Goal: Transaction & Acquisition: Purchase product/service

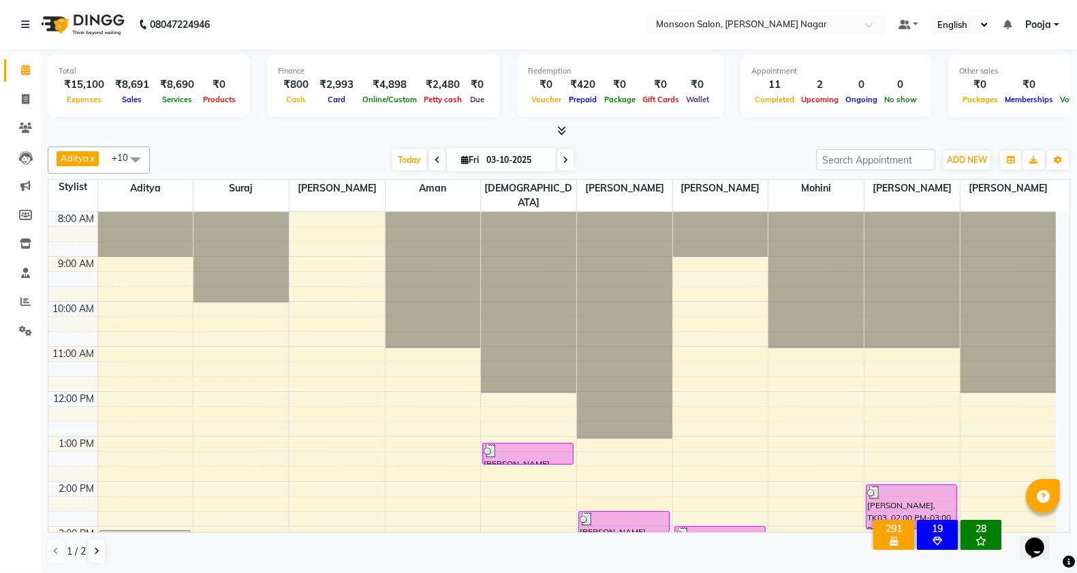
scroll to position [347, 0]
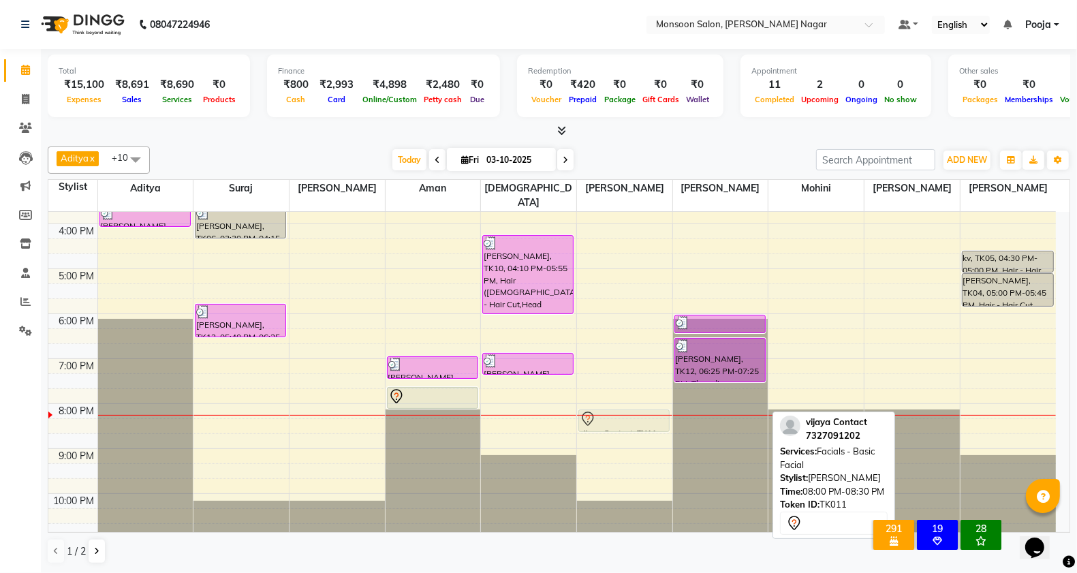
drag, startPoint x: 717, startPoint y: 404, endPoint x: 668, endPoint y: 407, distance: 49.1
click at [651, 407] on tr "[PERSON_NAME], TK01, 03:00 PM-03:30 PM, Hair ([DEMOGRAPHIC_DATA]) - Hair Cut AM…" at bounding box center [551, 201] width 1007 height 674
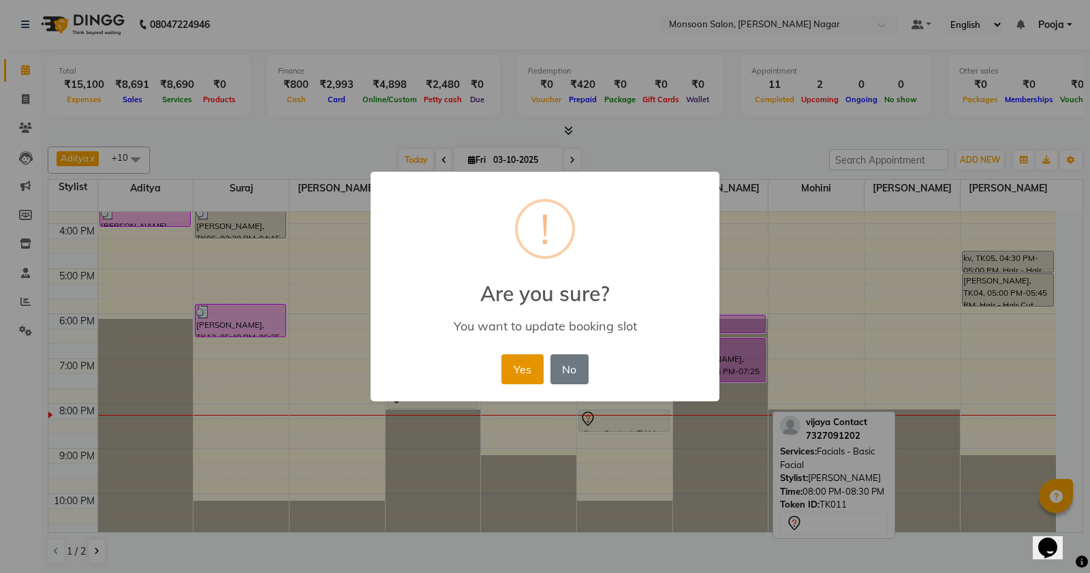
click at [526, 366] on button "Yes" at bounding box center [522, 369] width 42 height 30
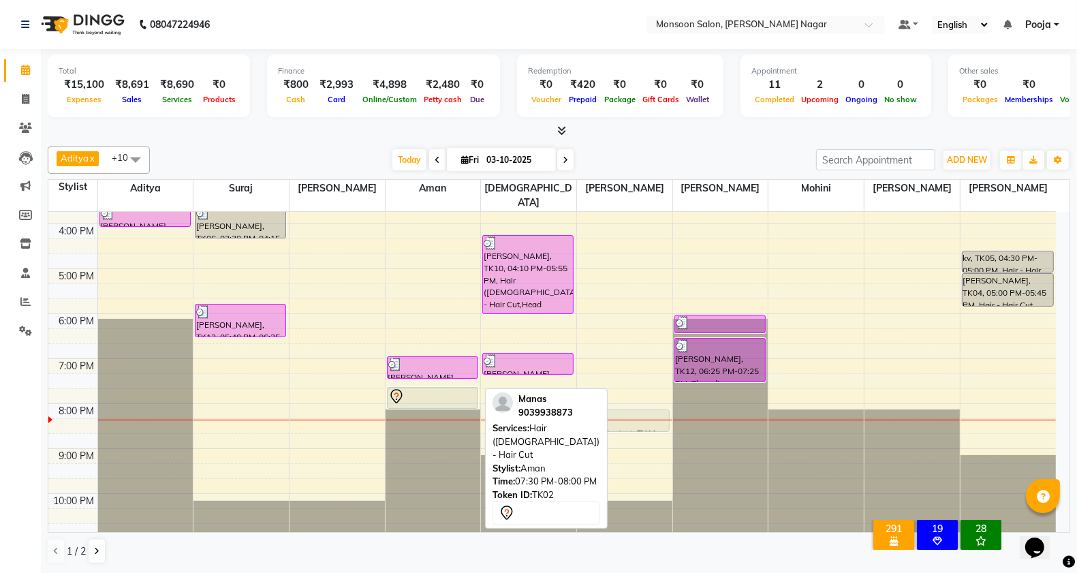
click at [434, 388] on div at bounding box center [432, 396] width 89 height 16
click at [437, 388] on div at bounding box center [432, 396] width 89 height 16
select select "7"
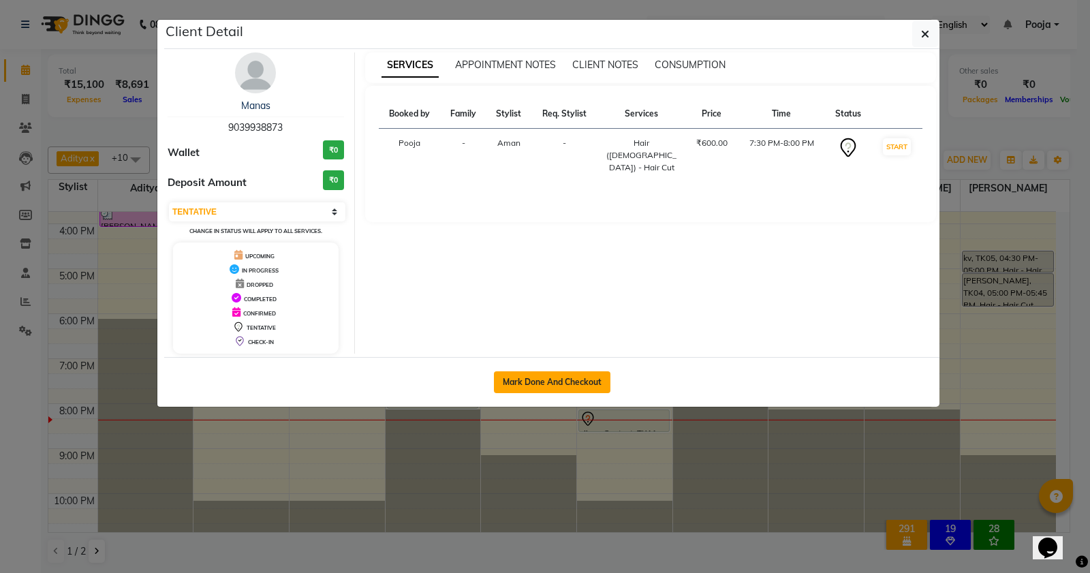
click at [533, 382] on button "Mark Done And Checkout" at bounding box center [552, 382] width 116 height 22
select select "4905"
select select "service"
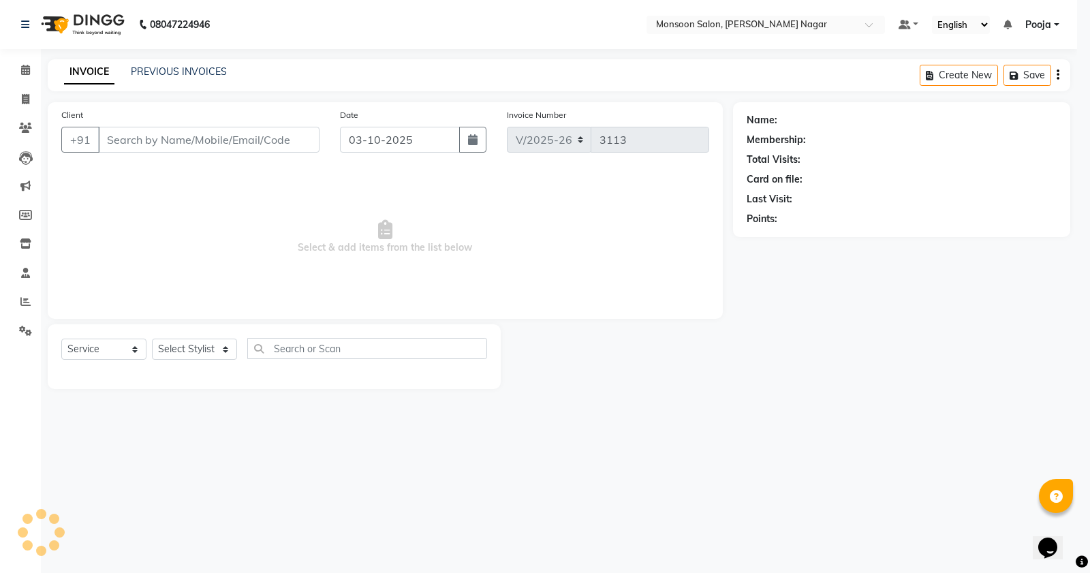
select select "3"
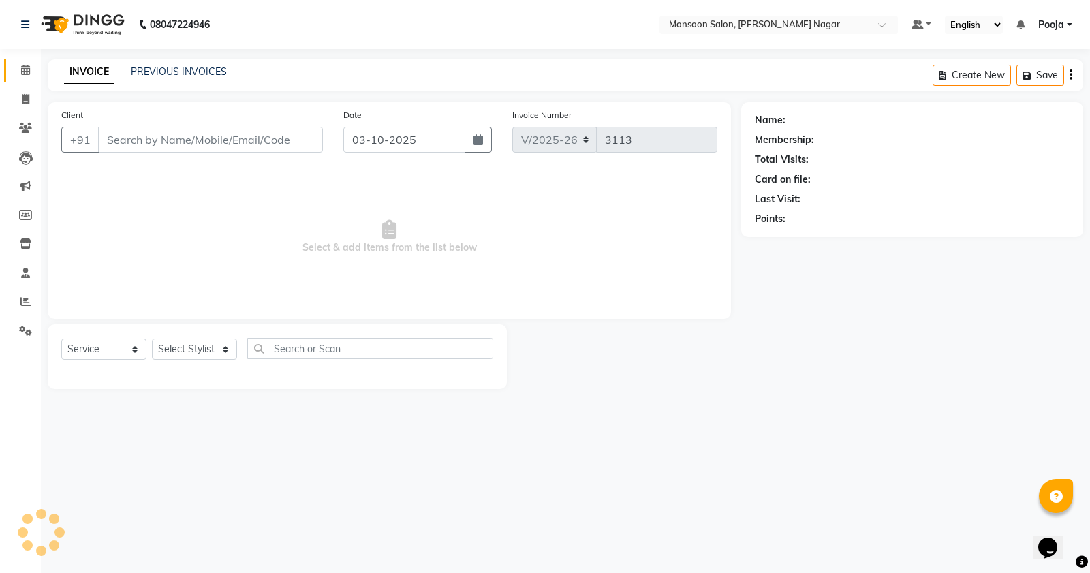
type input "90******73"
select select "67953"
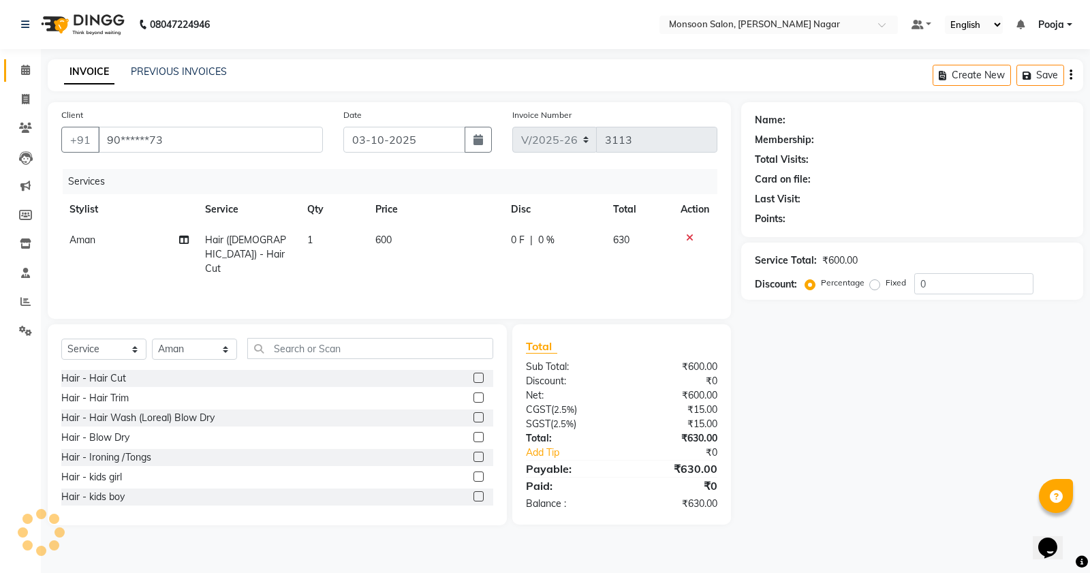
select select "1: Object"
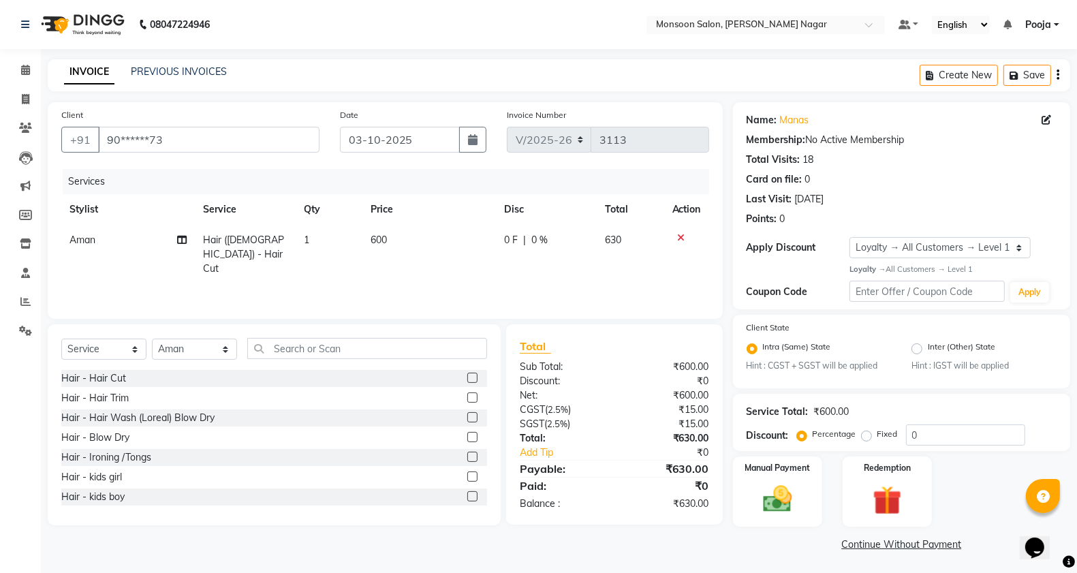
click at [428, 259] on td "600" at bounding box center [429, 254] width 134 height 59
select select "67953"
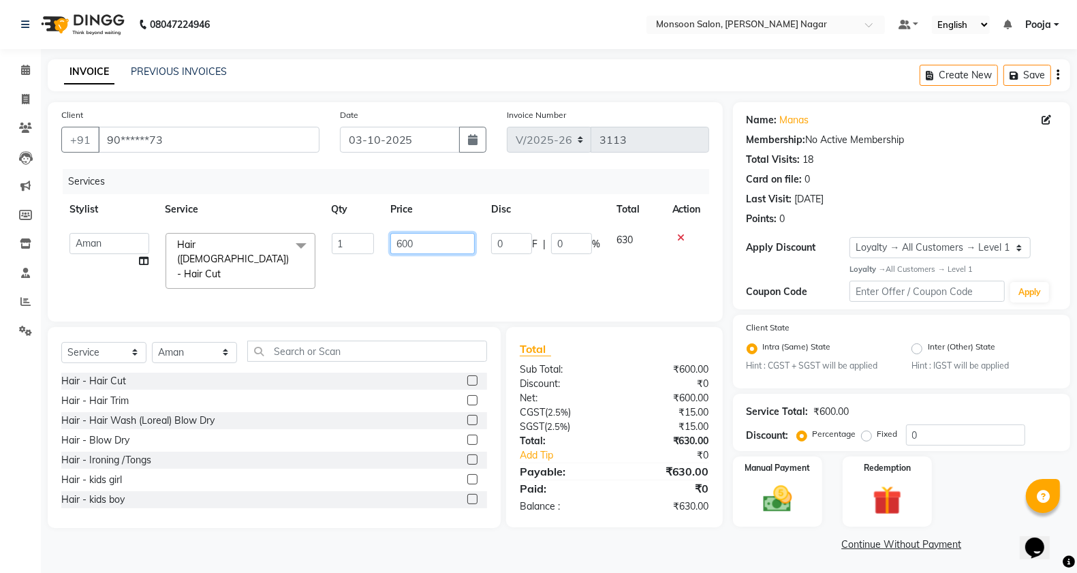
click at [407, 240] on input "600" at bounding box center [432, 243] width 85 height 21
type input "100"
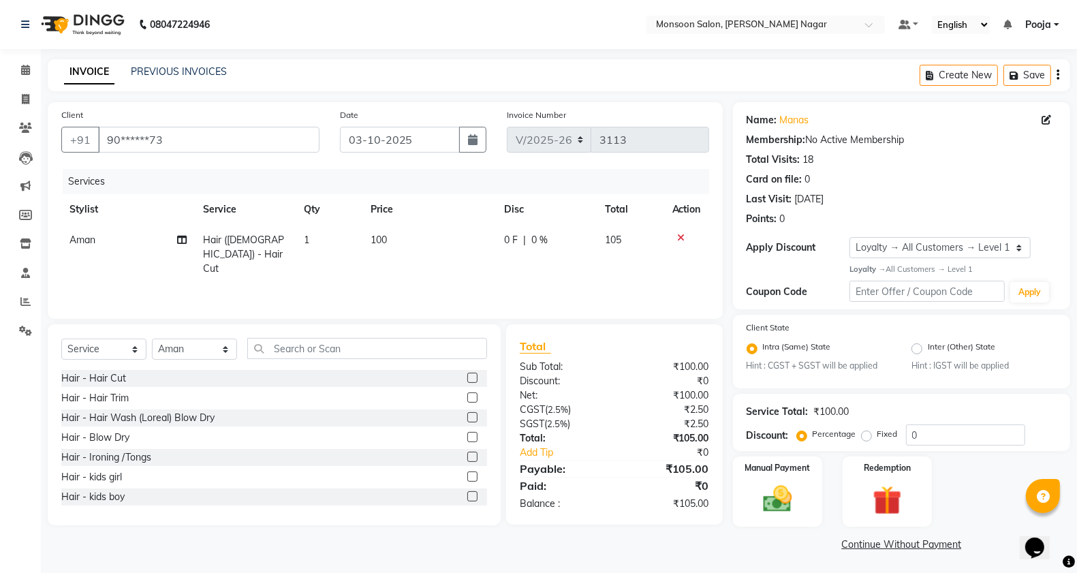
click at [546, 264] on td "0 F | 0 %" at bounding box center [546, 254] width 101 height 59
select select "67953"
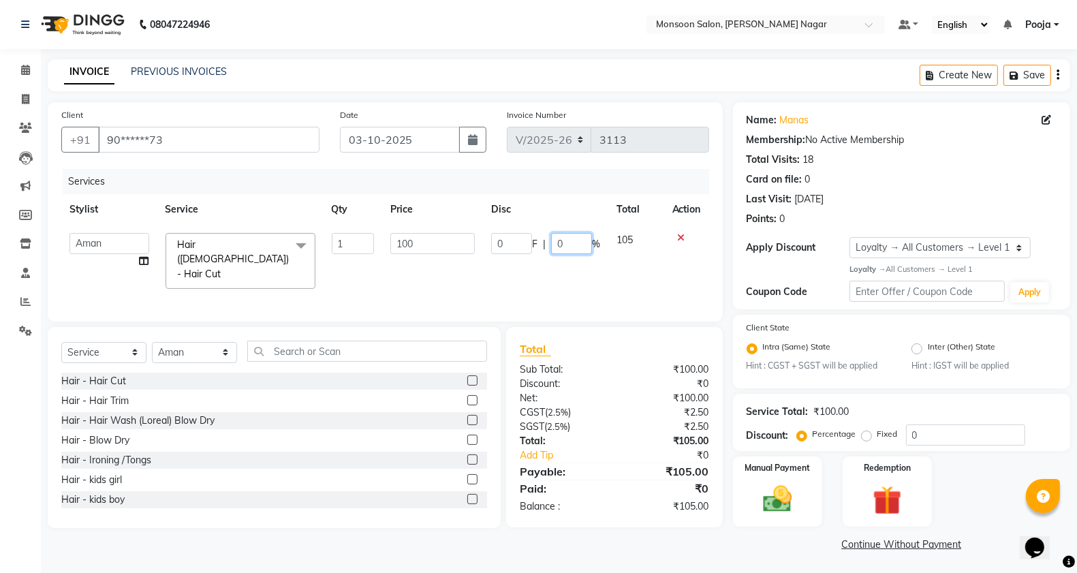
drag, startPoint x: 569, startPoint y: 243, endPoint x: 540, endPoint y: 247, distance: 28.8
click at [540, 247] on div "0 F | 0 %" at bounding box center [545, 243] width 109 height 21
type input "30"
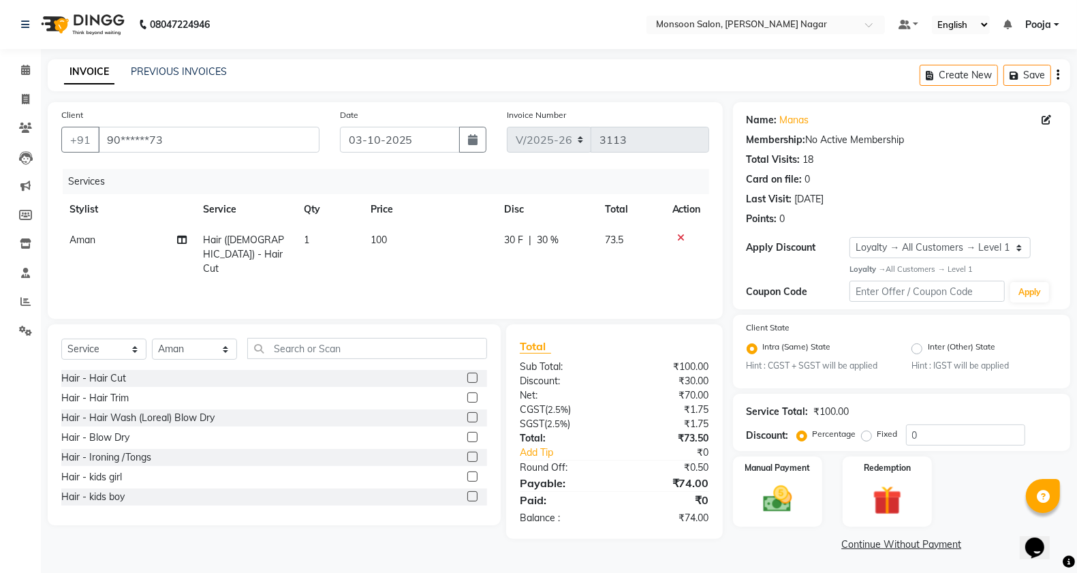
click at [550, 276] on div "Services Stylist Service Qty Price Disc Total Action Aman Hair ([DEMOGRAPHIC_DA…" at bounding box center [385, 237] width 648 height 136
click at [349, 246] on td "1" at bounding box center [329, 254] width 67 height 59
select select "67953"
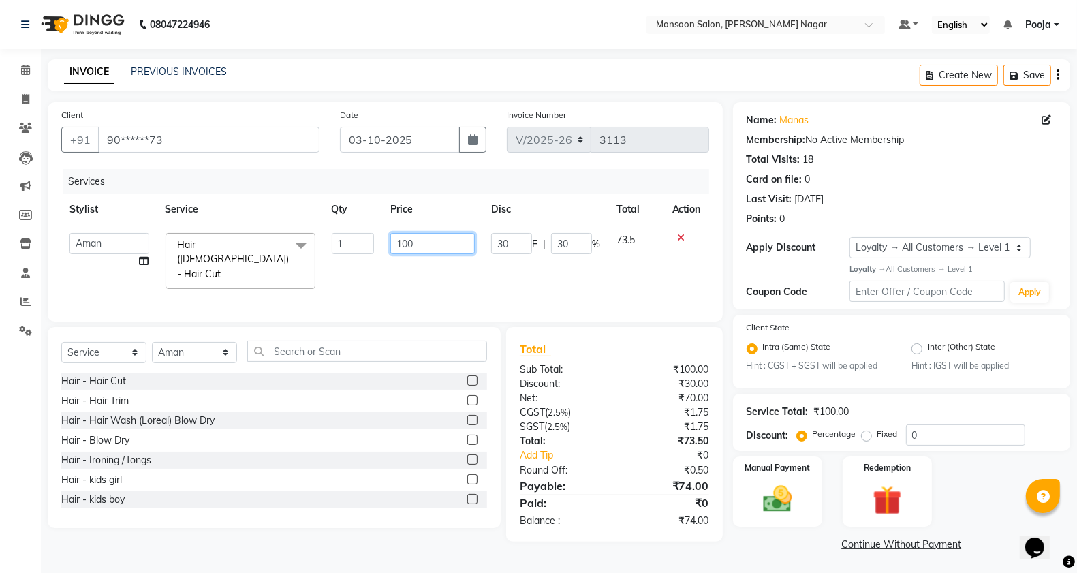
click at [399, 245] on input "100" at bounding box center [432, 243] width 85 height 21
type input "500"
click at [410, 280] on div "Services Stylist Service Qty Price Disc Total Action [PERSON_NAME] [PERSON_NAME…" at bounding box center [385, 238] width 648 height 139
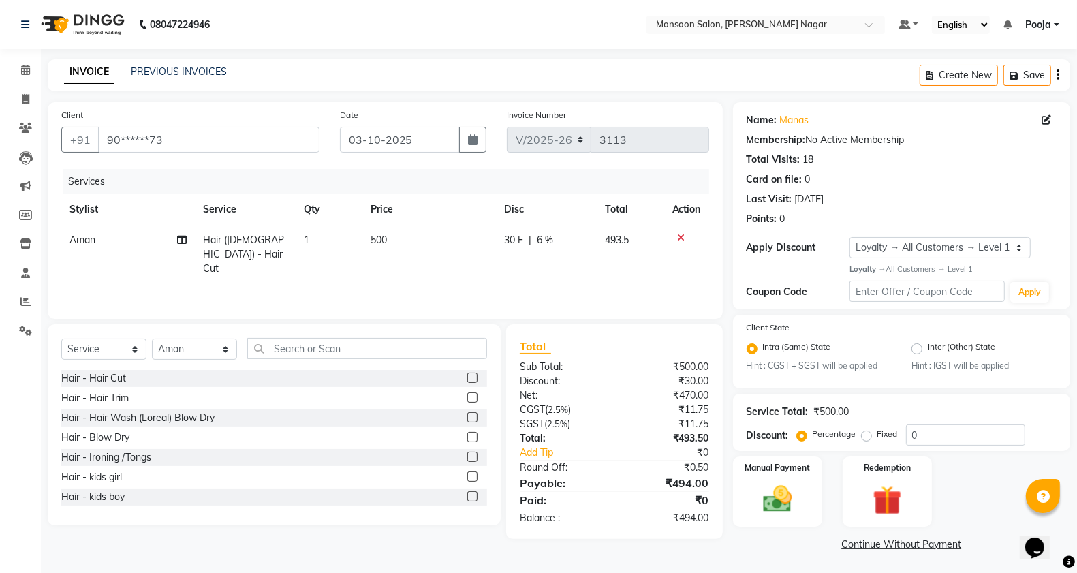
click at [544, 247] on span "6 %" at bounding box center [545, 240] width 16 height 14
select select "67953"
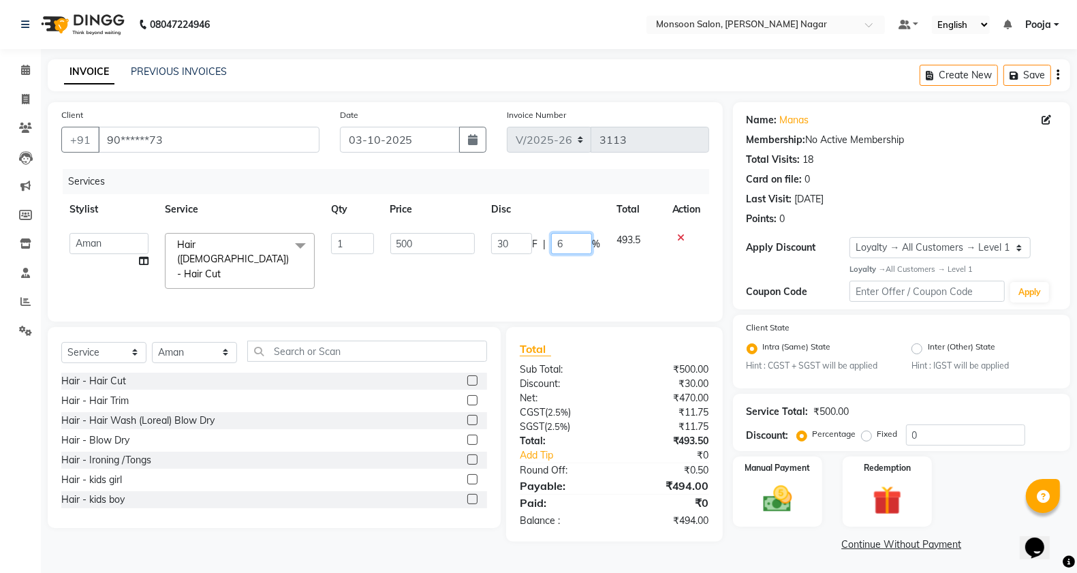
drag, startPoint x: 574, startPoint y: 239, endPoint x: 559, endPoint y: 240, distance: 15.0
click at [559, 240] on input "6" at bounding box center [571, 243] width 41 height 21
type input "30"
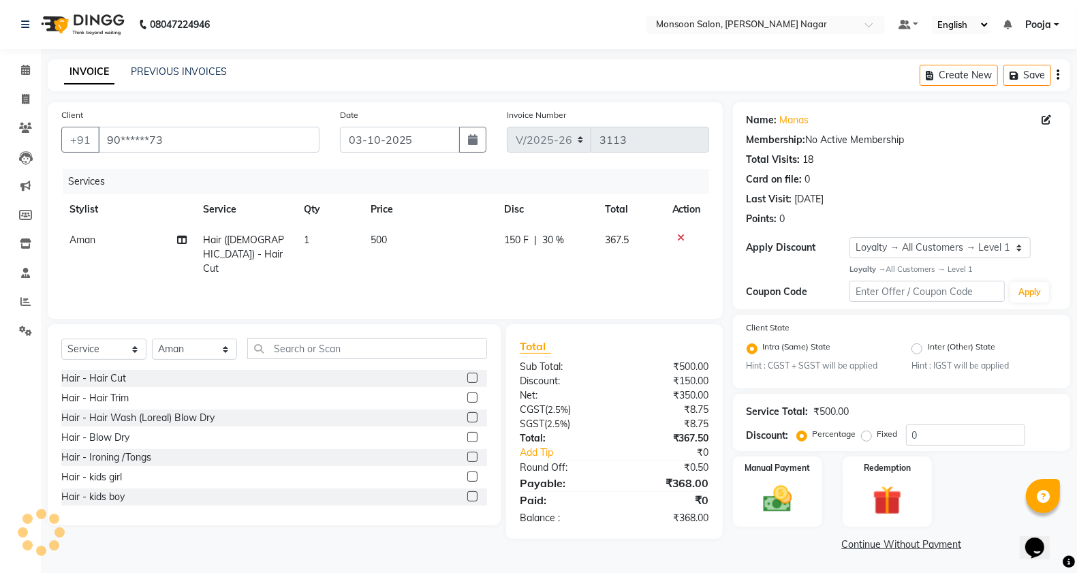
click at [567, 277] on div "Services Stylist Service Qty Price Disc Total Action Aman Hair ([DEMOGRAPHIC_DA…" at bounding box center [385, 237] width 648 height 136
click at [784, 512] on img at bounding box center [777, 499] width 48 height 34
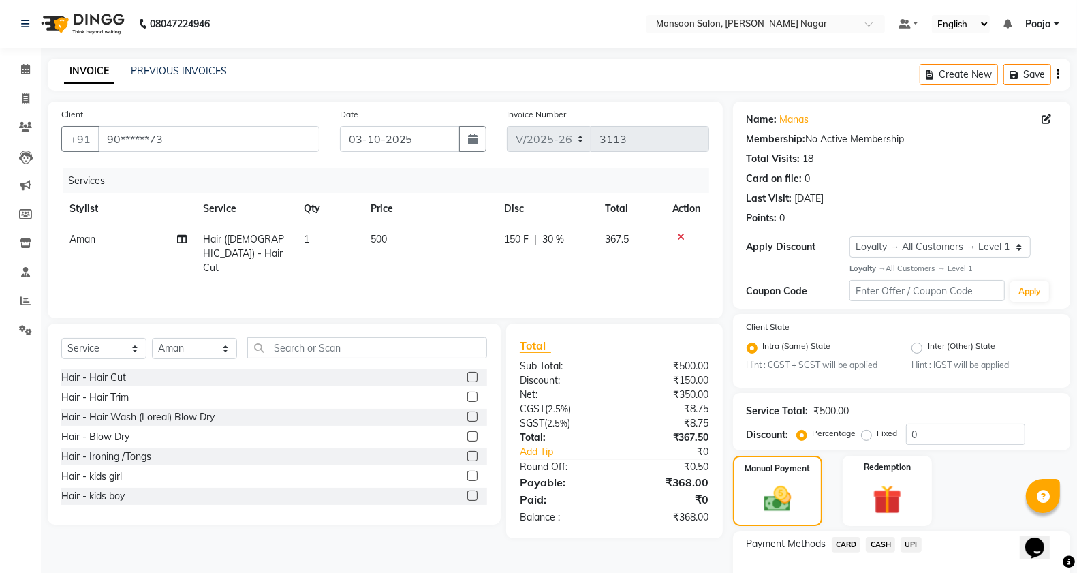
click at [899, 537] on div "UPI" at bounding box center [908, 546] width 27 height 18
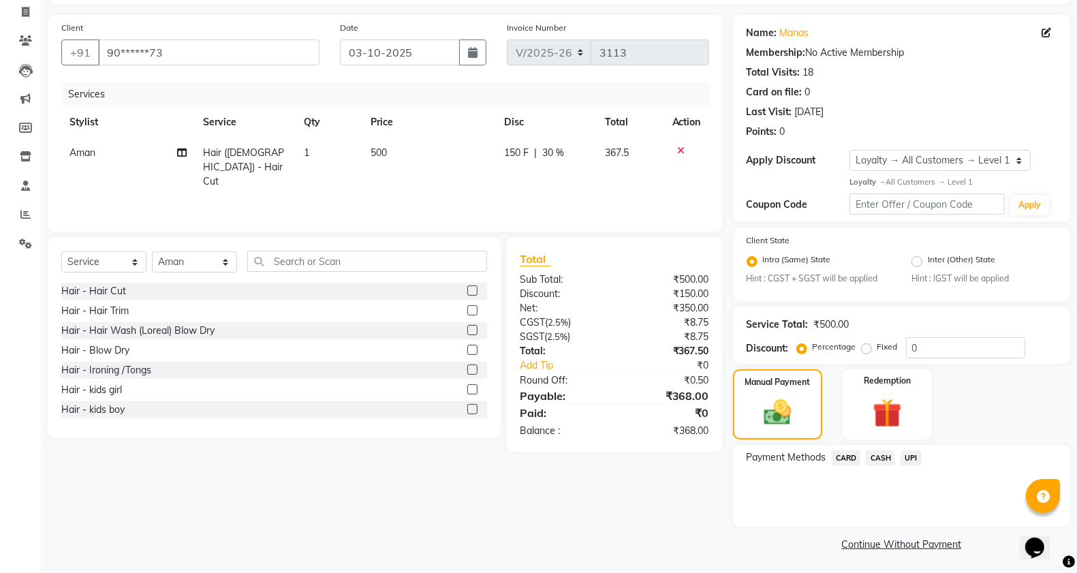
click at [913, 458] on span "UPI" at bounding box center [910, 458] width 21 height 16
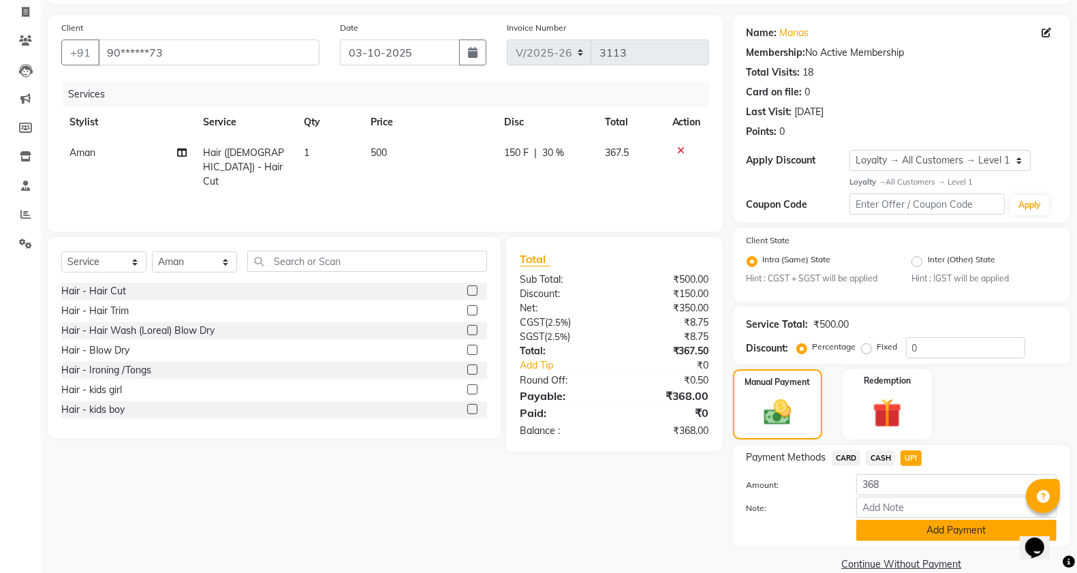
click at [937, 520] on button "Add Payment" at bounding box center [956, 530] width 200 height 21
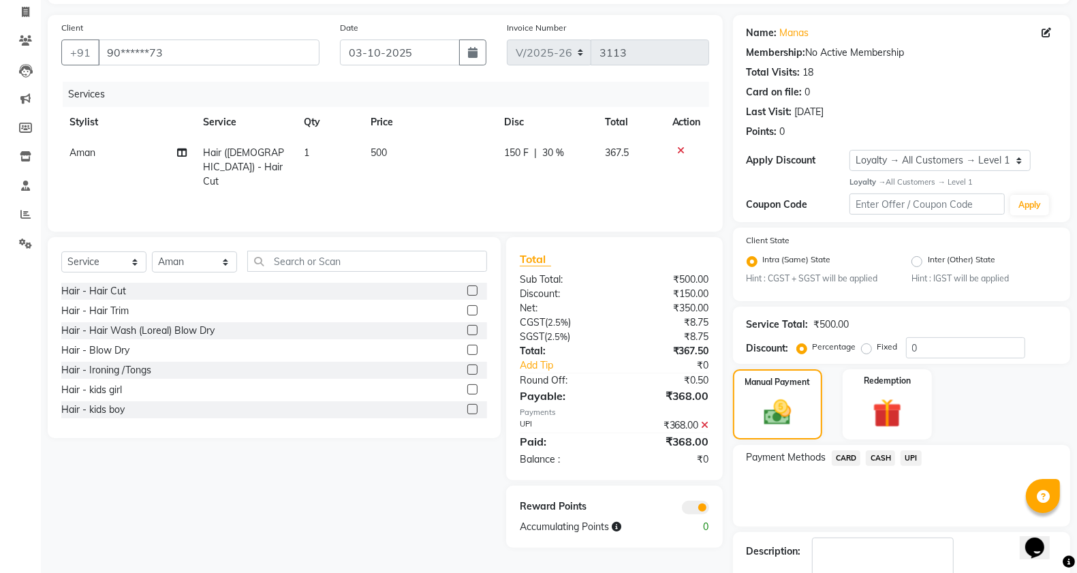
scroll to position [165, 0]
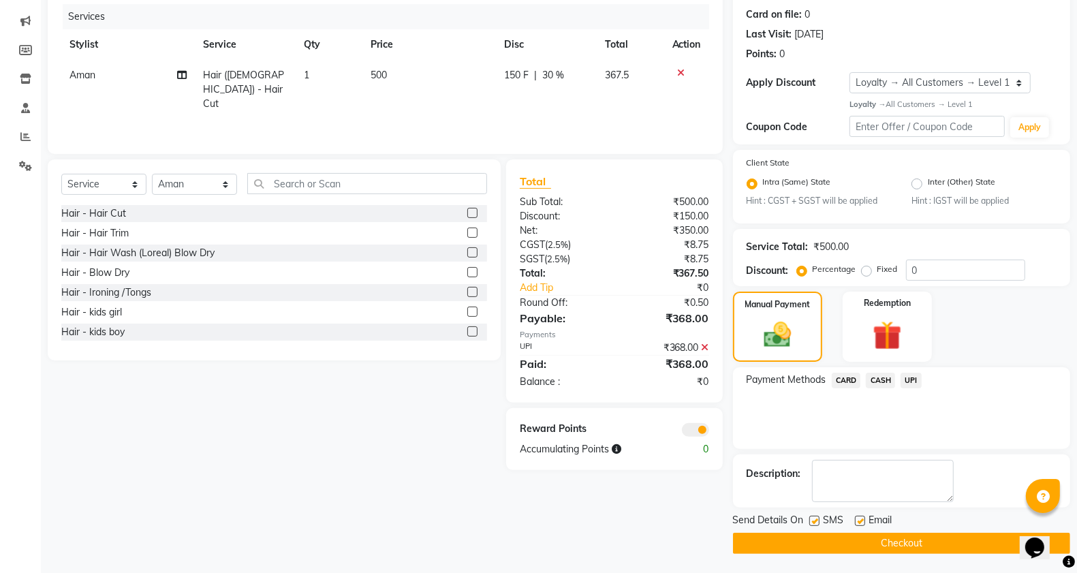
click at [931, 540] on button "Checkout" at bounding box center [901, 543] width 337 height 21
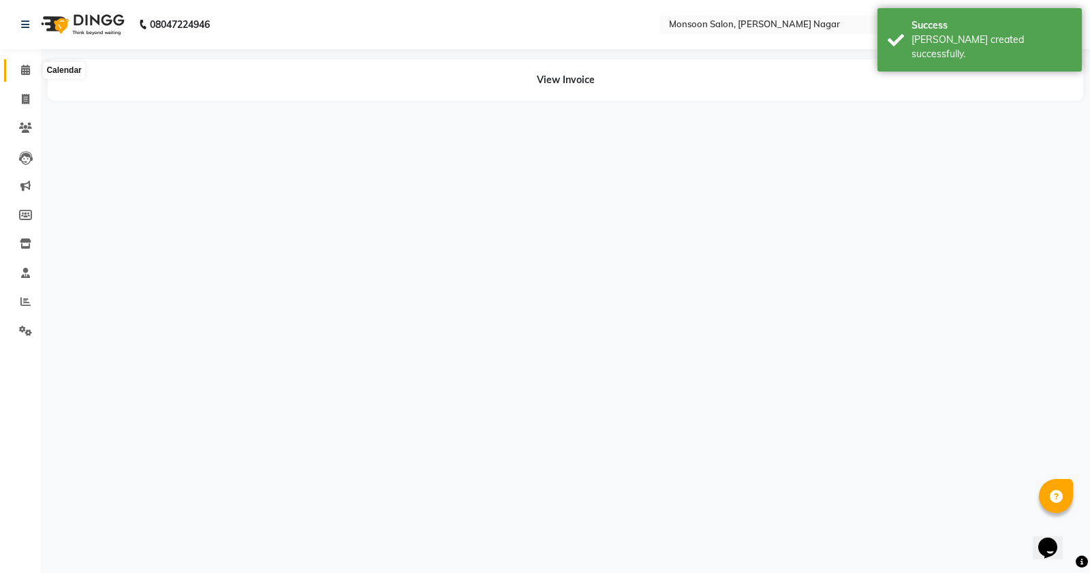
click at [34, 72] on span at bounding box center [26, 71] width 24 height 16
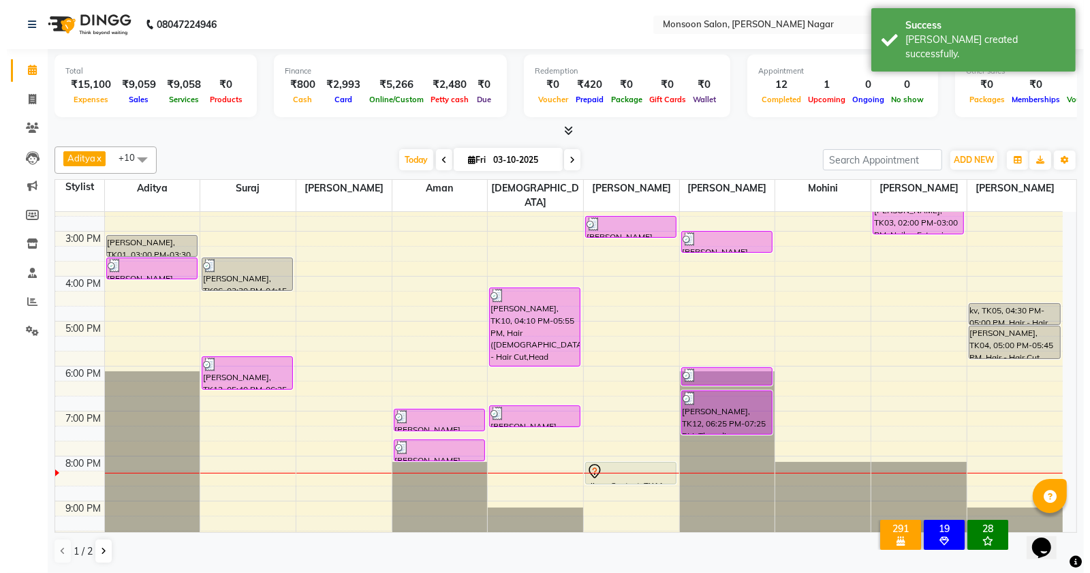
scroll to position [347, 0]
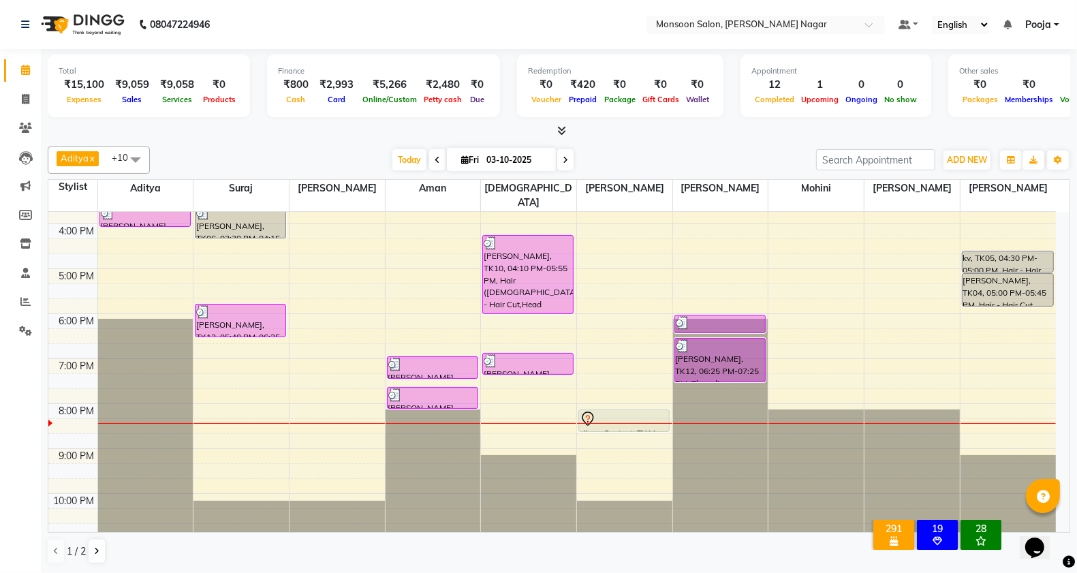
click at [38, 93] on li "Invoice" at bounding box center [20, 99] width 41 height 29
click at [31, 96] on span at bounding box center [26, 100] width 24 height 16
select select "4905"
select select "service"
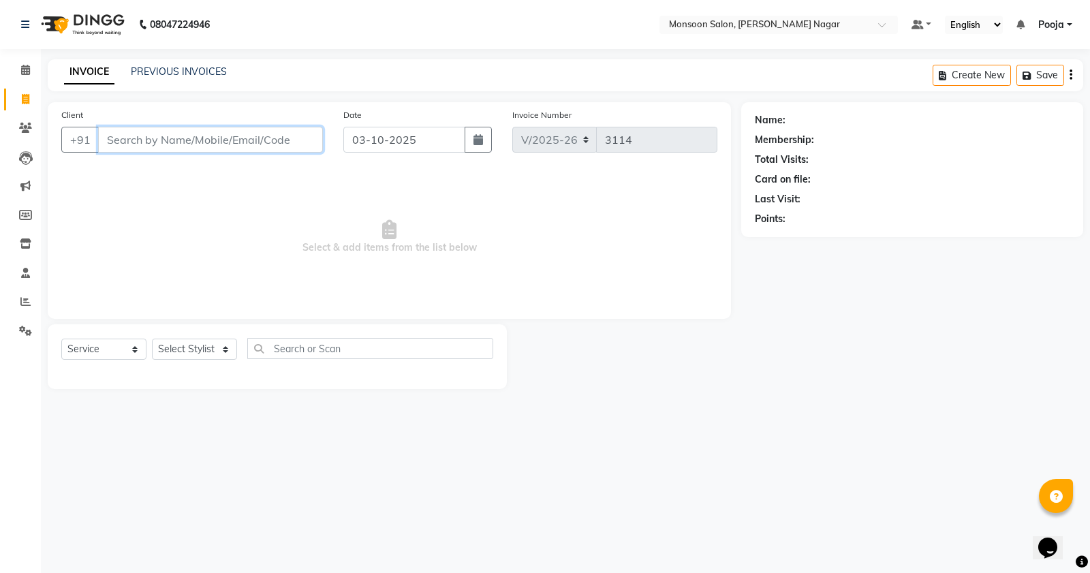
click at [140, 148] on input "Client" at bounding box center [210, 140] width 225 height 26
type input "9518723979"
click at [288, 142] on span "Add Client" at bounding box center [288, 140] width 54 height 14
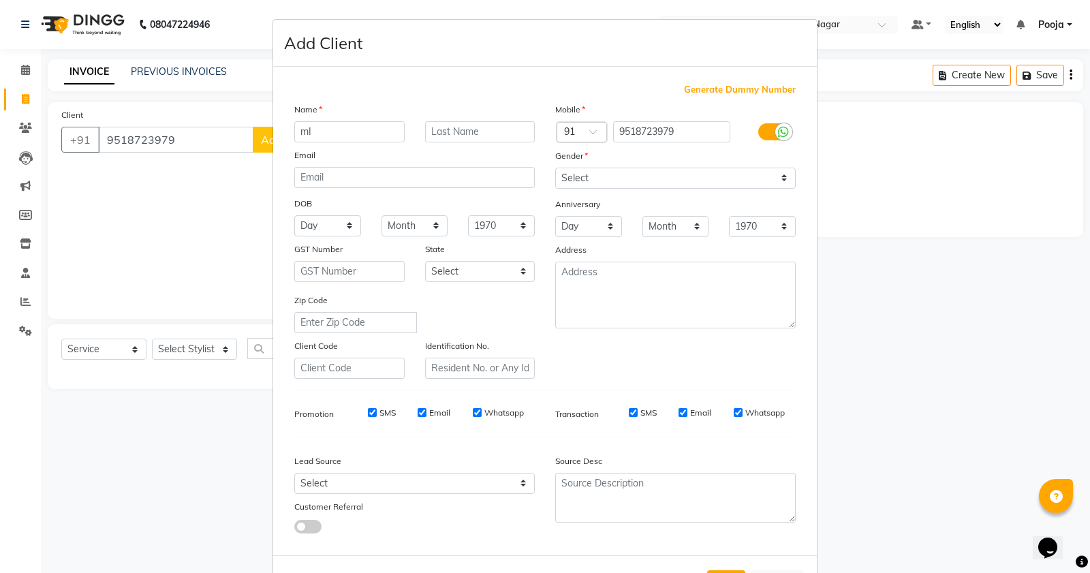
type input "m"
type input "[PERSON_NAME]"
click at [566, 186] on select "Select [DEMOGRAPHIC_DATA] [DEMOGRAPHIC_DATA] Other Prefer Not To Say" at bounding box center [675, 178] width 240 height 21
select select "[DEMOGRAPHIC_DATA]"
click at [555, 168] on select "Select [DEMOGRAPHIC_DATA] [DEMOGRAPHIC_DATA] Other Prefer Not To Say" at bounding box center [675, 178] width 240 height 21
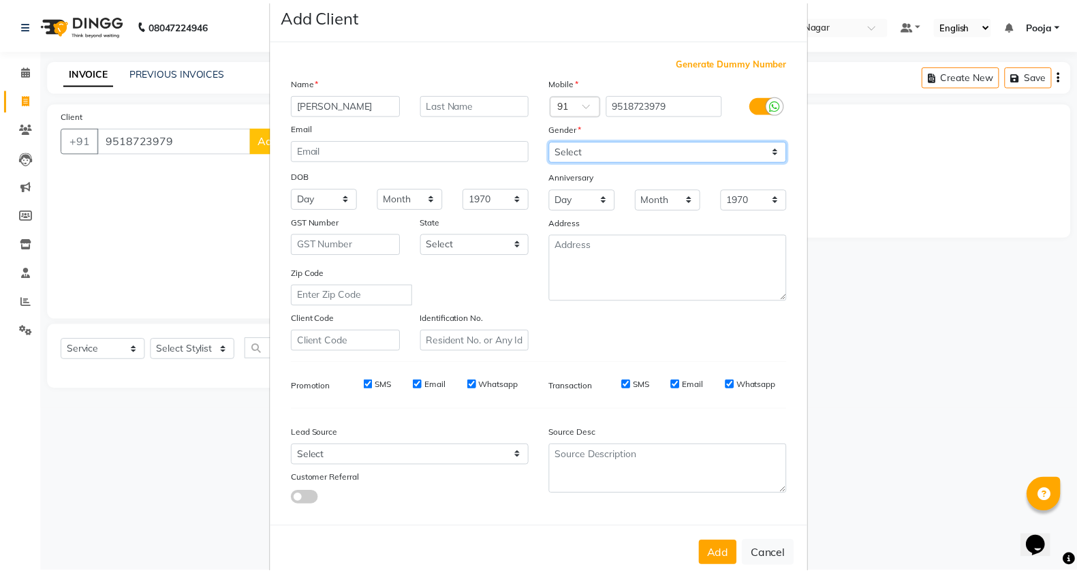
scroll to position [51, 0]
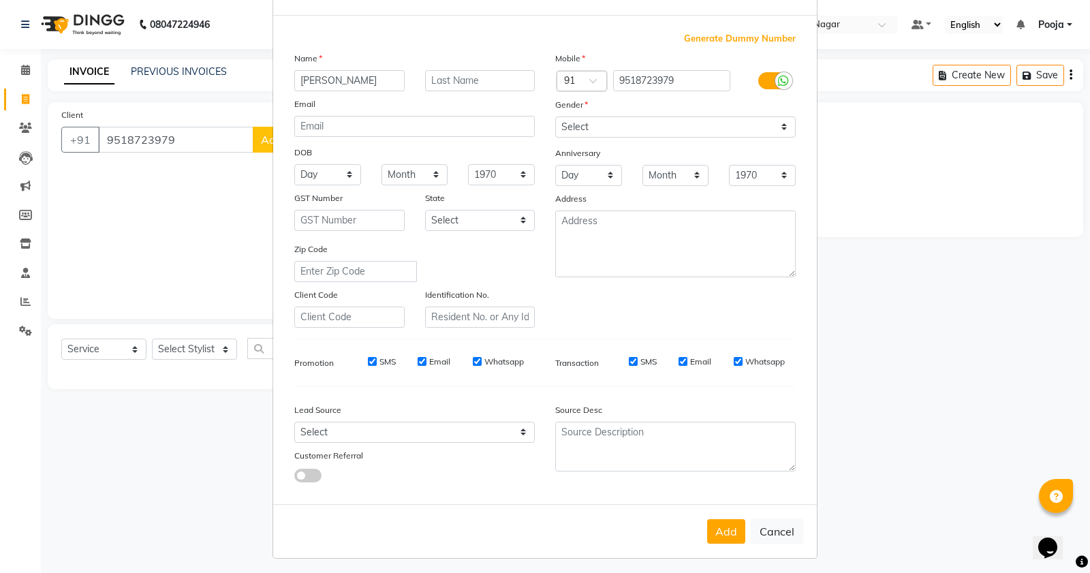
click at [710, 513] on div "Add Cancel" at bounding box center [545, 531] width 544 height 54
click at [712, 522] on button "Add" at bounding box center [726, 531] width 38 height 25
type input "95******79"
select select
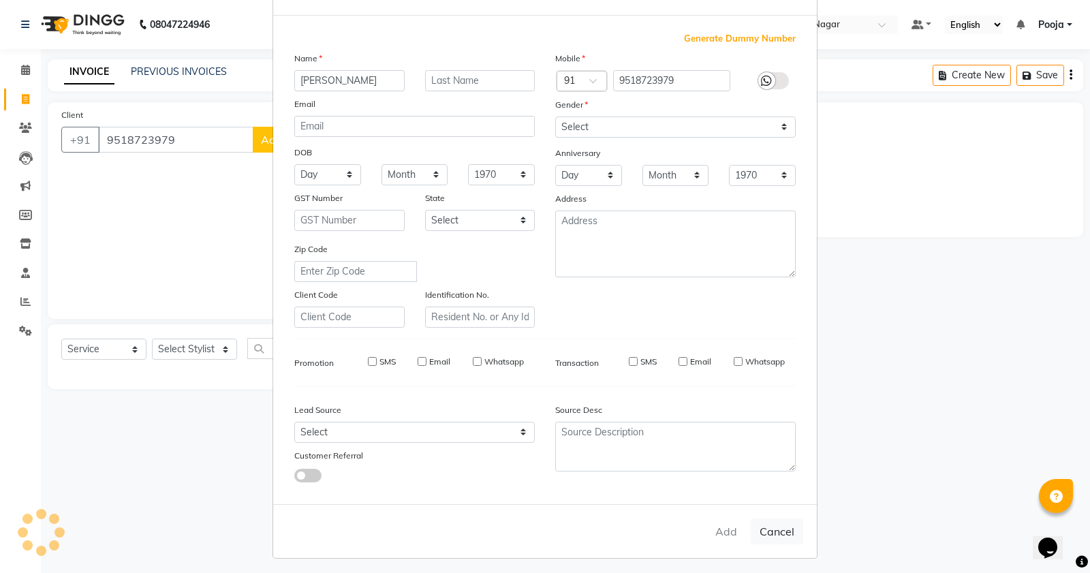
select select
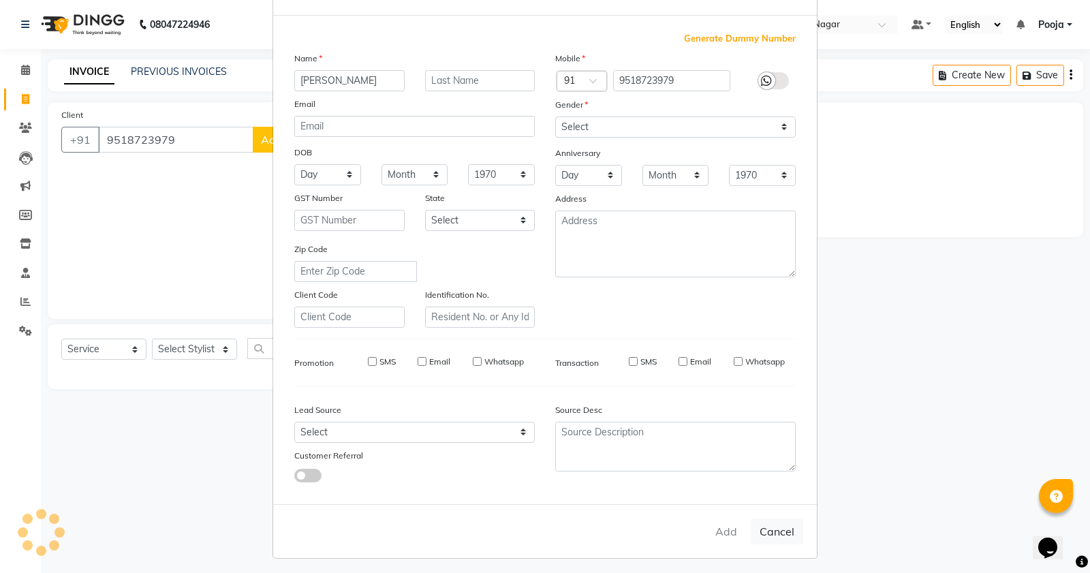
checkbox input "false"
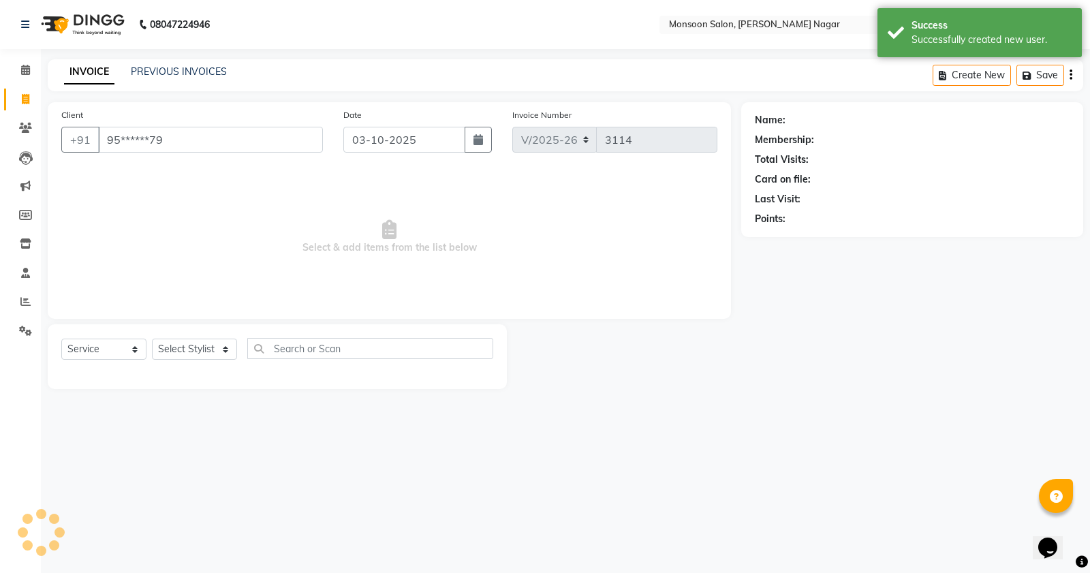
select select "1: Object"
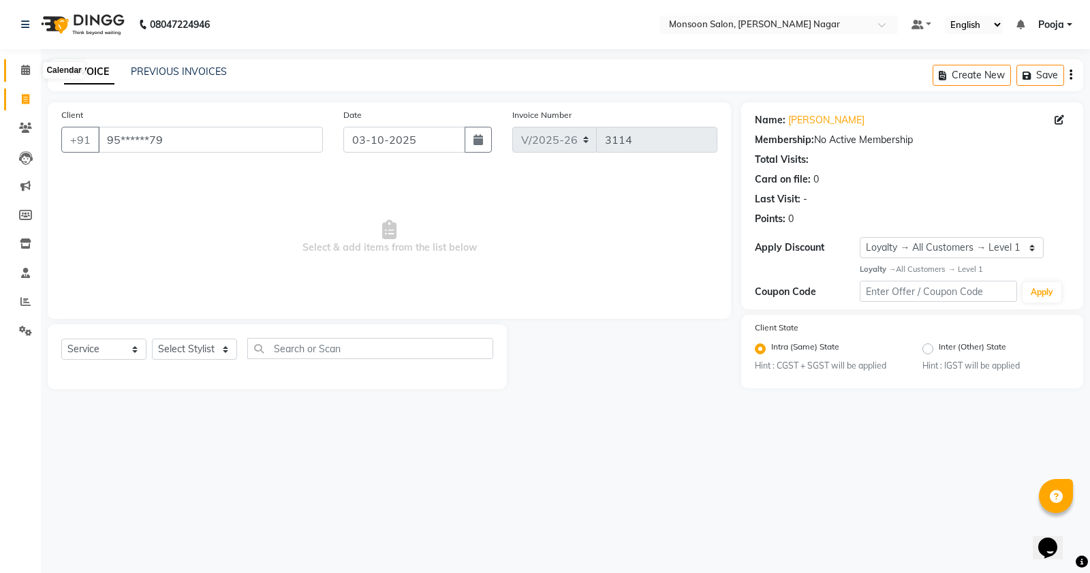
click at [25, 72] on icon at bounding box center [25, 70] width 9 height 10
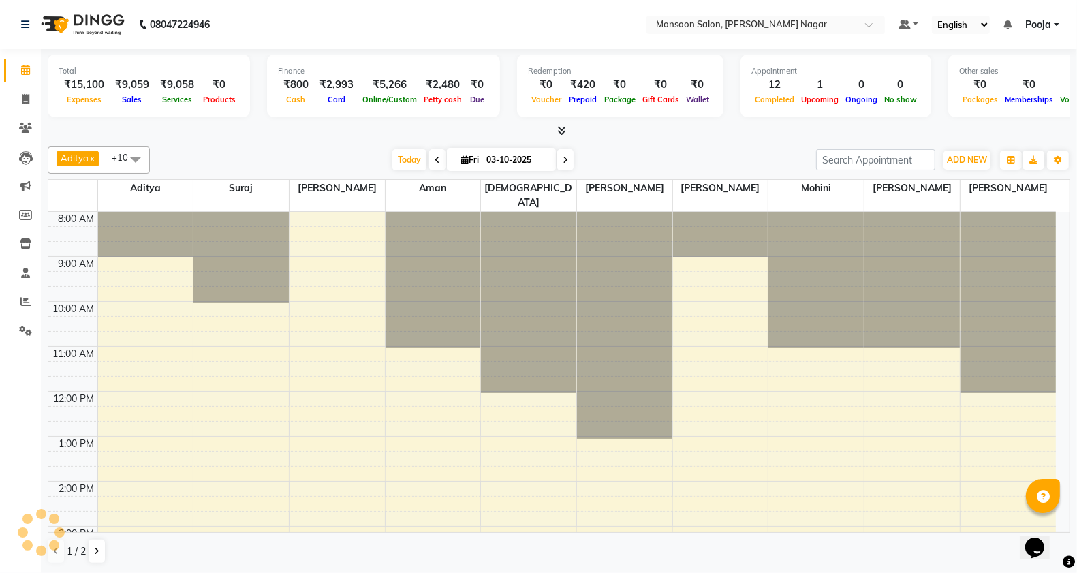
scroll to position [321, 0]
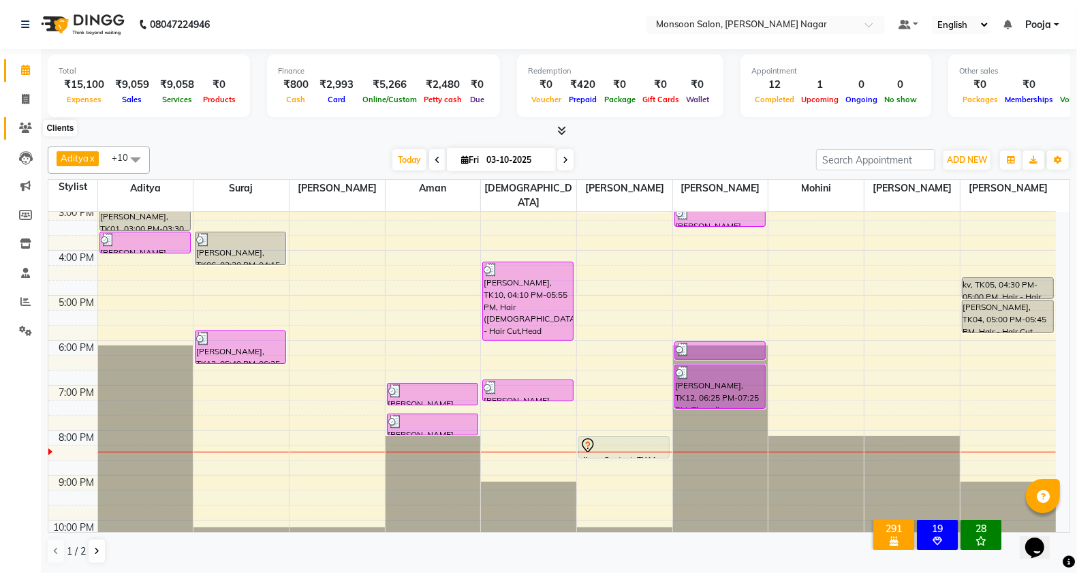
click at [29, 121] on span at bounding box center [26, 129] width 24 height 16
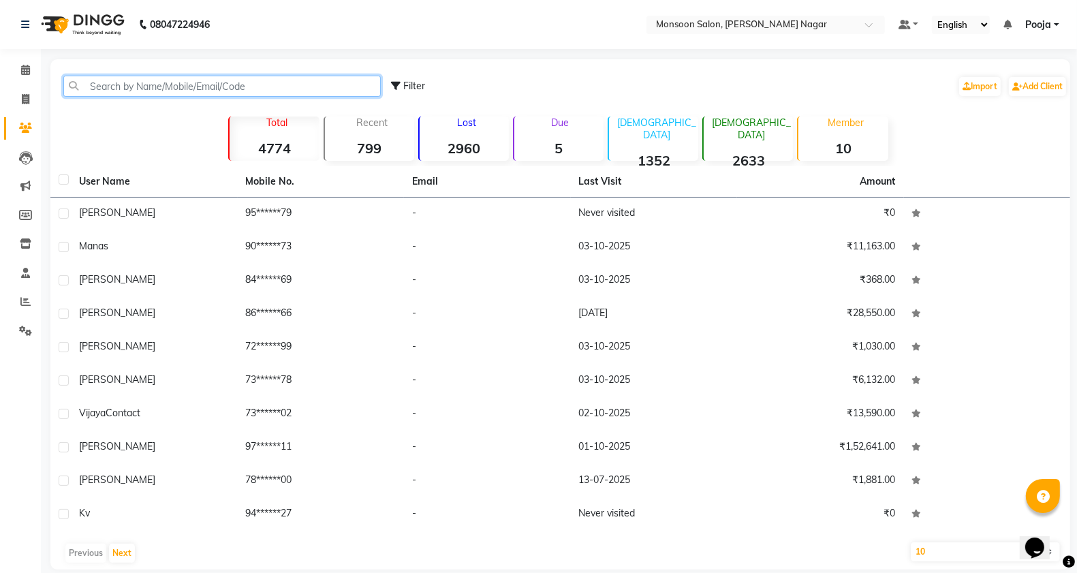
click at [189, 92] on input "text" at bounding box center [221, 86] width 317 height 21
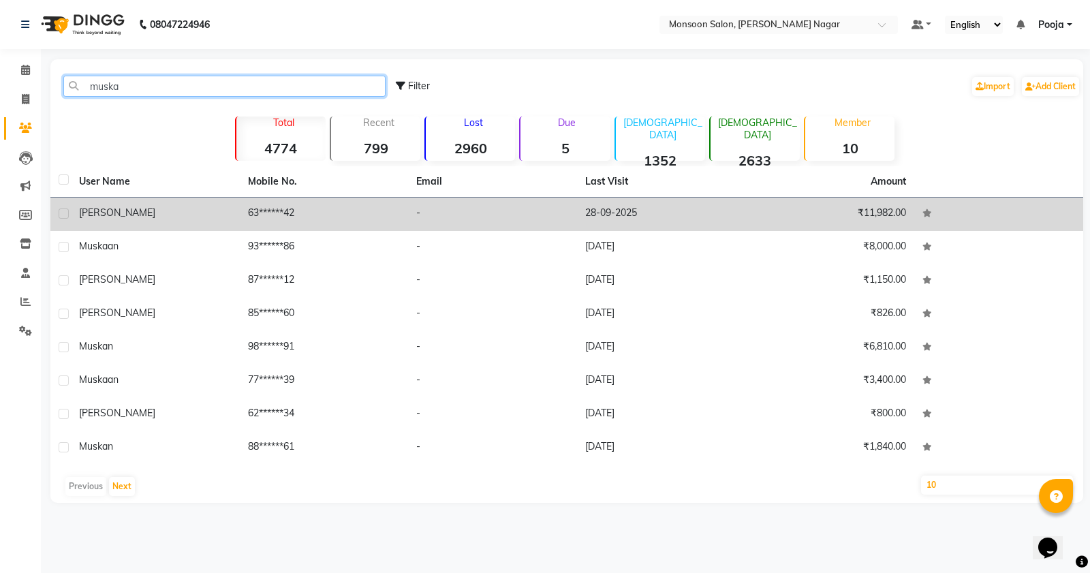
type input "muska"
click at [225, 209] on div "[PERSON_NAME]" at bounding box center [155, 213] width 153 height 14
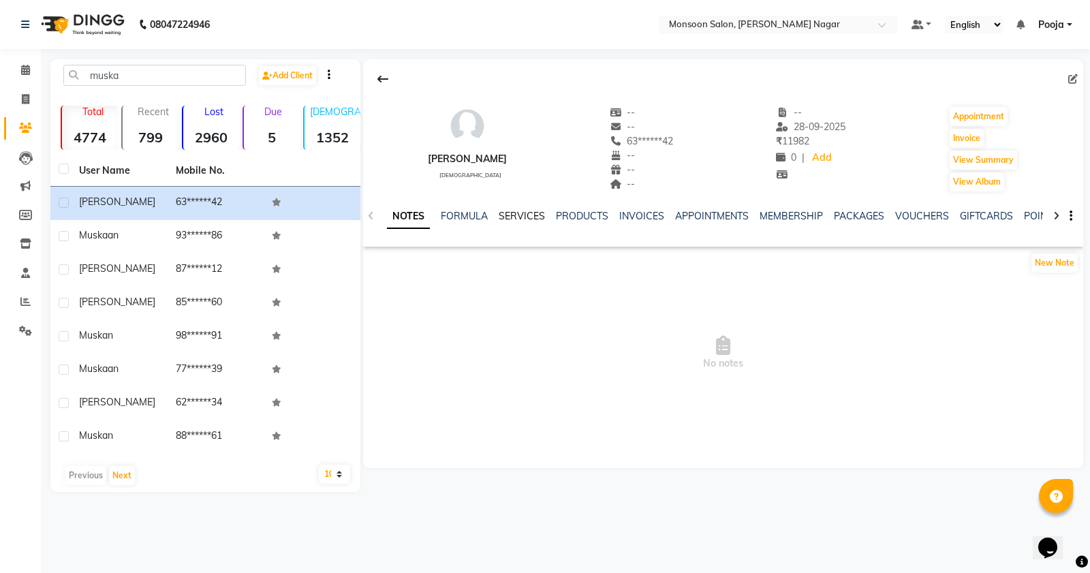
click at [503, 215] on link "SERVICES" at bounding box center [522, 216] width 46 height 12
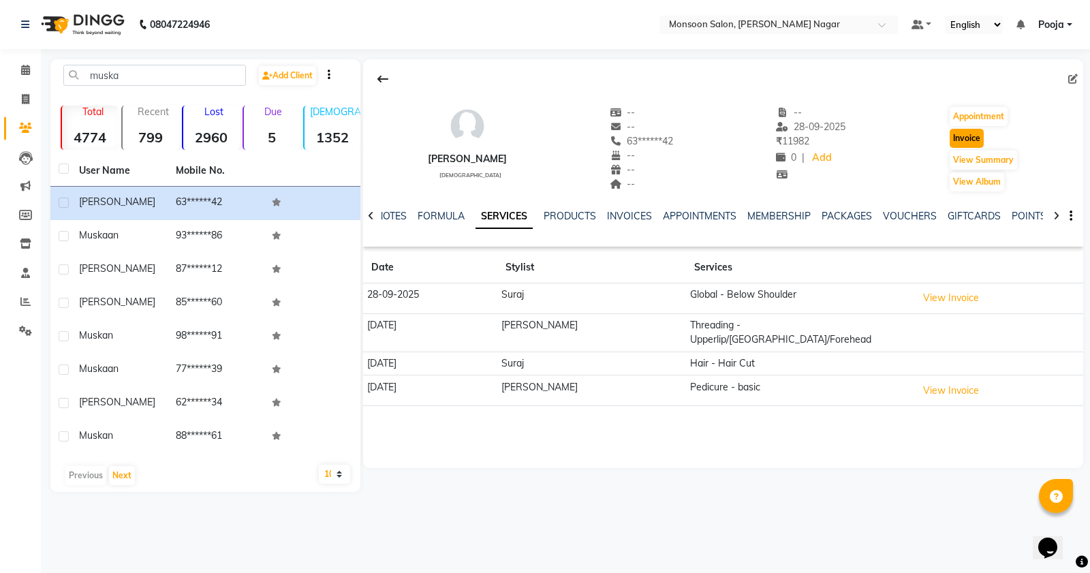
click at [951, 142] on button "Invoice" at bounding box center [967, 138] width 34 height 19
select select "4905"
select select "service"
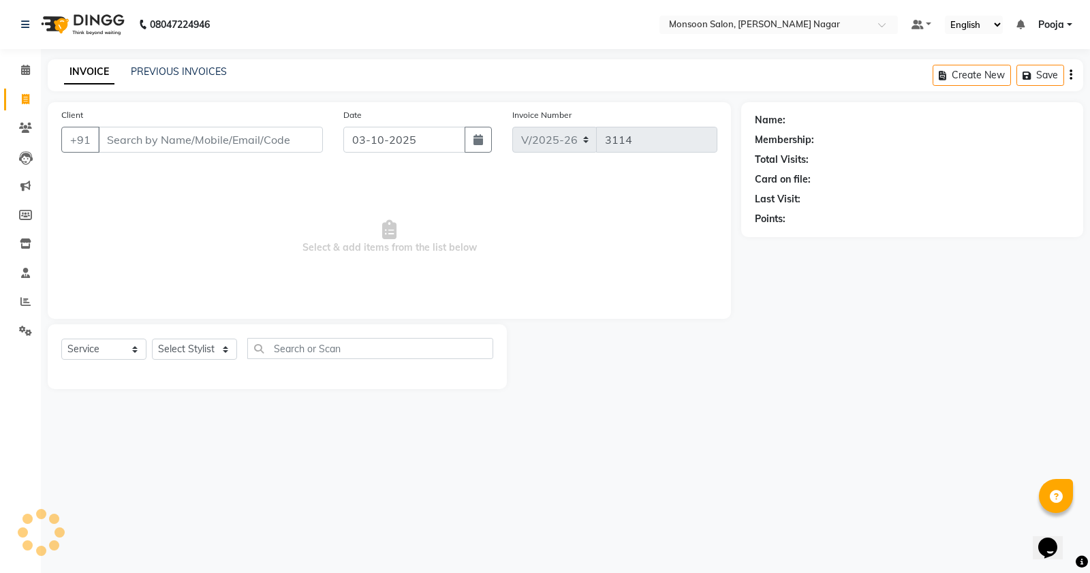
type input "63******42"
select select "1: Object"
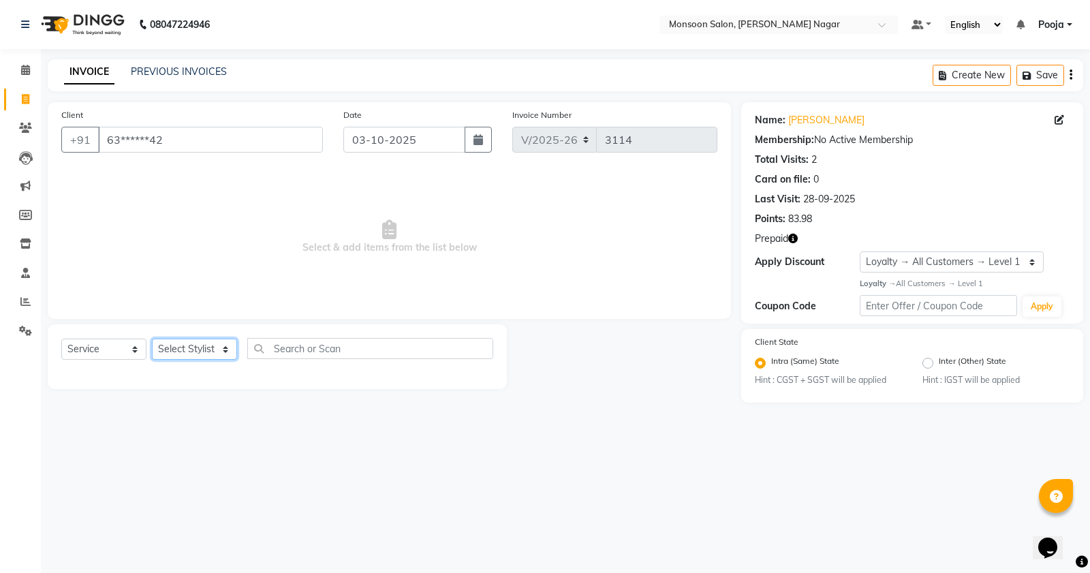
click at [192, 347] on select "Select Stylist [PERSON_NAME] [PERSON_NAME] [PERSON_NAME] [PERSON_NAME] [PERSON_…" at bounding box center [194, 349] width 85 height 21
select select "62989"
click at [152, 339] on select "Select Stylist [PERSON_NAME] [PERSON_NAME] [PERSON_NAME] [PERSON_NAME] [PERSON_…" at bounding box center [194, 349] width 85 height 21
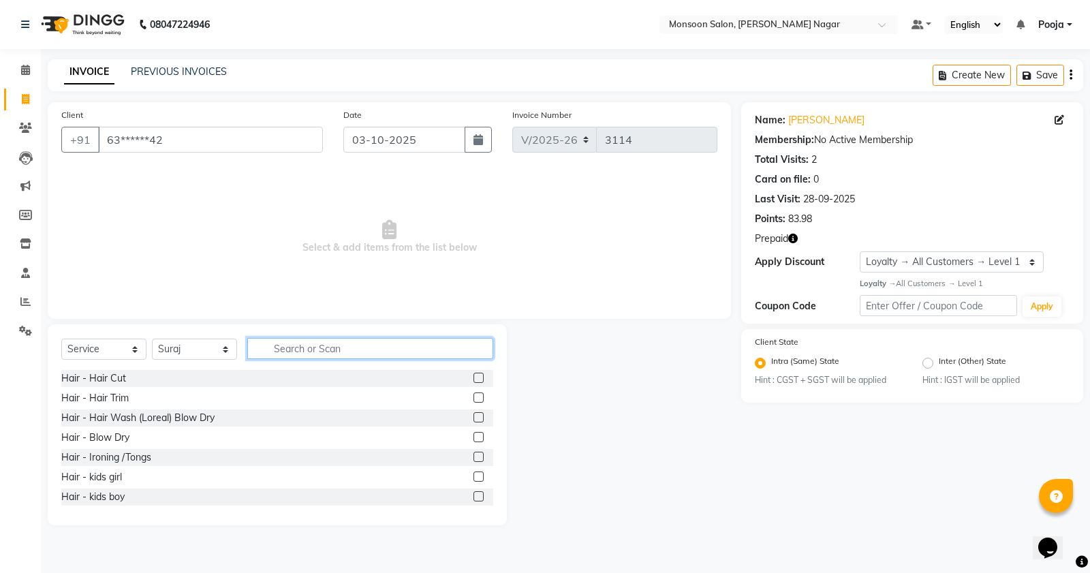
click at [308, 351] on input "text" at bounding box center [370, 348] width 246 height 21
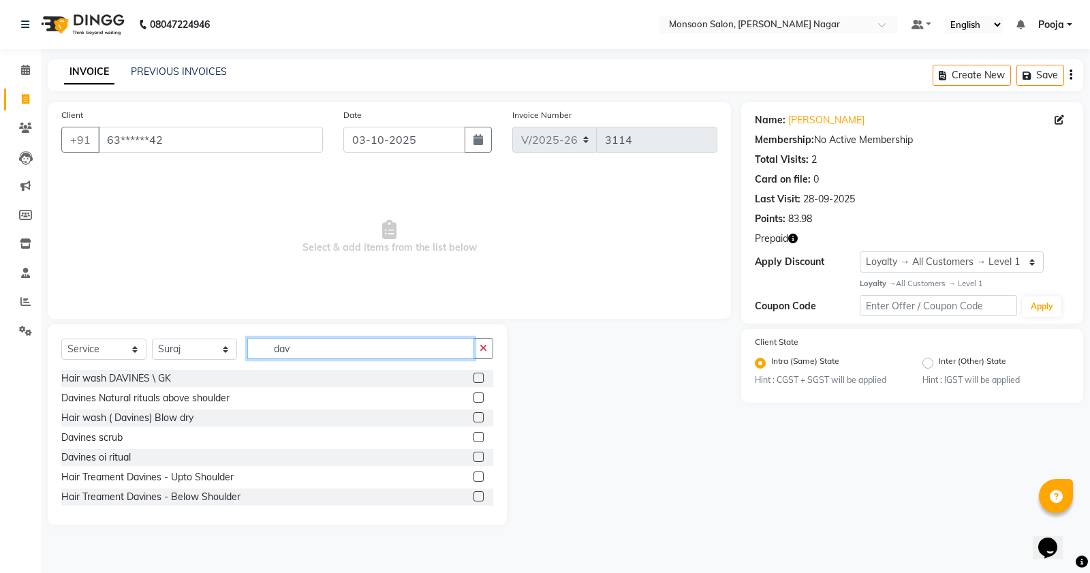
type input "dav"
click at [473, 399] on label at bounding box center [478, 397] width 10 height 10
click at [473, 399] on input "checkbox" at bounding box center [477, 398] width 9 height 9
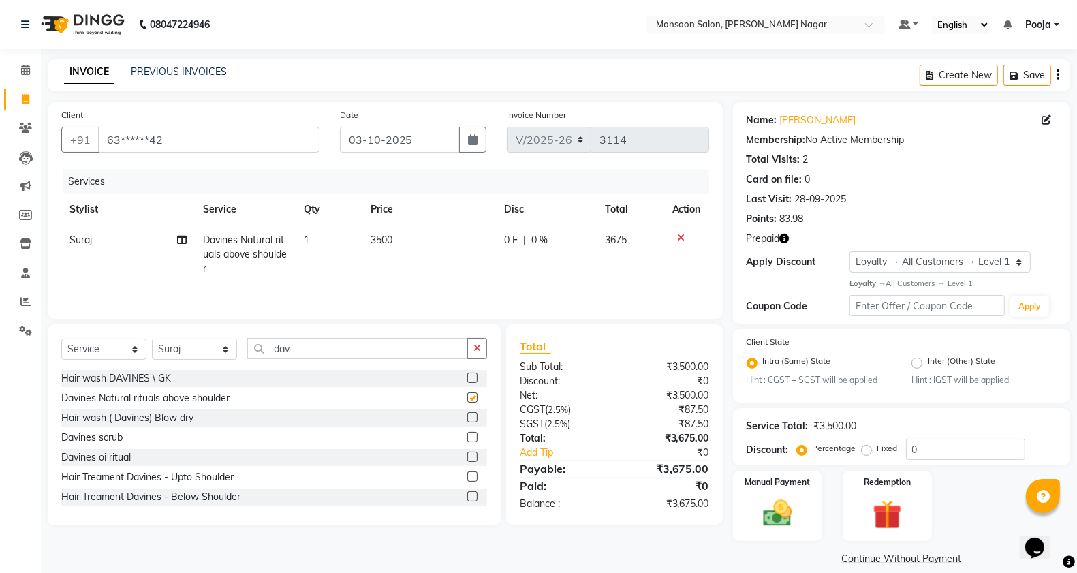
checkbox input "false"
click at [1056, 78] on button "button" at bounding box center [1057, 75] width 3 height 32
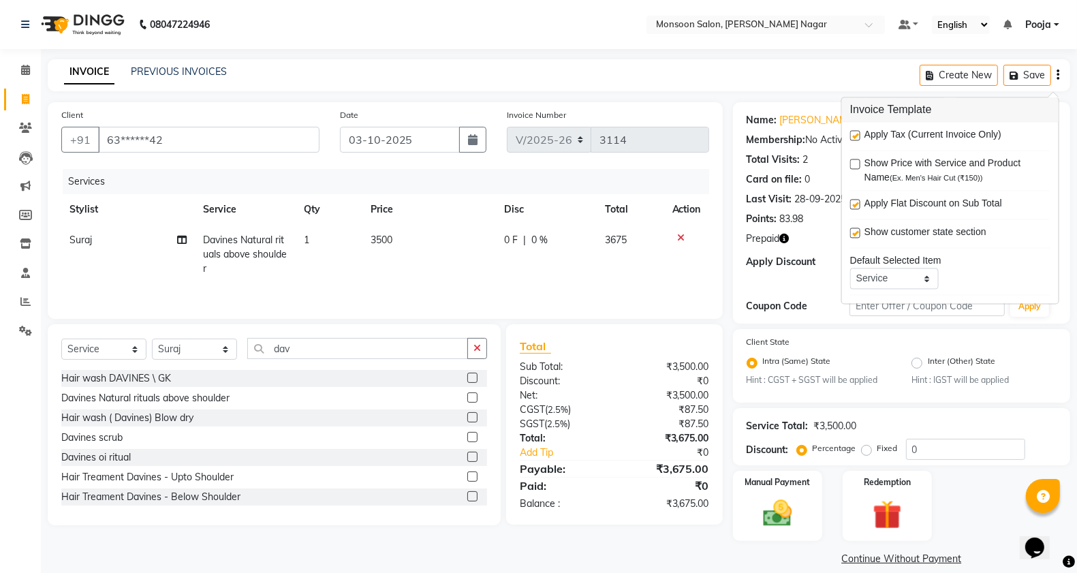
click at [857, 134] on label at bounding box center [855, 136] width 10 height 10
click at [857, 134] on input "checkbox" at bounding box center [854, 136] width 9 height 9
checkbox input "false"
click at [814, 174] on div "Card on file: 0" at bounding box center [902, 179] width 310 height 14
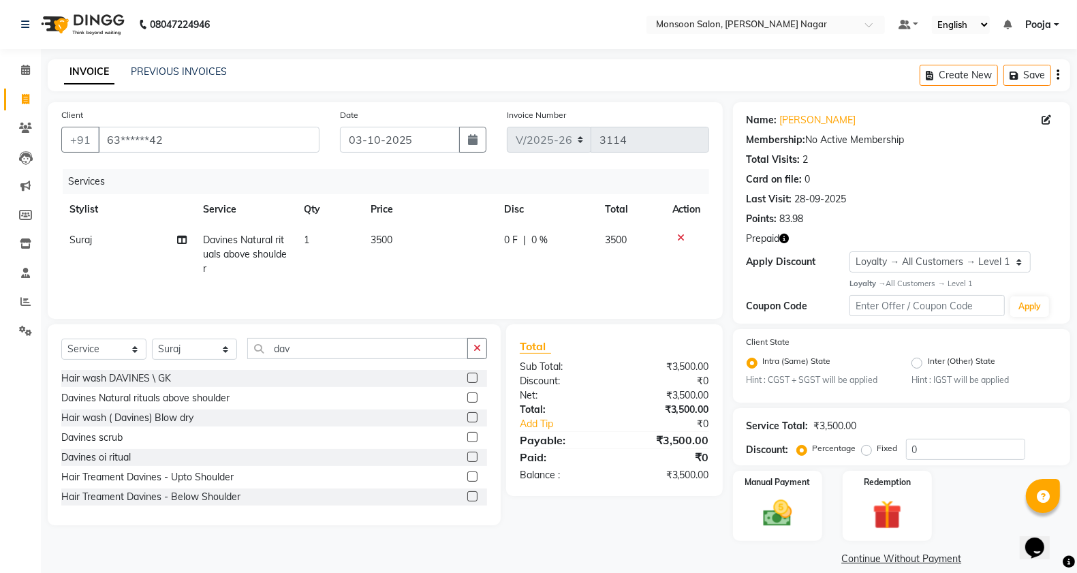
scroll to position [14, 0]
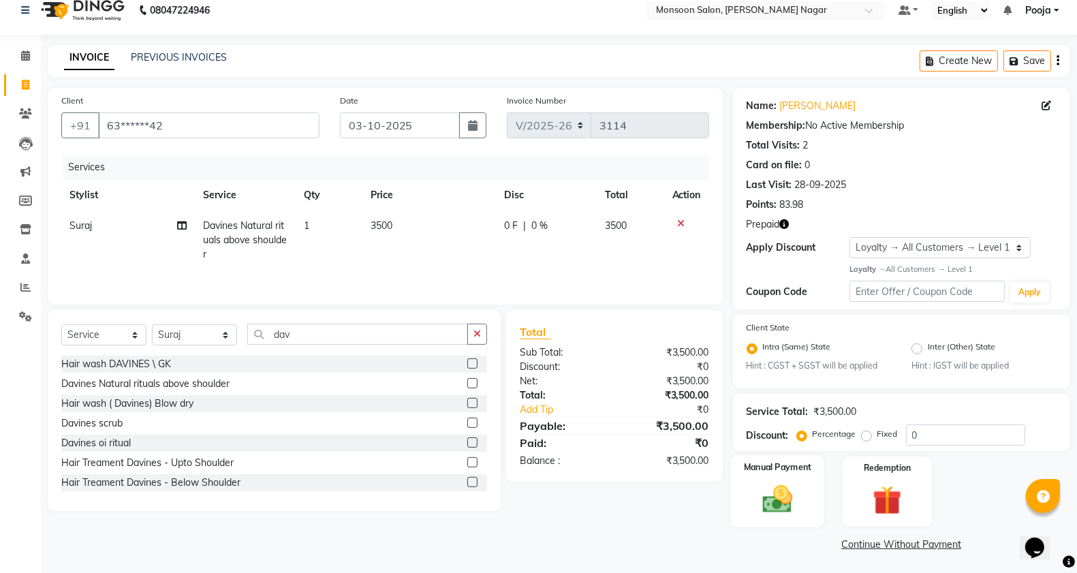
click at [794, 482] on img at bounding box center [777, 499] width 48 height 34
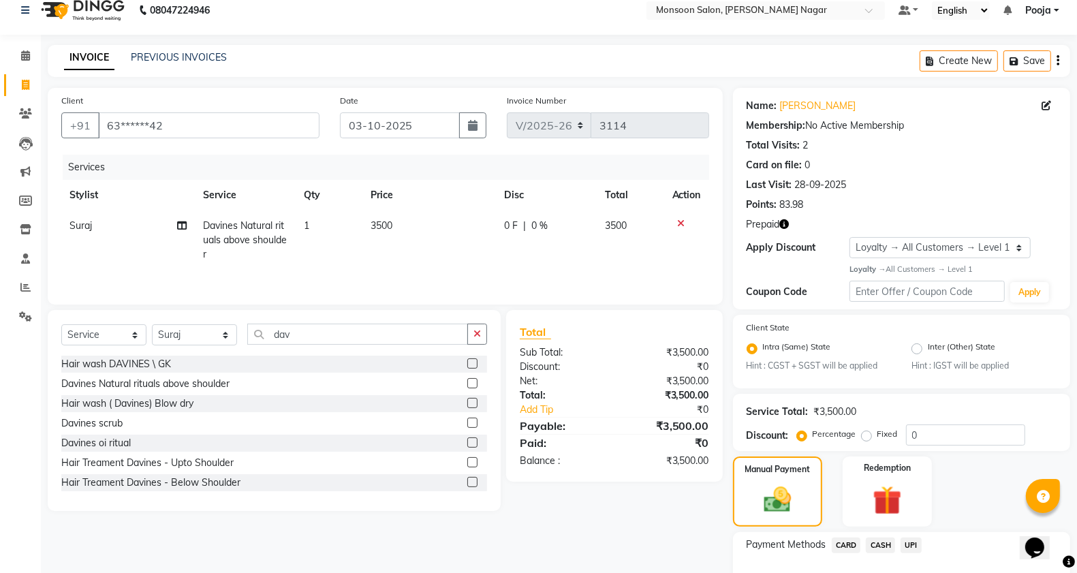
scroll to position [102, 0]
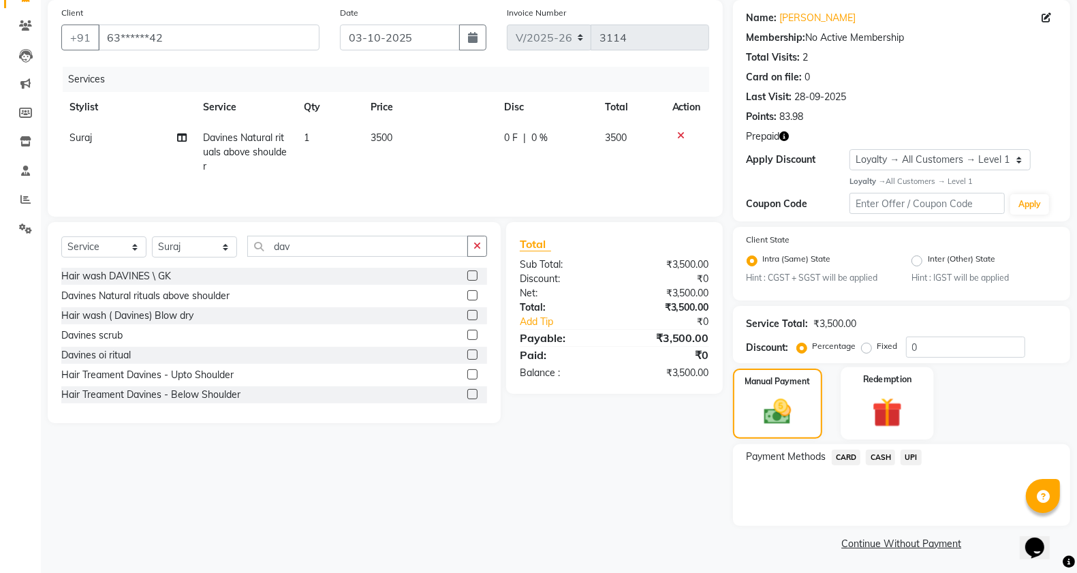
click at [890, 409] on img at bounding box center [887, 412] width 48 height 37
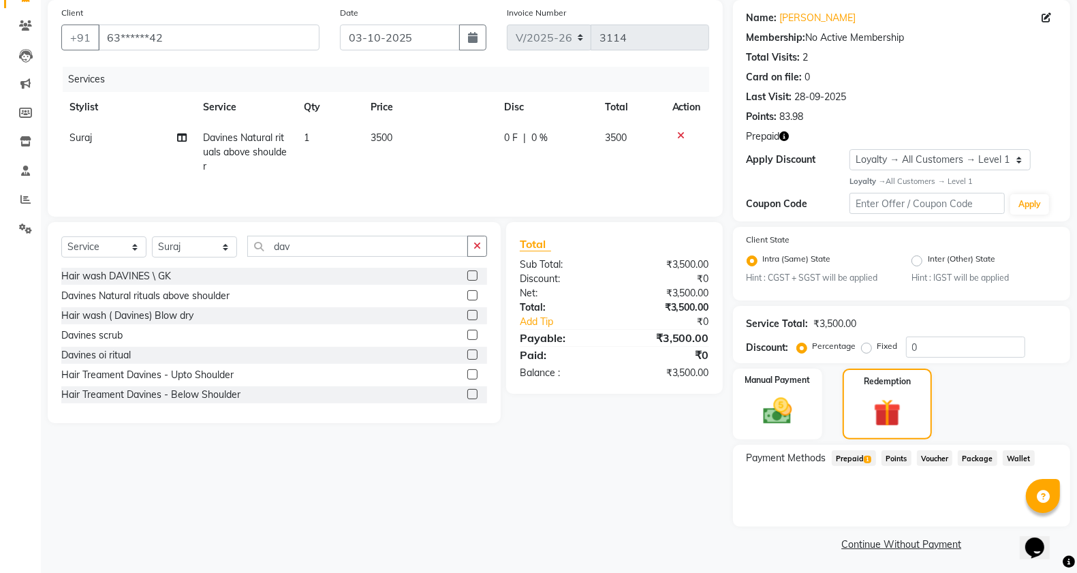
click at [845, 458] on span "Prepaid 1" at bounding box center [854, 458] width 44 height 16
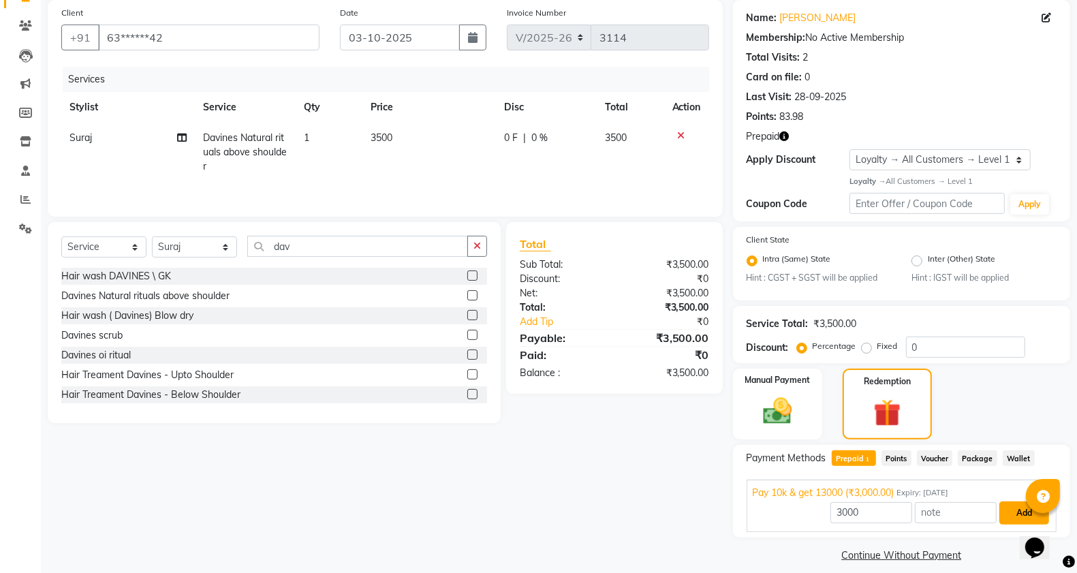
click at [1013, 508] on button "Add" at bounding box center [1024, 512] width 50 height 23
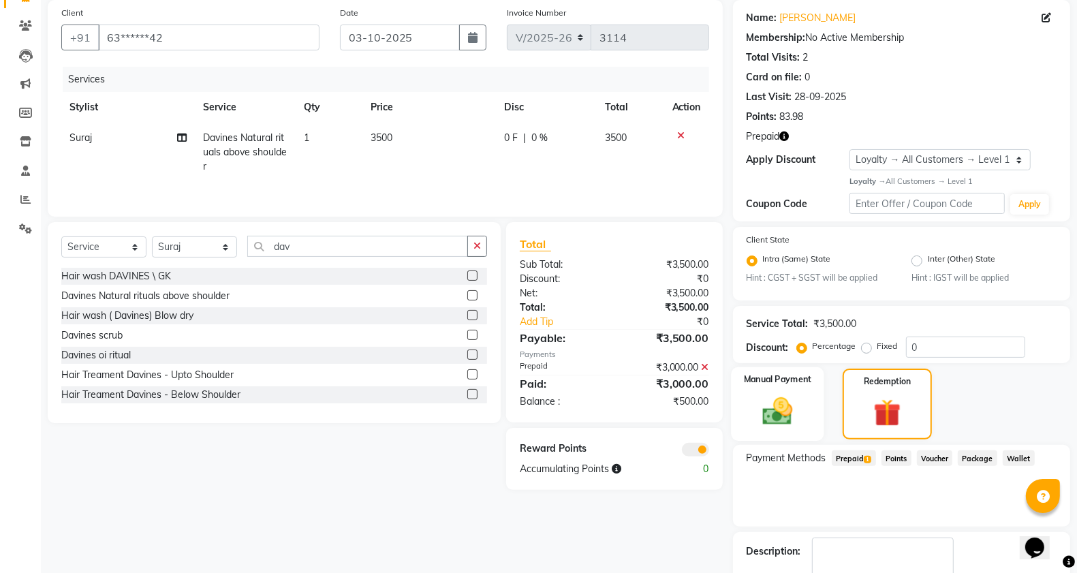
click at [779, 390] on div "Manual Payment" at bounding box center [777, 404] width 93 height 74
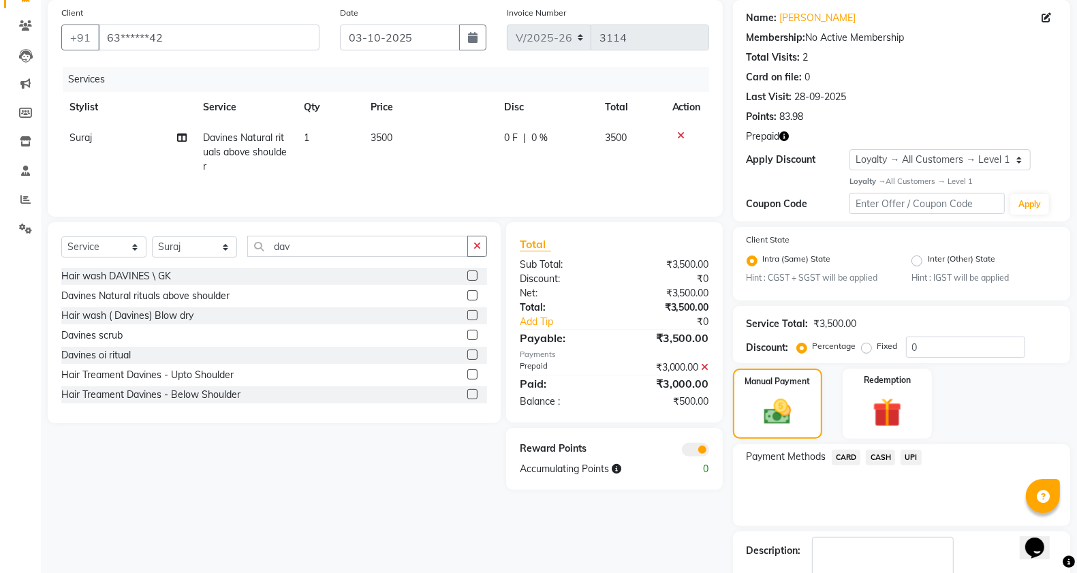
click at [892, 450] on span "CASH" at bounding box center [880, 458] width 29 height 16
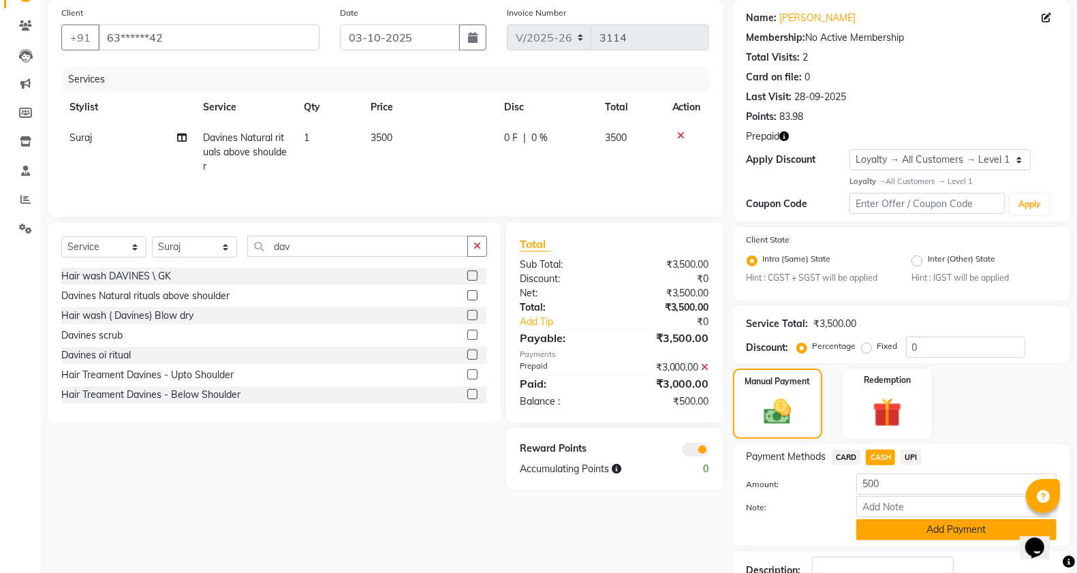
click at [896, 523] on button "Add Payment" at bounding box center [956, 529] width 200 height 21
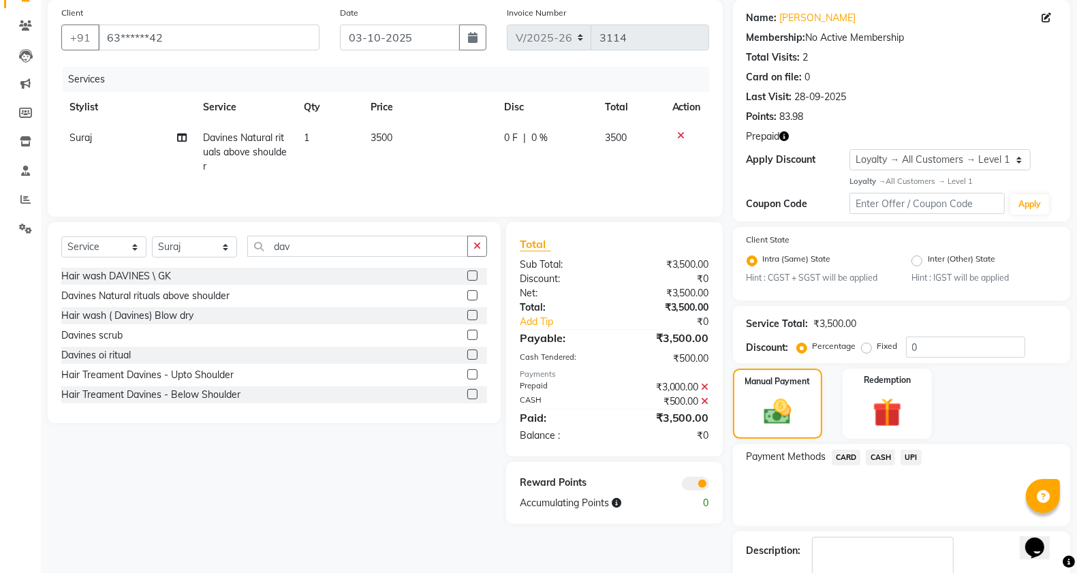
scroll to position [179, 0]
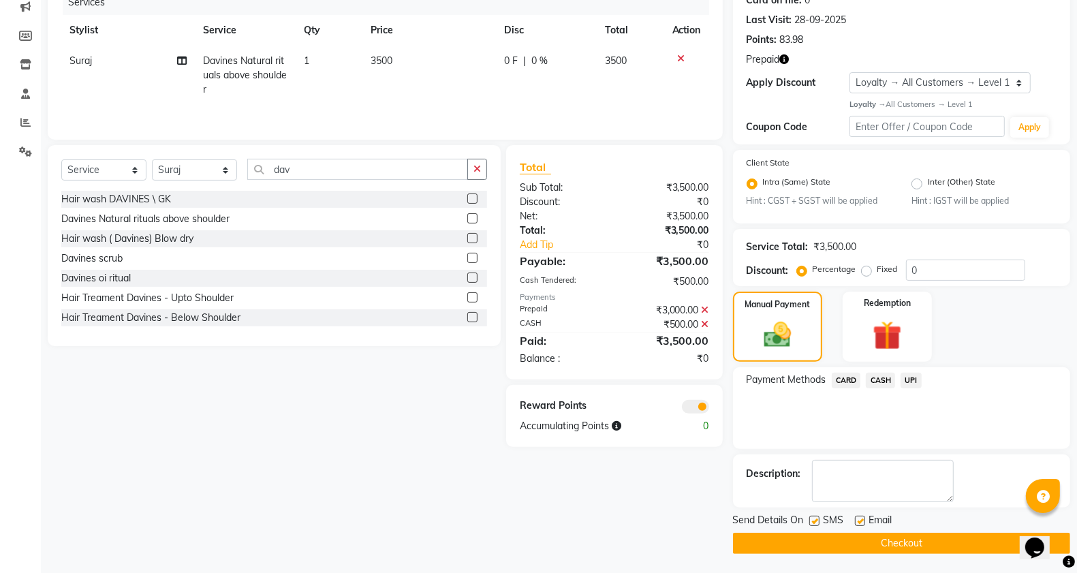
click at [814, 518] on label at bounding box center [814, 521] width 10 height 10
click at [814, 518] on input "checkbox" at bounding box center [813, 521] width 9 height 9
checkbox input "false"
click at [859, 520] on label at bounding box center [860, 521] width 10 height 10
click at [859, 520] on input "checkbox" at bounding box center [859, 521] width 9 height 9
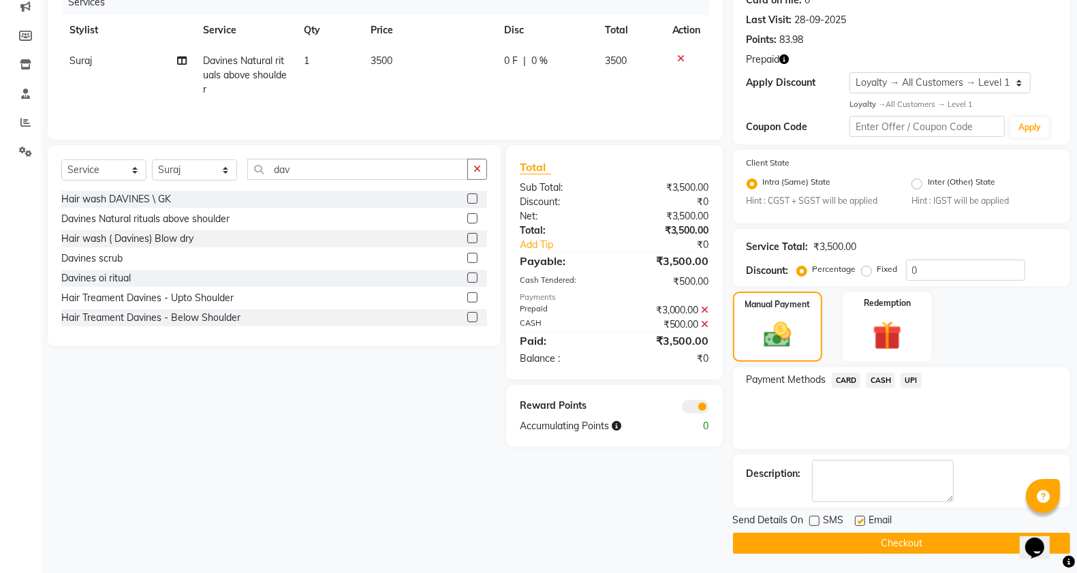
checkbox input "false"
click at [857, 535] on button "Checkout" at bounding box center [901, 543] width 337 height 21
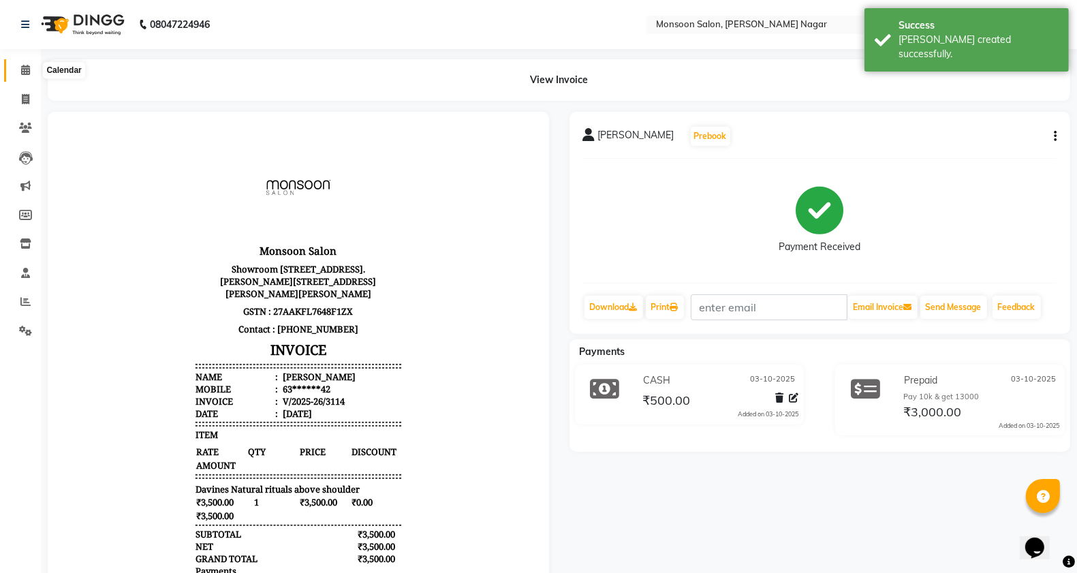
click at [14, 69] on span at bounding box center [26, 71] width 24 height 16
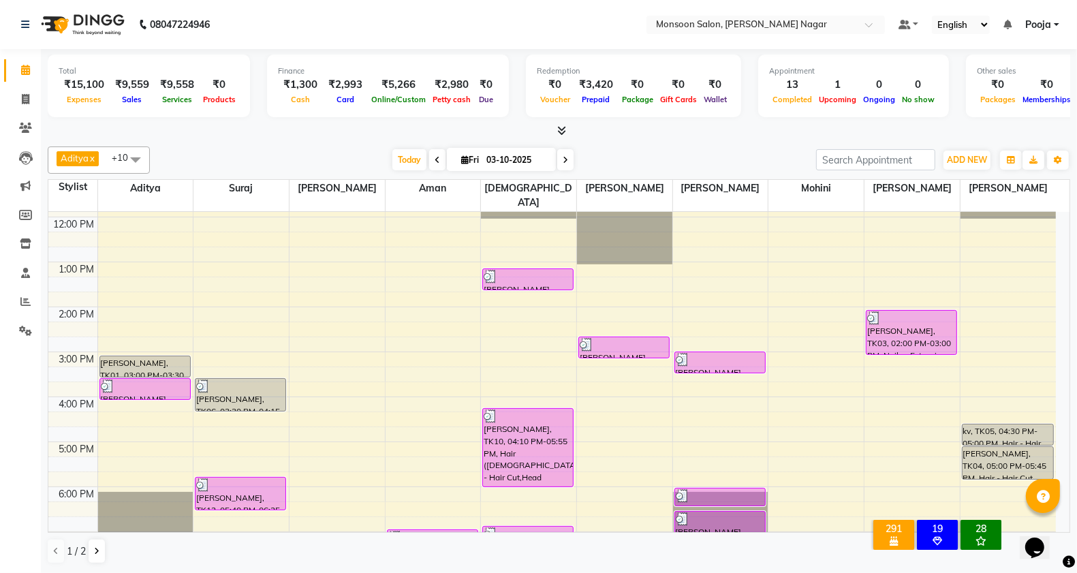
scroll to position [227, 0]
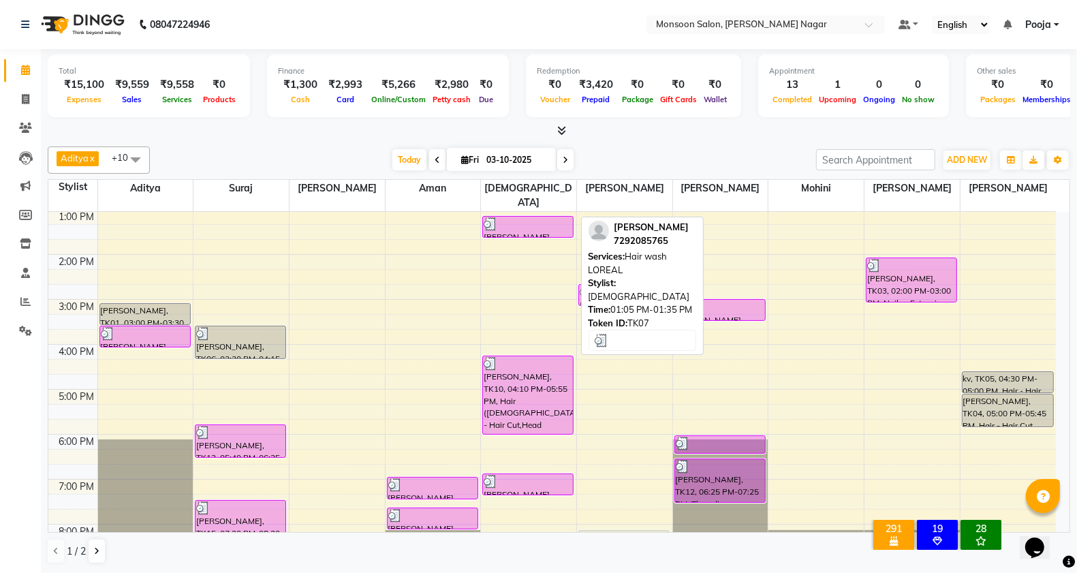
click at [529, 218] on div "[PERSON_NAME], TK07, 01:05 PM-01:35 PM, Hair wash LOREAL" at bounding box center [528, 227] width 90 height 20
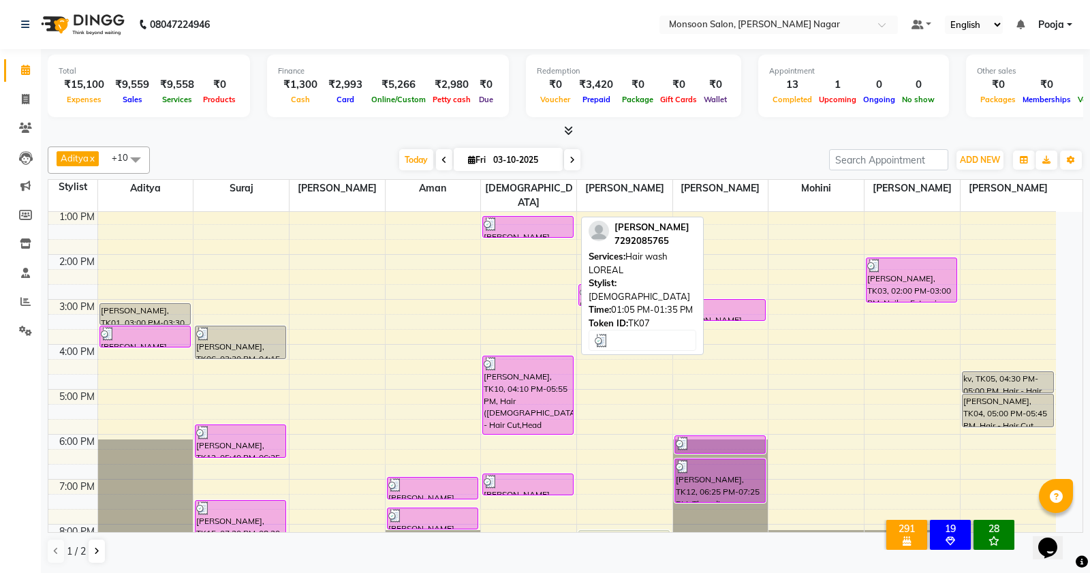
select select "3"
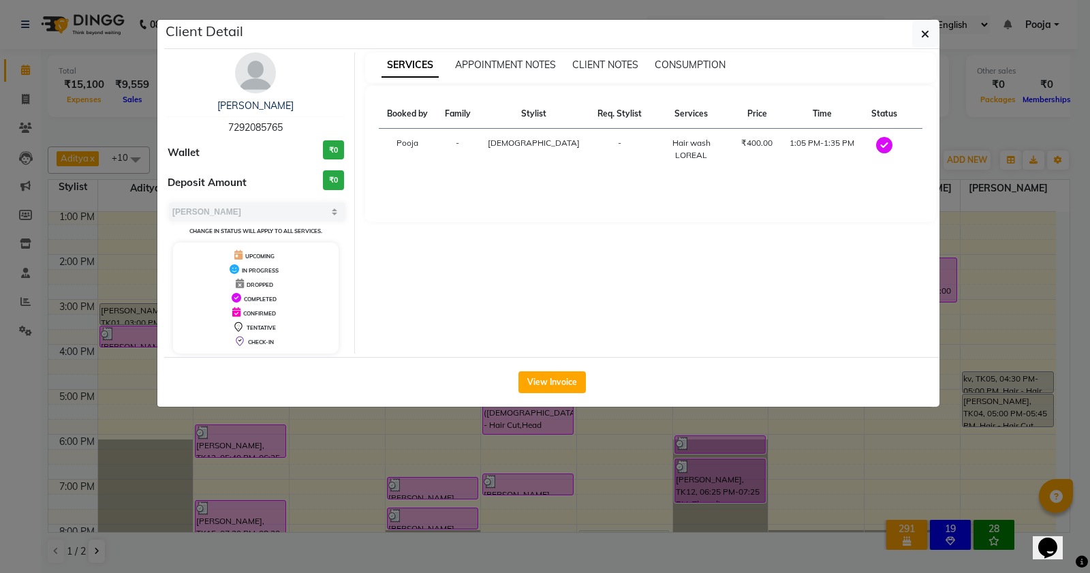
click at [579, 370] on div "View Invoice" at bounding box center [551, 382] width 775 height 50
click at [572, 381] on button "View Invoice" at bounding box center [551, 382] width 67 height 22
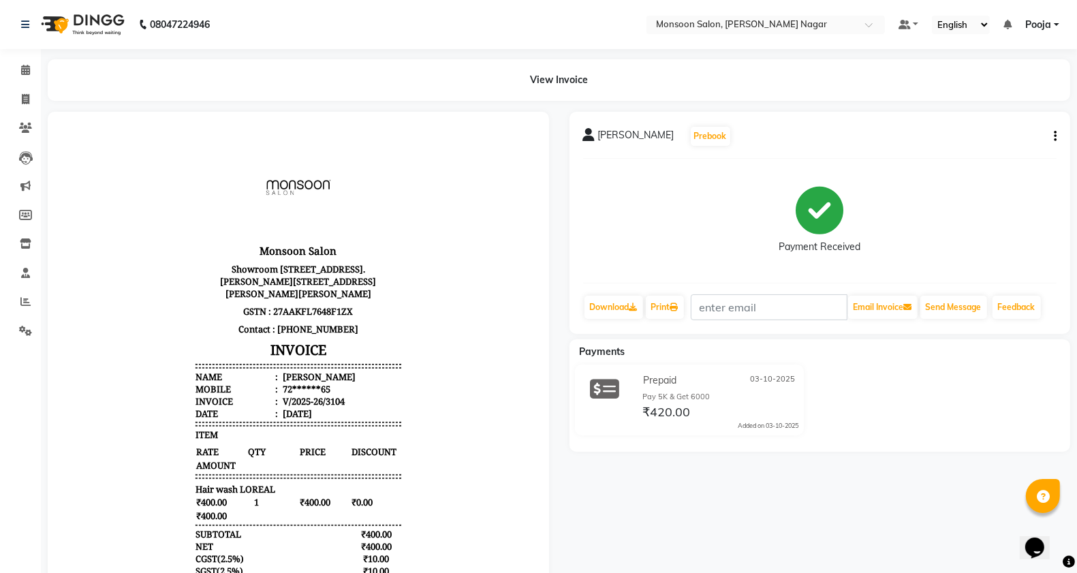
click at [1051, 136] on button "button" at bounding box center [1052, 136] width 8 height 14
click at [1009, 145] on div "Edit Invoice" at bounding box center [987, 153] width 93 height 17
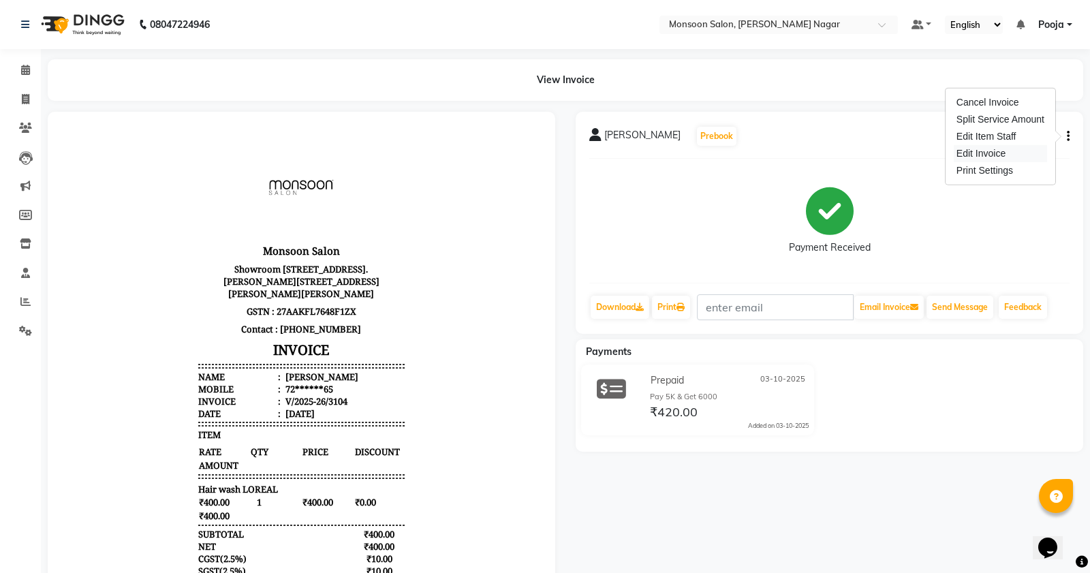
select select "service"
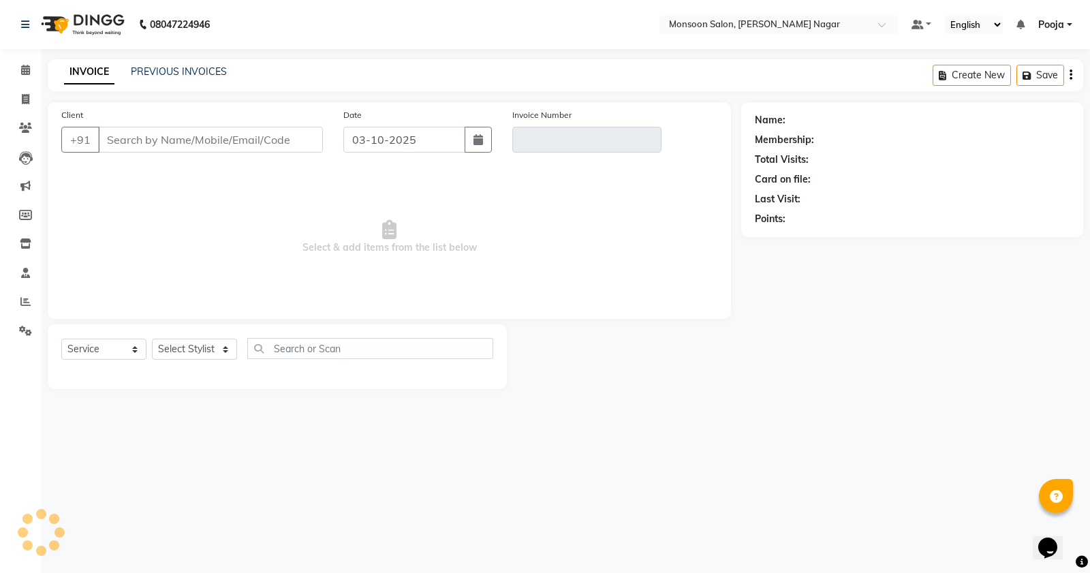
type input "72******65"
type input "V/2025-26/3104"
select select "1: Object"
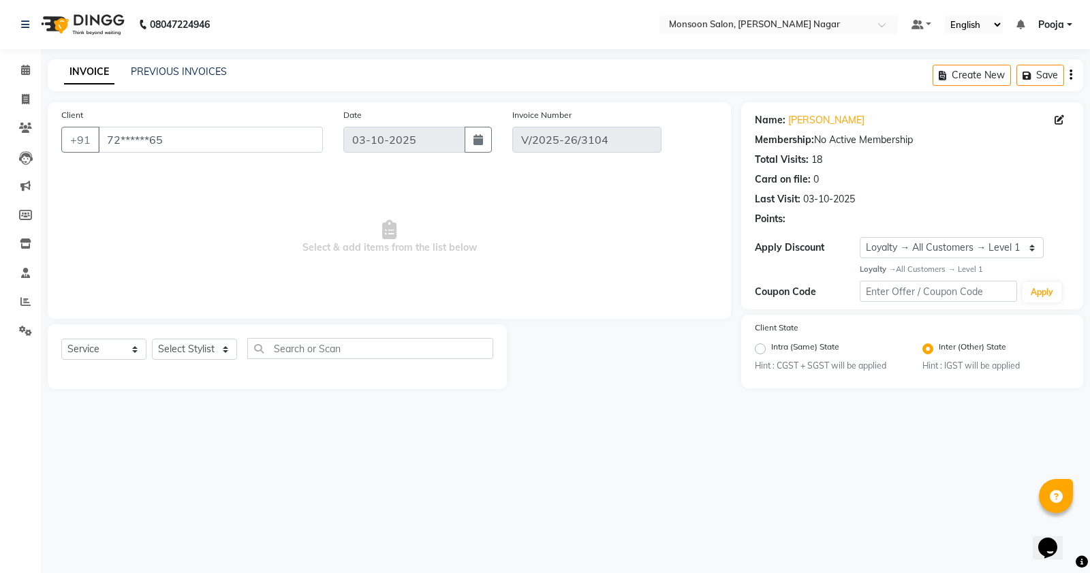
select select "select"
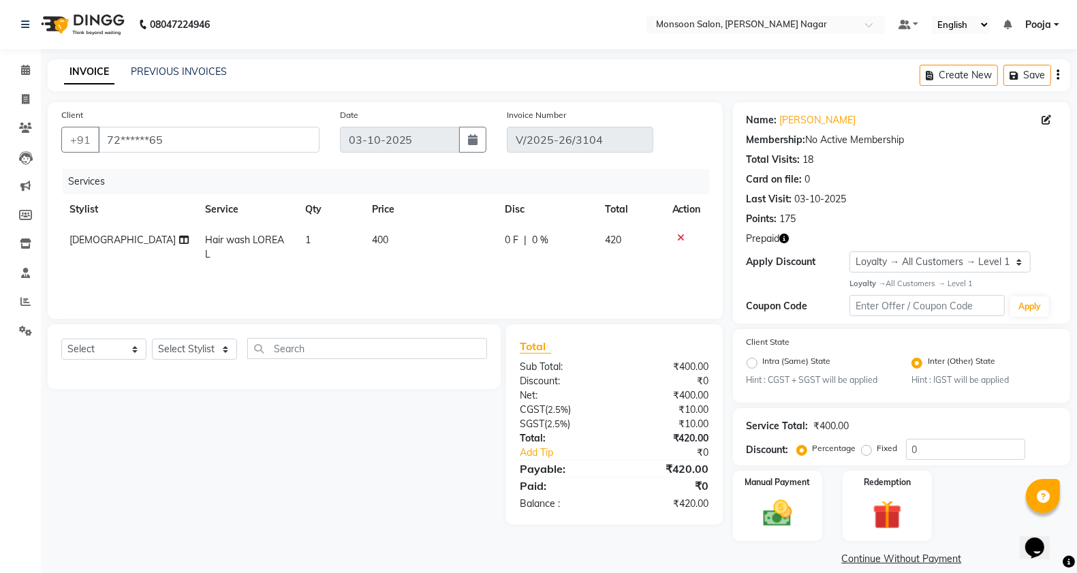
click at [1057, 76] on icon "button" at bounding box center [1057, 75] width 3 height 1
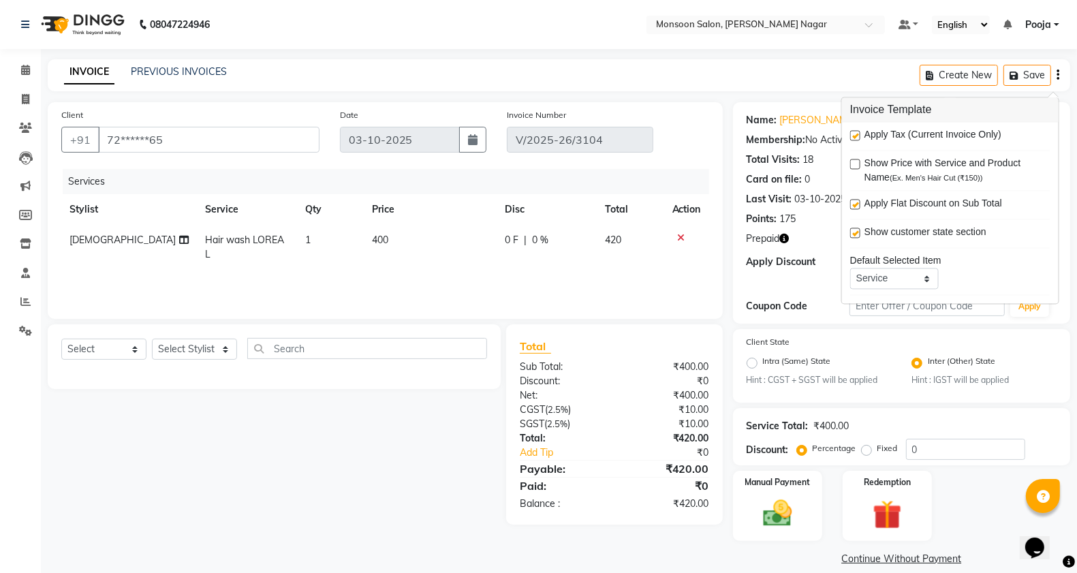
click at [853, 134] on label at bounding box center [855, 136] width 10 height 10
click at [853, 134] on input "checkbox" at bounding box center [854, 136] width 9 height 9
checkbox input "false"
click at [823, 264] on div "Apply Discount" at bounding box center [799, 262] width 104 height 14
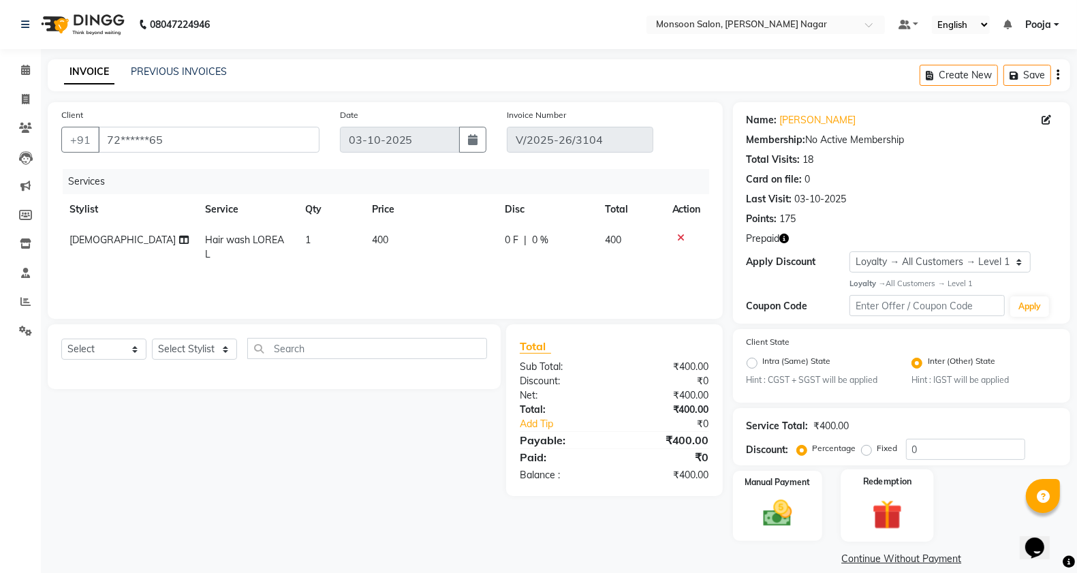
click at [846, 492] on div "Redemption" at bounding box center [887, 505] width 93 height 72
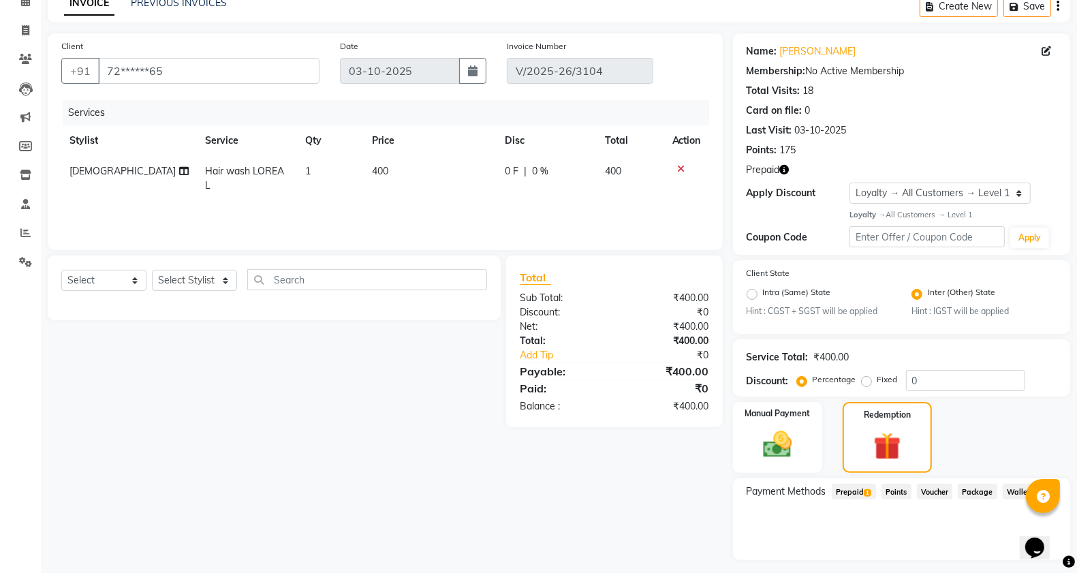
scroll to position [103, 0]
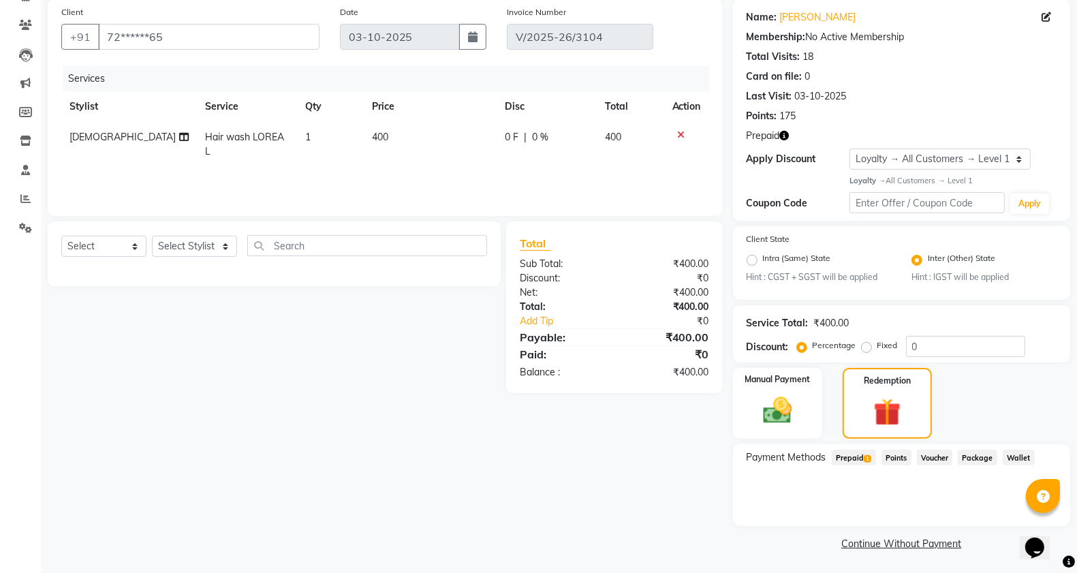
click at [843, 458] on span "Prepaid 1" at bounding box center [854, 458] width 44 height 16
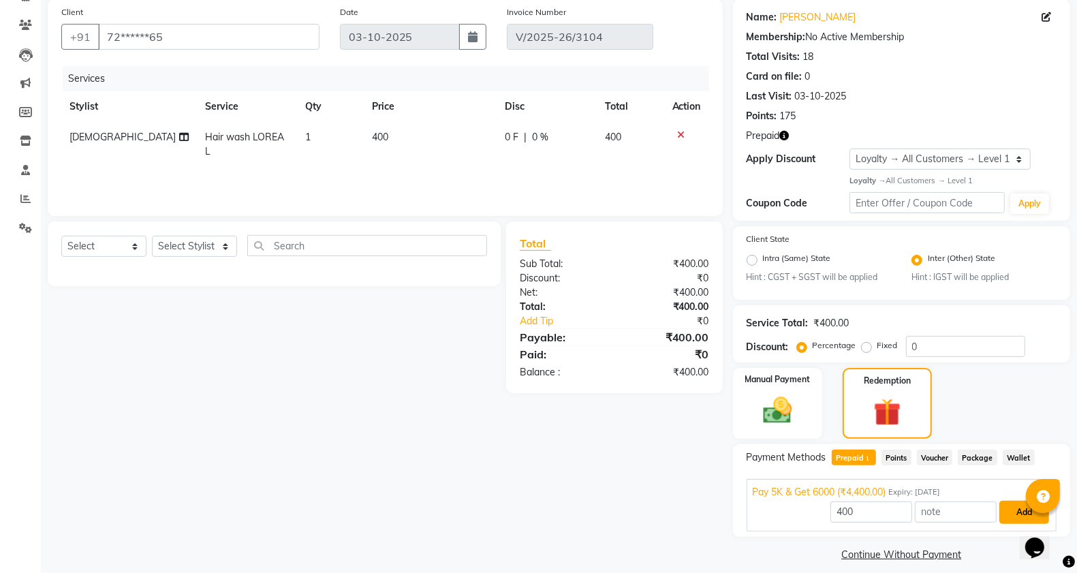
click at [1026, 509] on button "Add" at bounding box center [1024, 512] width 50 height 23
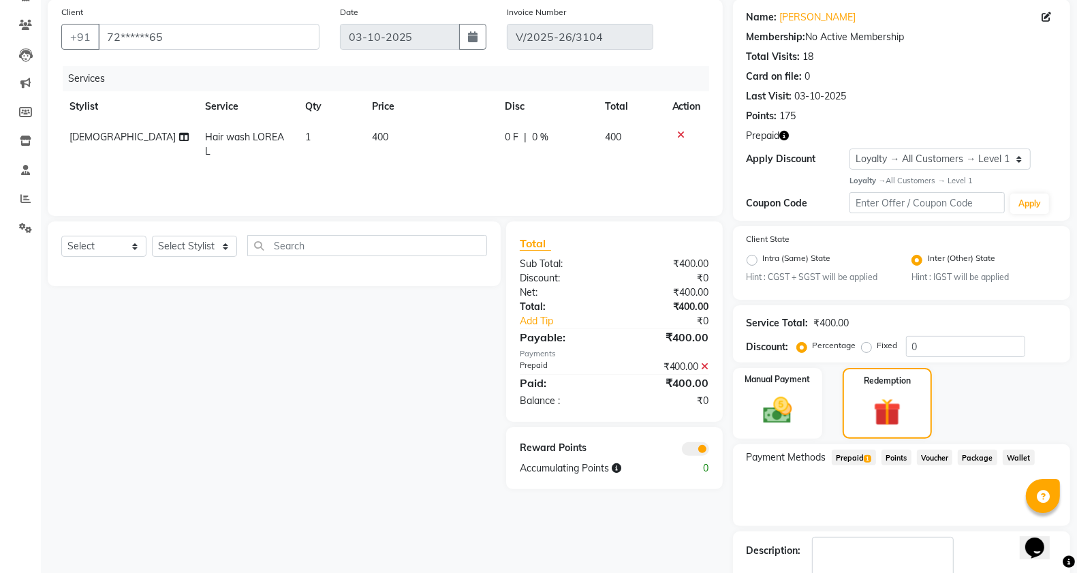
scroll to position [161, 0]
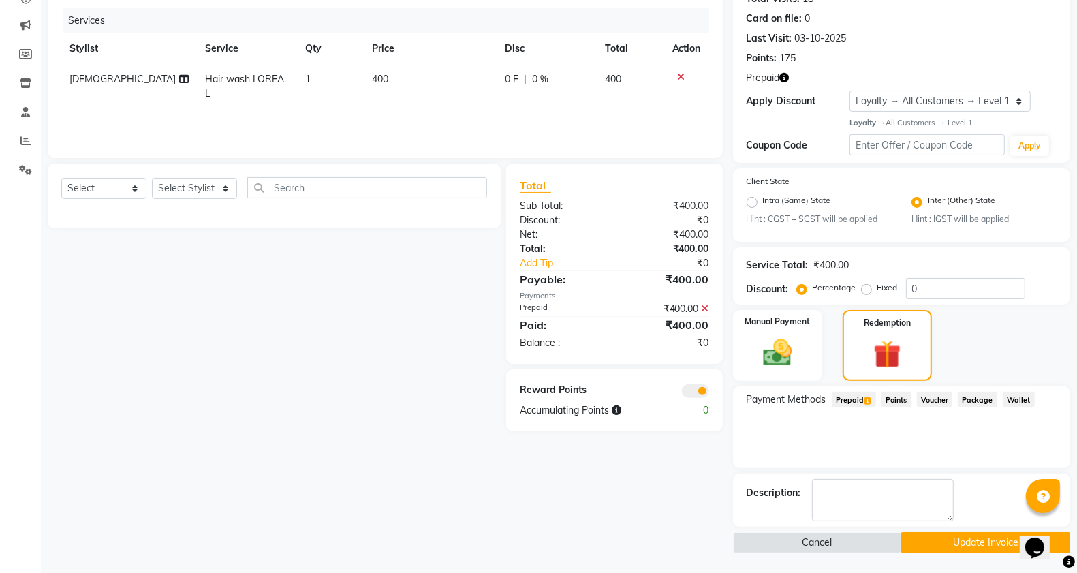
click at [924, 536] on button "Update Invoice" at bounding box center [985, 542] width 169 height 21
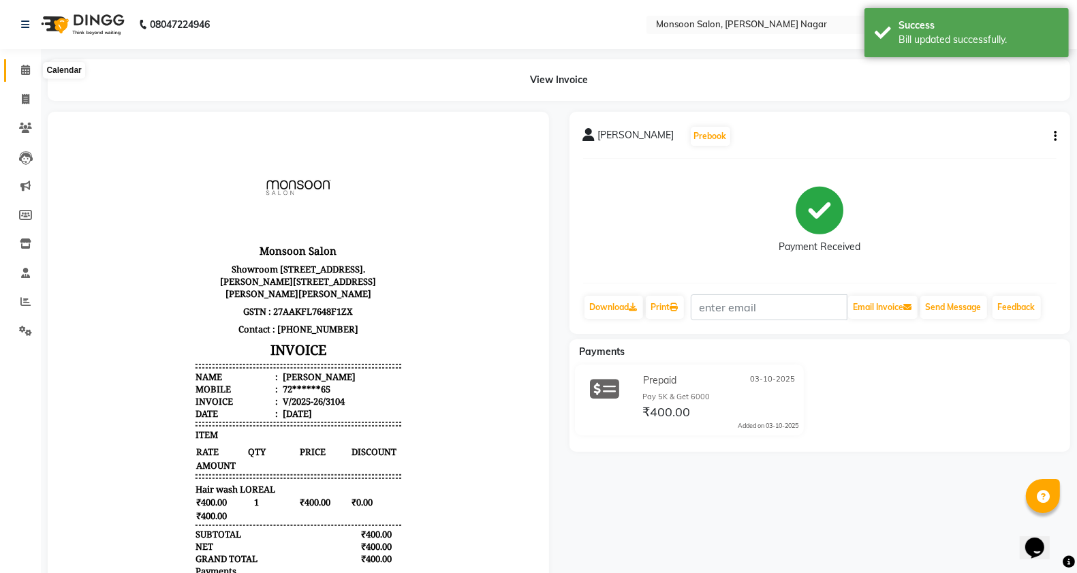
click at [22, 70] on icon at bounding box center [25, 70] width 9 height 10
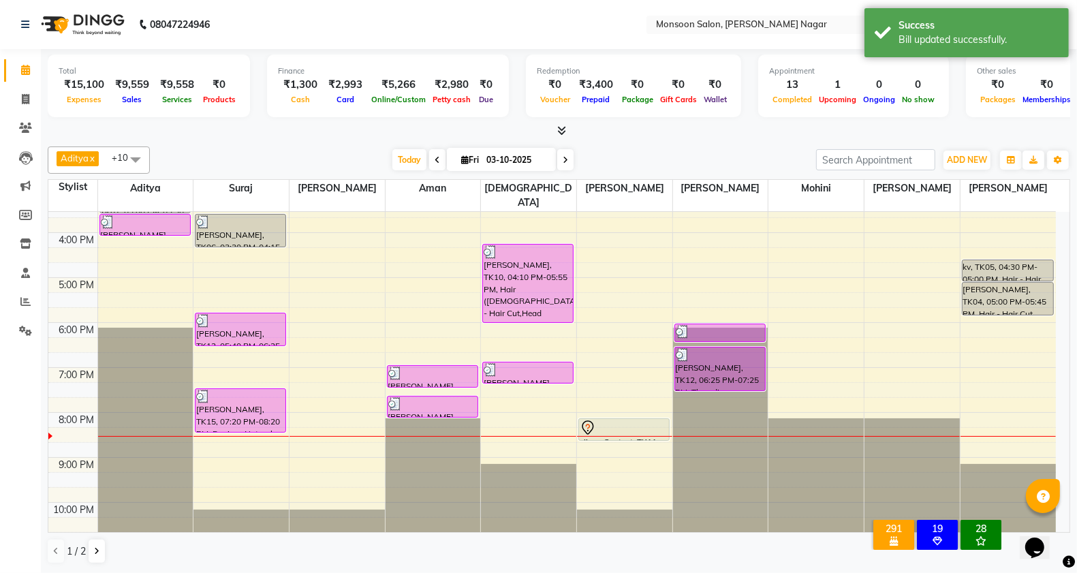
scroll to position [347, 0]
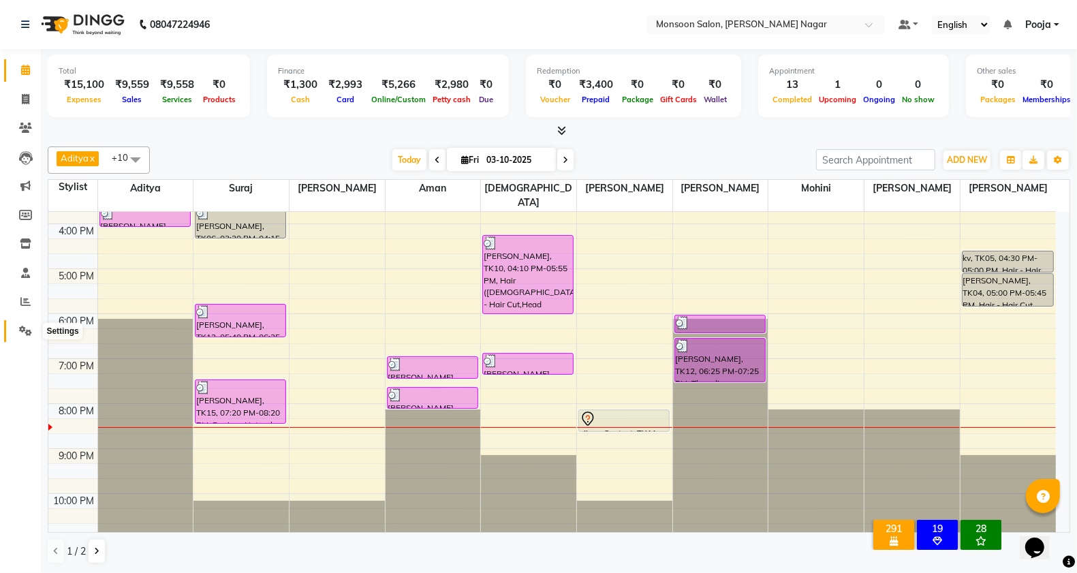
click at [31, 326] on icon at bounding box center [25, 331] width 13 height 10
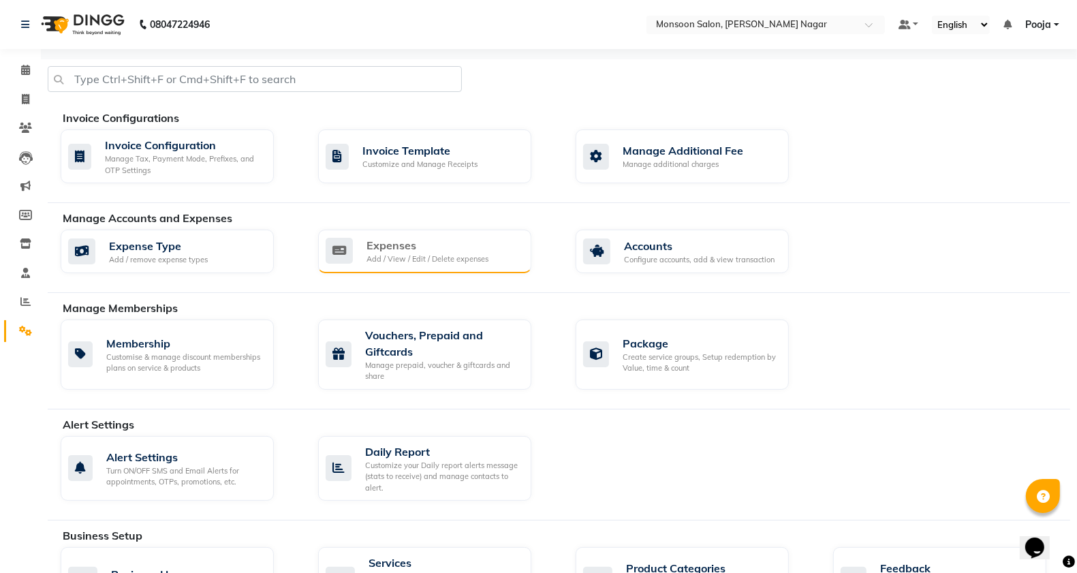
click at [379, 260] on div "Add / View / Edit / Delete expenses" at bounding box center [427, 259] width 122 height 12
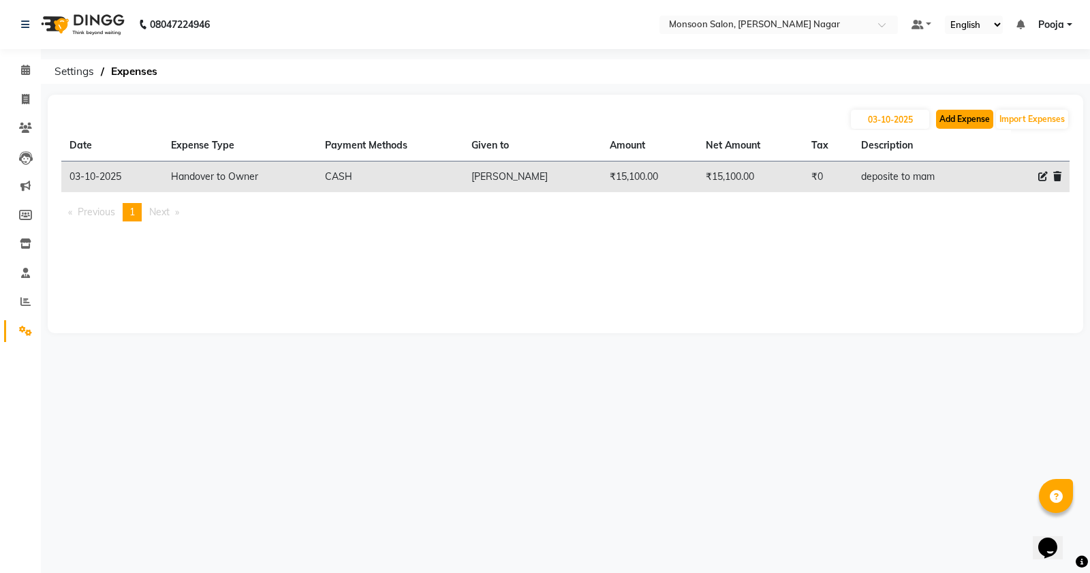
click at [965, 123] on button "Add Expense" at bounding box center [964, 119] width 57 height 19
select select "1"
select select "3767"
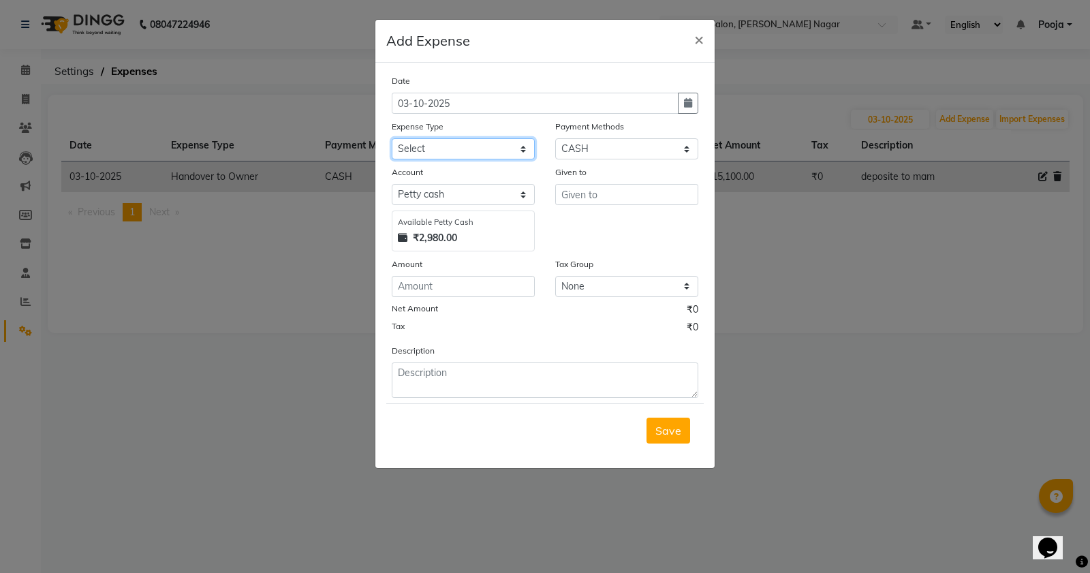
click at [411, 148] on select "Select Advance Salary Cash transfer by credit Cash transfer to bank Client Snac…" at bounding box center [463, 148] width 143 height 21
select select "10050"
click at [392, 138] on select "Select Advance Salary Cash transfer by credit Cash transfer to bank Client Snac…" at bounding box center [463, 148] width 143 height 21
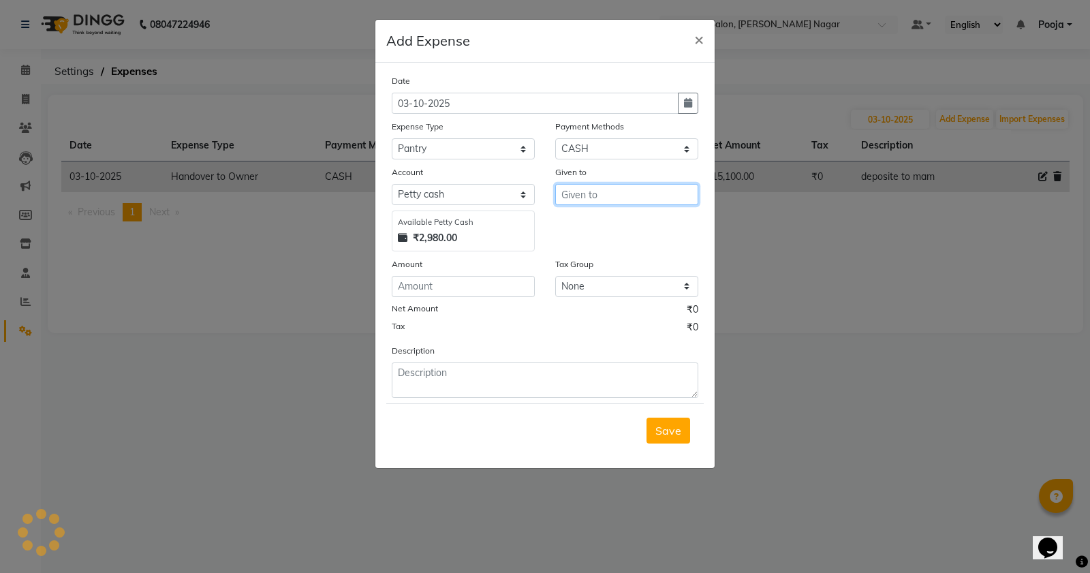
click at [591, 191] on input "text" at bounding box center [626, 194] width 143 height 21
click at [641, 218] on button "P ayal" at bounding box center [610, 223] width 108 height 22
type input "[PERSON_NAME]"
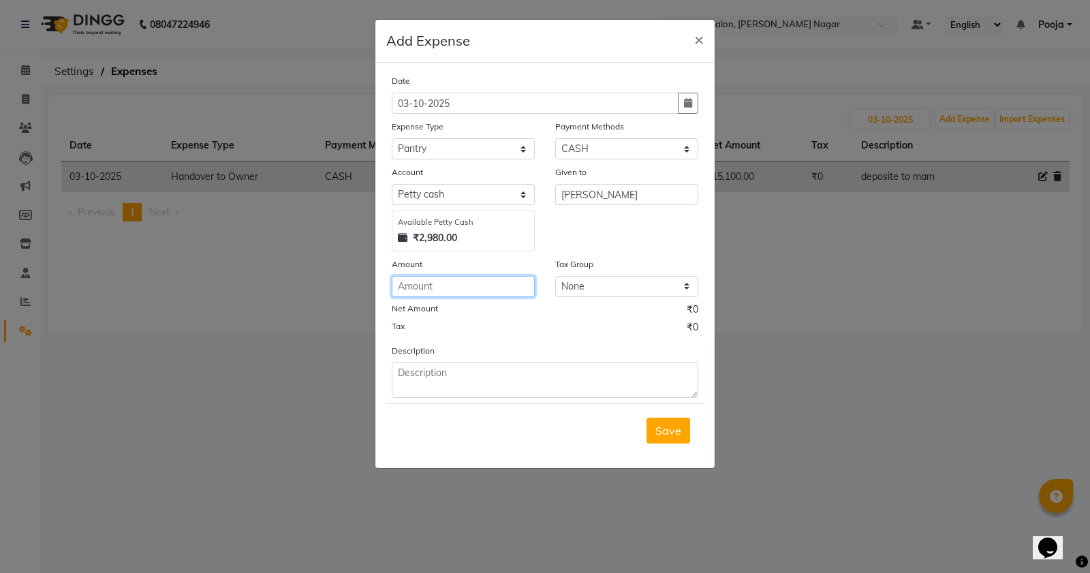
click at [474, 283] on input "number" at bounding box center [463, 286] width 143 height 21
type input "100"
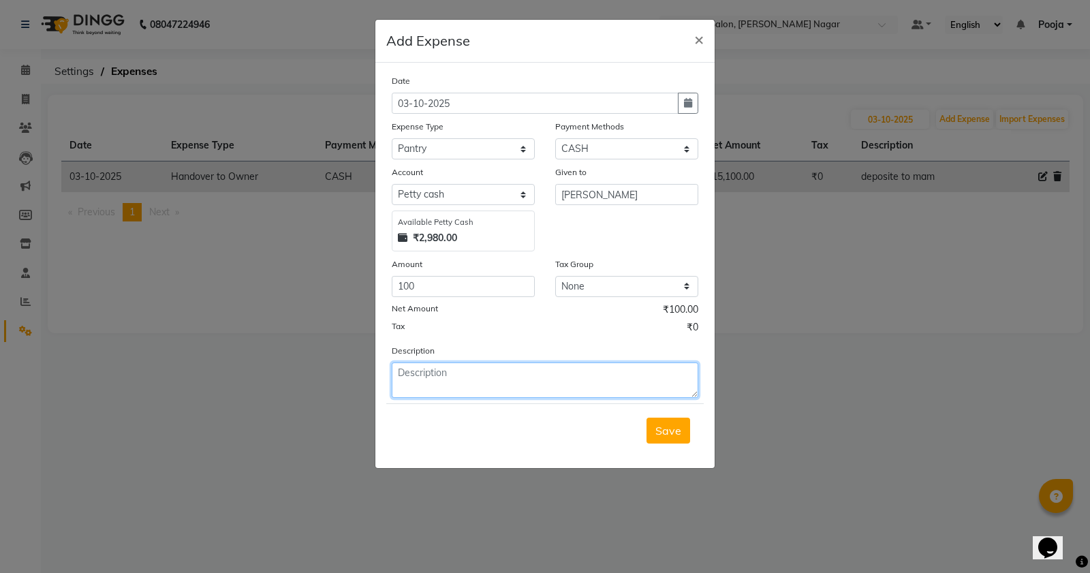
click at [454, 386] on textarea at bounding box center [545, 379] width 307 height 35
type textarea "milk"
click at [666, 433] on span "Save" at bounding box center [668, 431] width 26 height 14
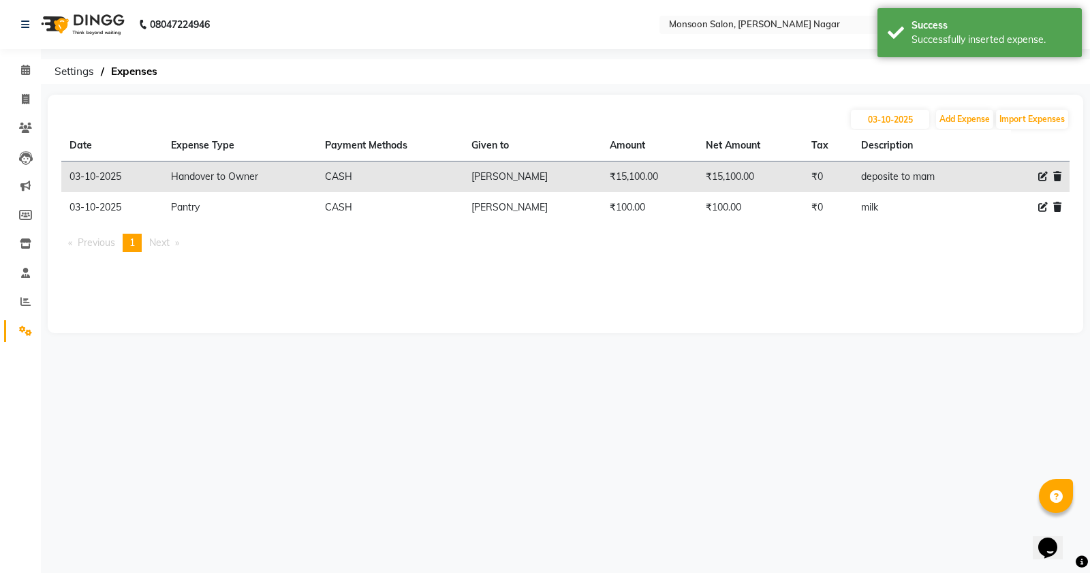
click at [969, 106] on div "[DATE] Add Expense Import Expenses Date Expense Type Payment Methods Given to A…" at bounding box center [565, 214] width 1035 height 238
click at [962, 118] on button "Add Expense" at bounding box center [964, 119] width 57 height 19
select select "1"
select select "3767"
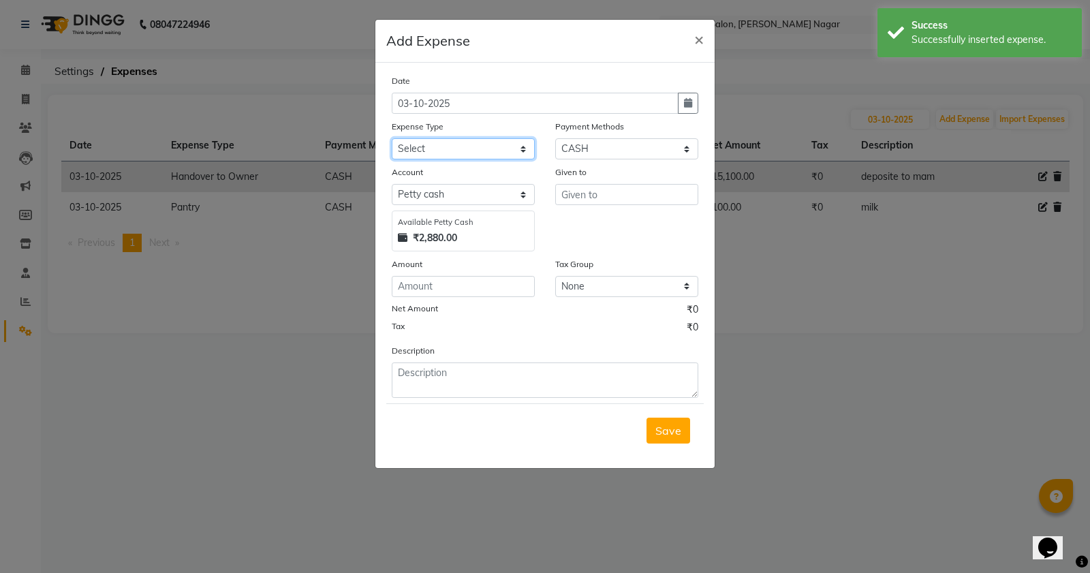
click at [428, 141] on select "Select Advance Salary Cash transfer by credit Cash transfer to bank Client Snac…" at bounding box center [463, 148] width 143 height 21
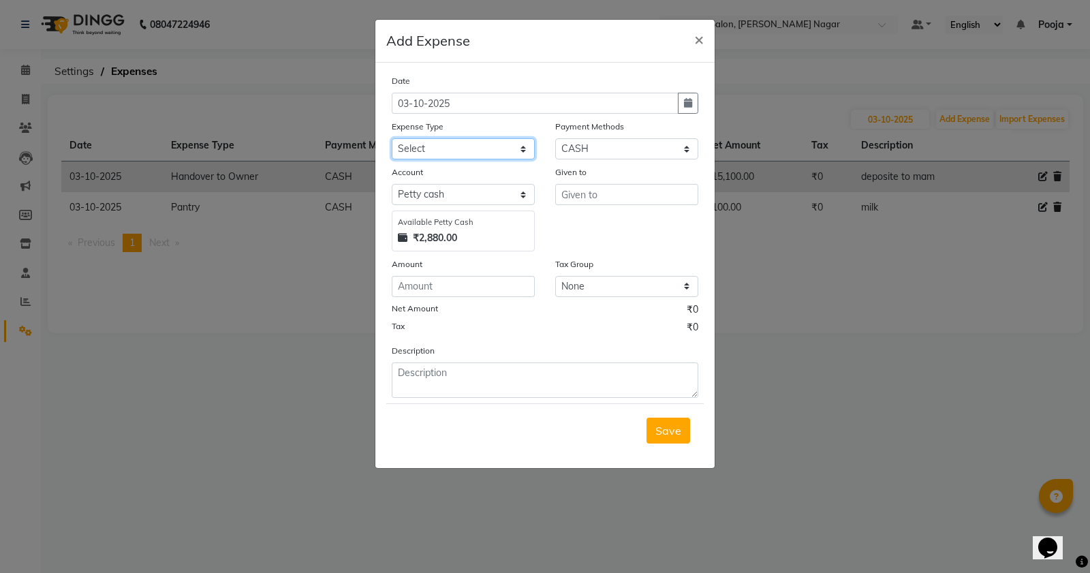
select select "11244"
click at [392, 138] on select "Select Advance Salary Cash transfer by credit Cash transfer to bank Client Snac…" at bounding box center [463, 148] width 143 height 21
click at [581, 202] on input "text" at bounding box center [626, 194] width 143 height 21
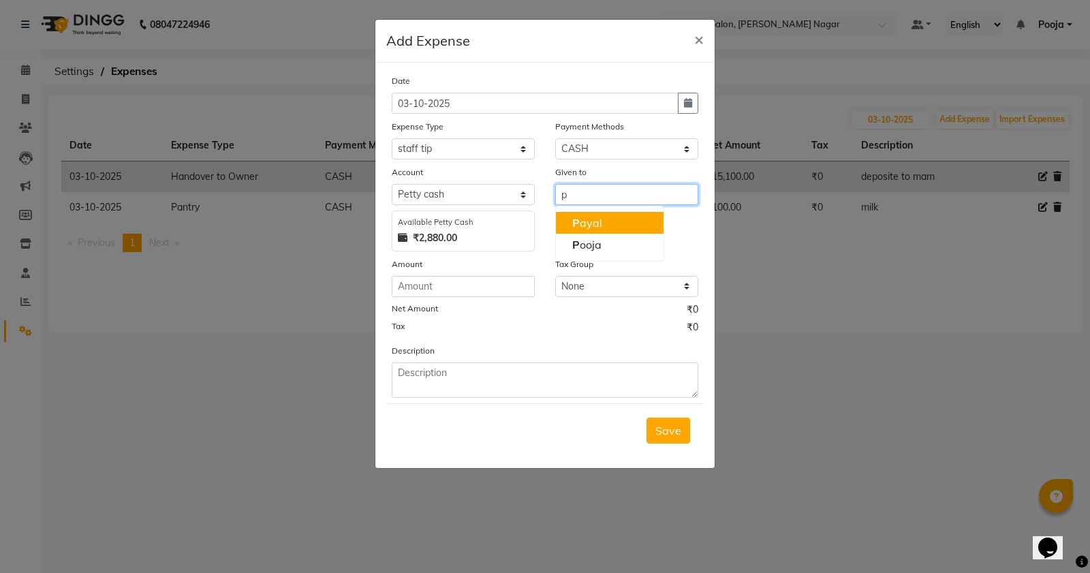
click at [584, 222] on ngb-highlight "P ayal" at bounding box center [587, 223] width 30 height 14
type input "[PERSON_NAME]"
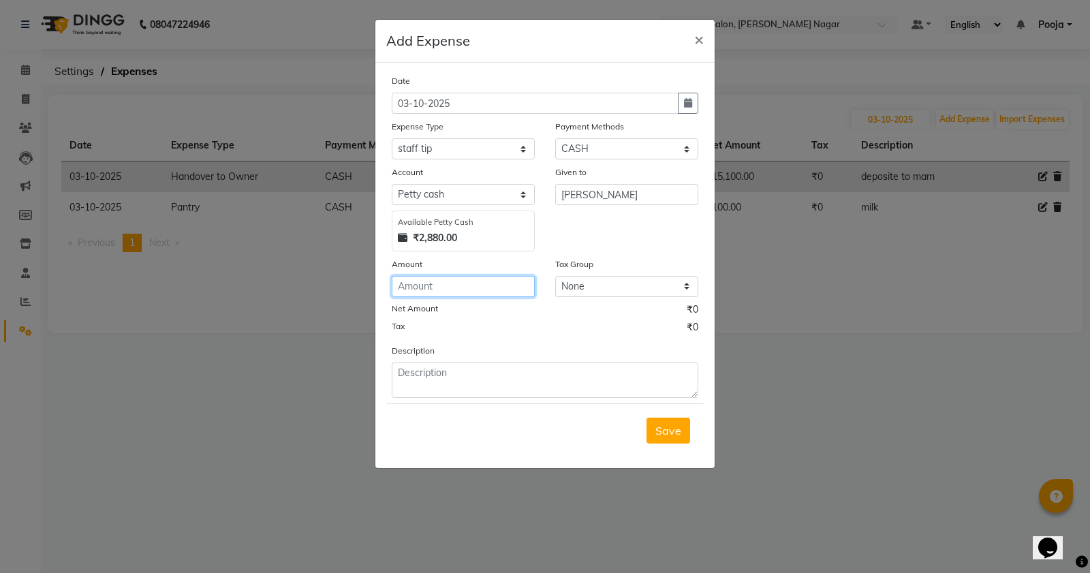
click at [511, 278] on input "number" at bounding box center [463, 286] width 143 height 21
type input "200"
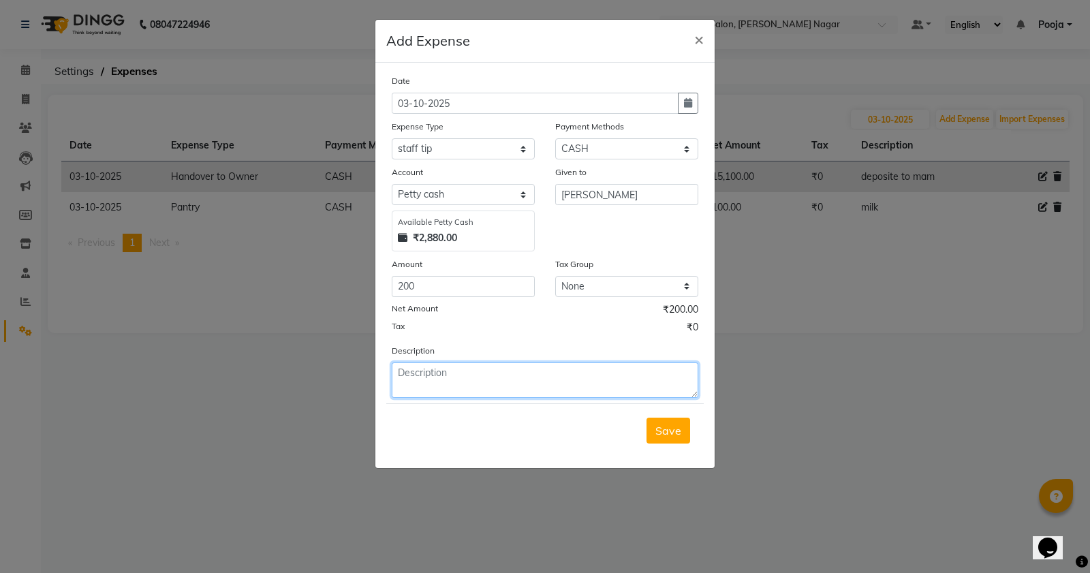
click at [497, 375] on textarea at bounding box center [545, 379] width 307 height 35
type textarea "aditya target tip"
click at [668, 441] on button "Save" at bounding box center [668, 431] width 44 height 26
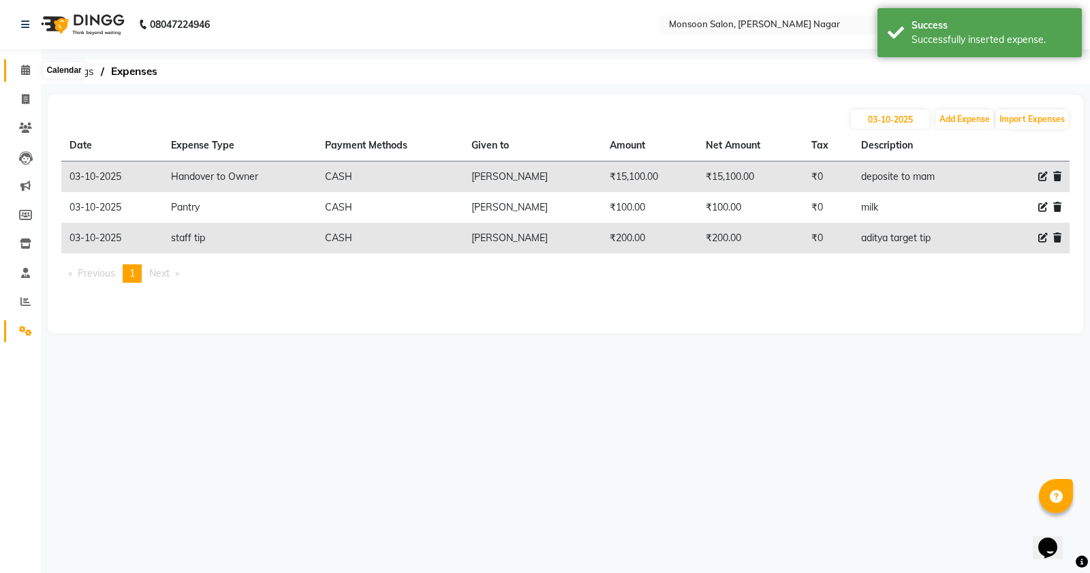
click at [25, 74] on icon at bounding box center [25, 70] width 9 height 10
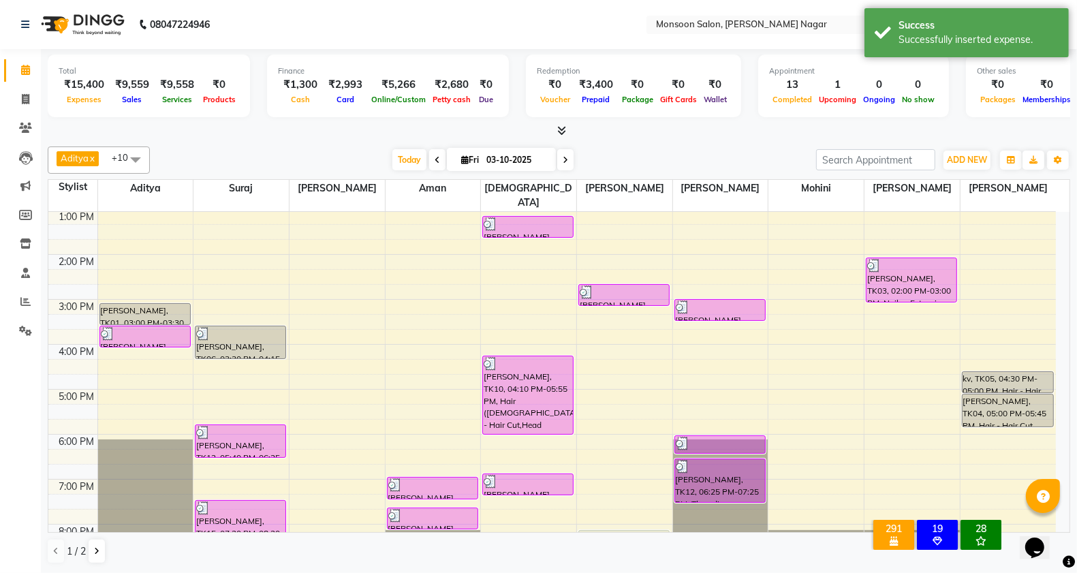
scroll to position [347, 0]
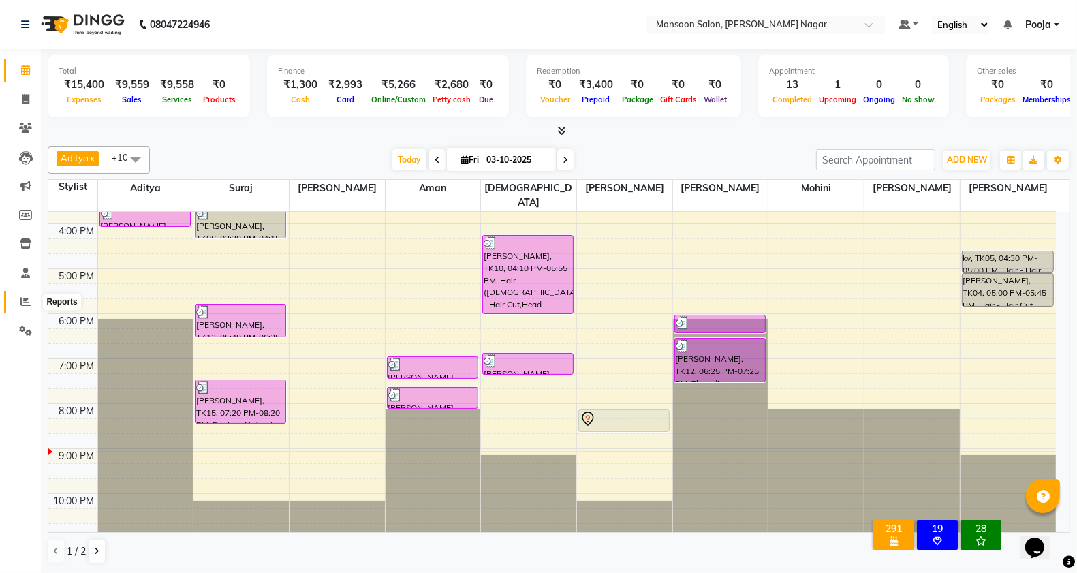
click at [24, 303] on icon at bounding box center [25, 301] width 10 height 10
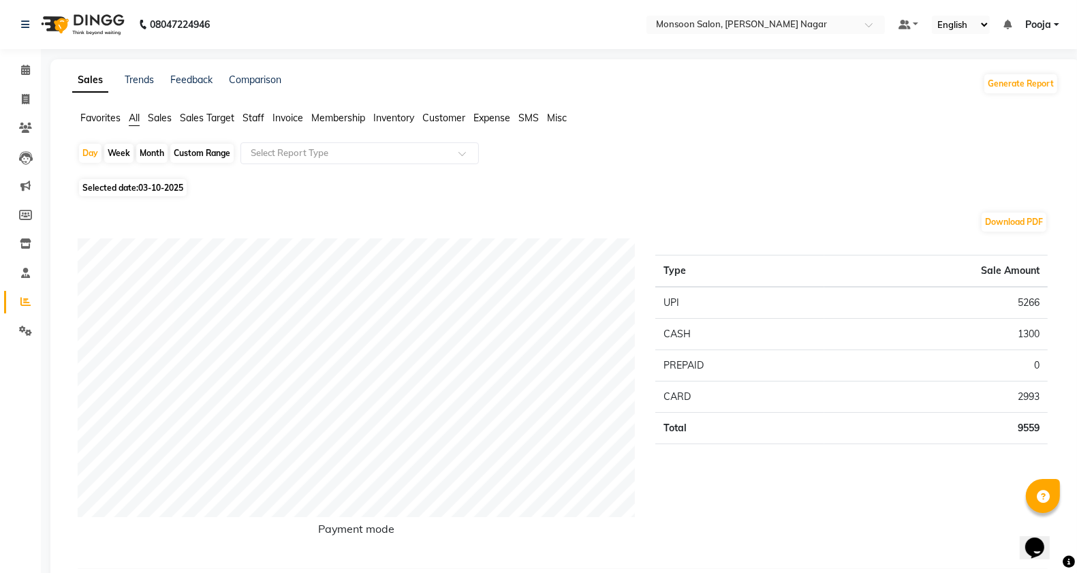
click at [157, 157] on div "Month" at bounding box center [151, 153] width 31 height 19
select select "10"
select select "2025"
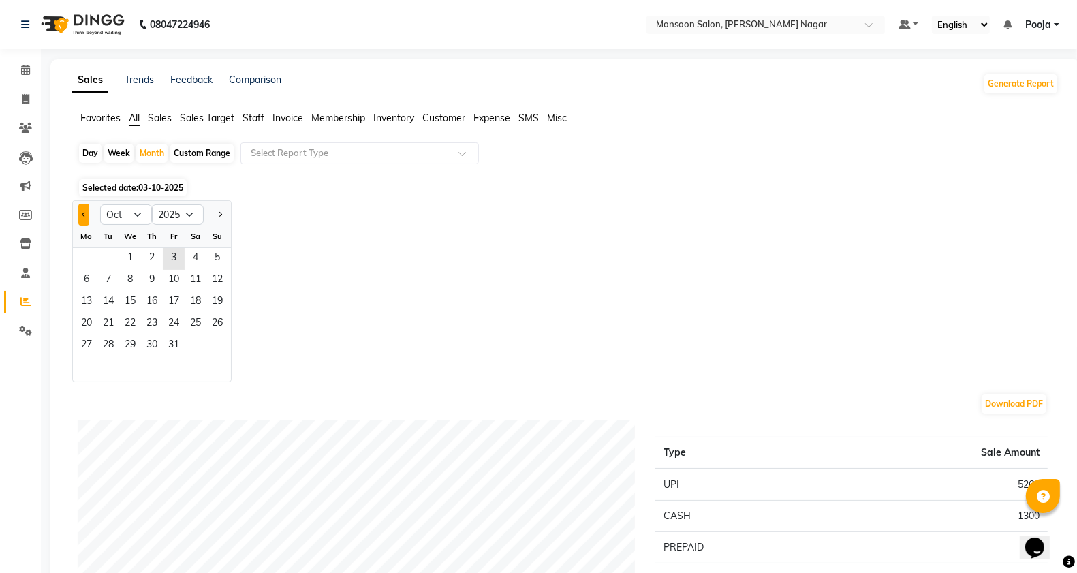
click at [80, 220] on button "Previous month" at bounding box center [83, 215] width 11 height 22
select select "9"
click at [113, 351] on span "30" at bounding box center [108, 346] width 22 height 22
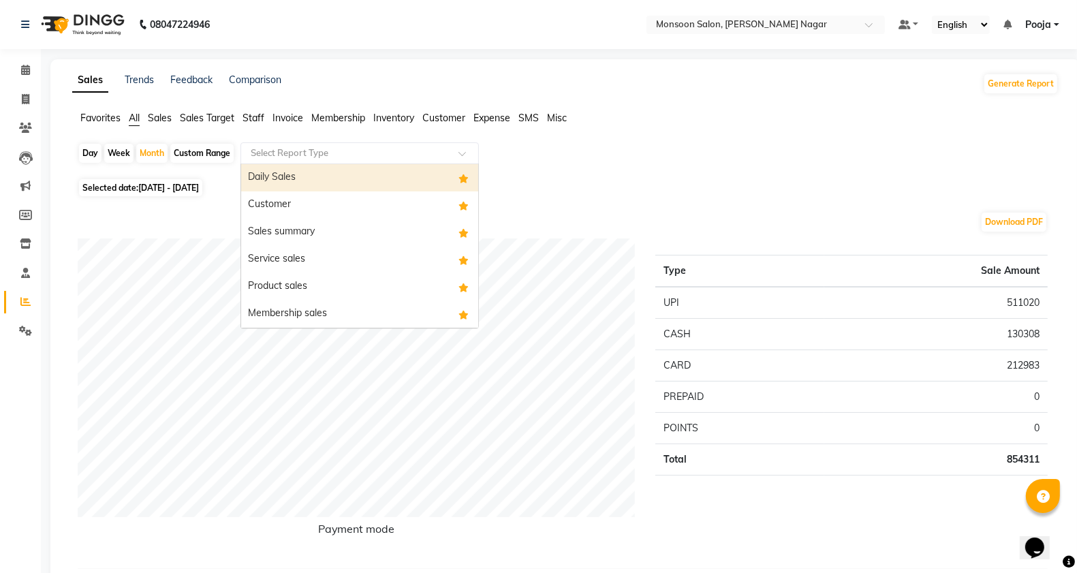
click at [255, 161] on div "Select Report Type" at bounding box center [359, 153] width 238 height 22
click at [491, 117] on span "Expense" at bounding box center [491, 118] width 37 height 12
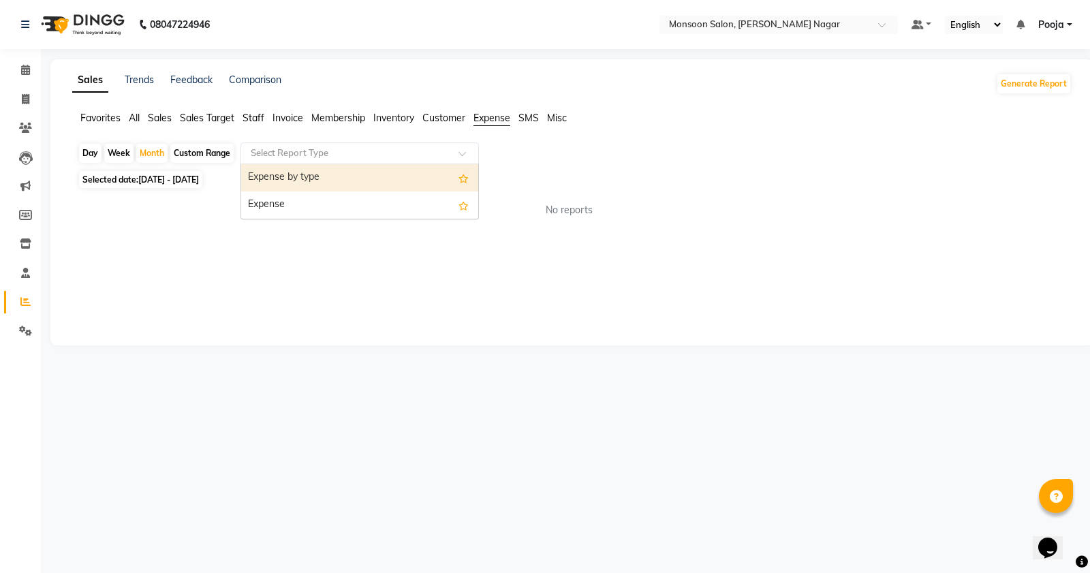
click at [289, 144] on div "Select Report Type" at bounding box center [359, 153] width 238 height 22
click at [291, 172] on div "Expense by type" at bounding box center [359, 177] width 237 height 27
select select "full_report"
select select "csv"
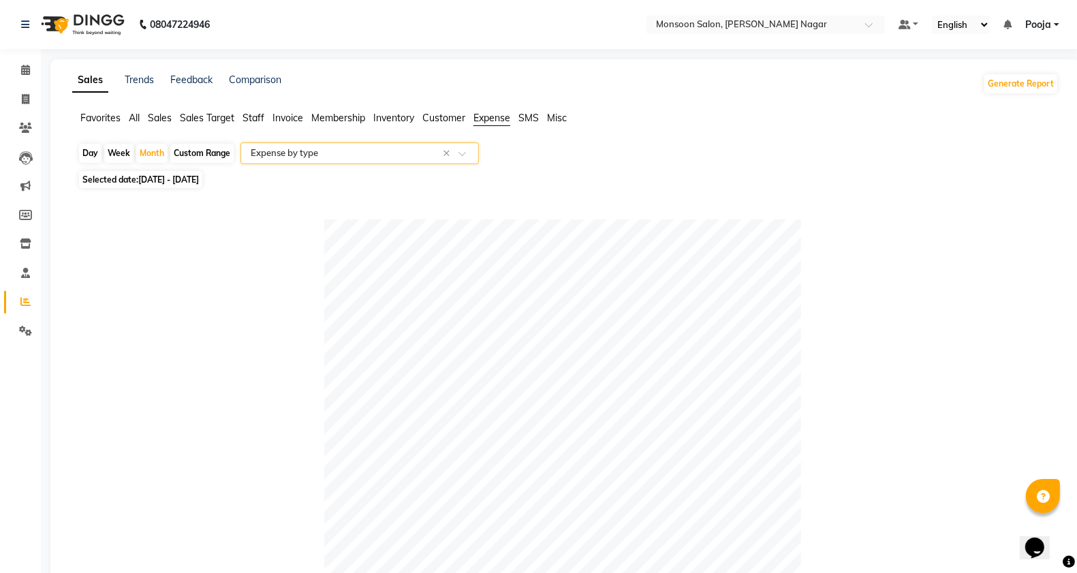
click at [301, 157] on input "text" at bounding box center [346, 153] width 196 height 14
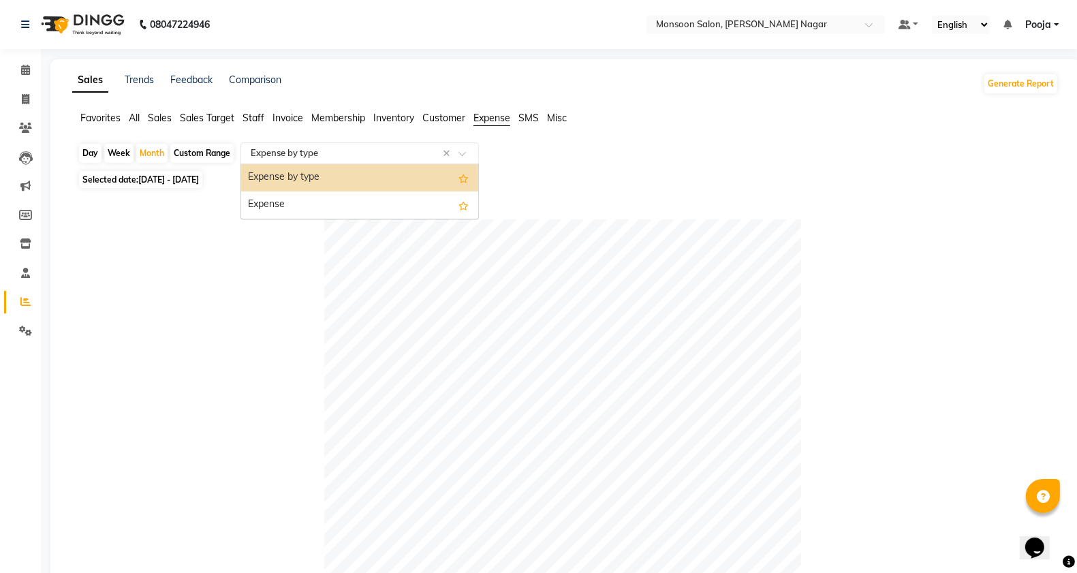
click at [301, 157] on input "text" at bounding box center [346, 153] width 196 height 14
click at [201, 117] on span "Sales Target" at bounding box center [207, 118] width 54 height 12
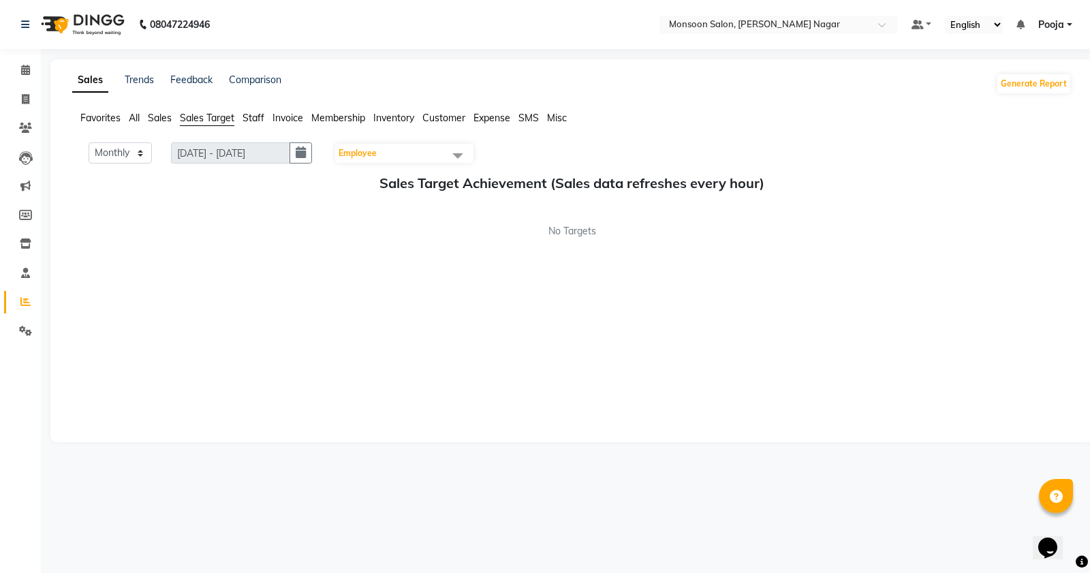
click at [164, 119] on span "Sales" at bounding box center [160, 118] width 24 height 12
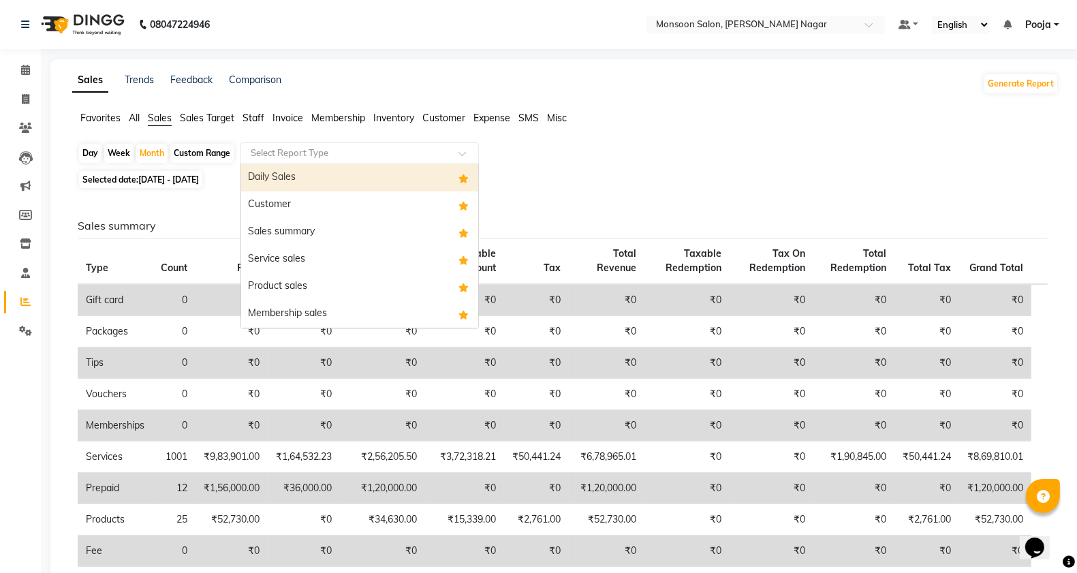
click at [279, 150] on input "text" at bounding box center [346, 153] width 196 height 14
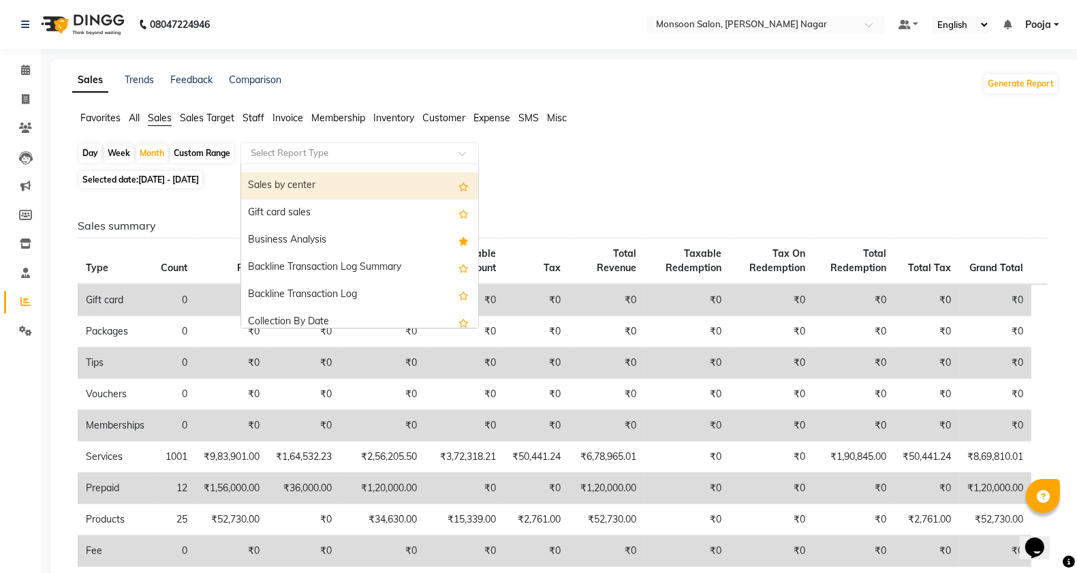
scroll to position [326, 0]
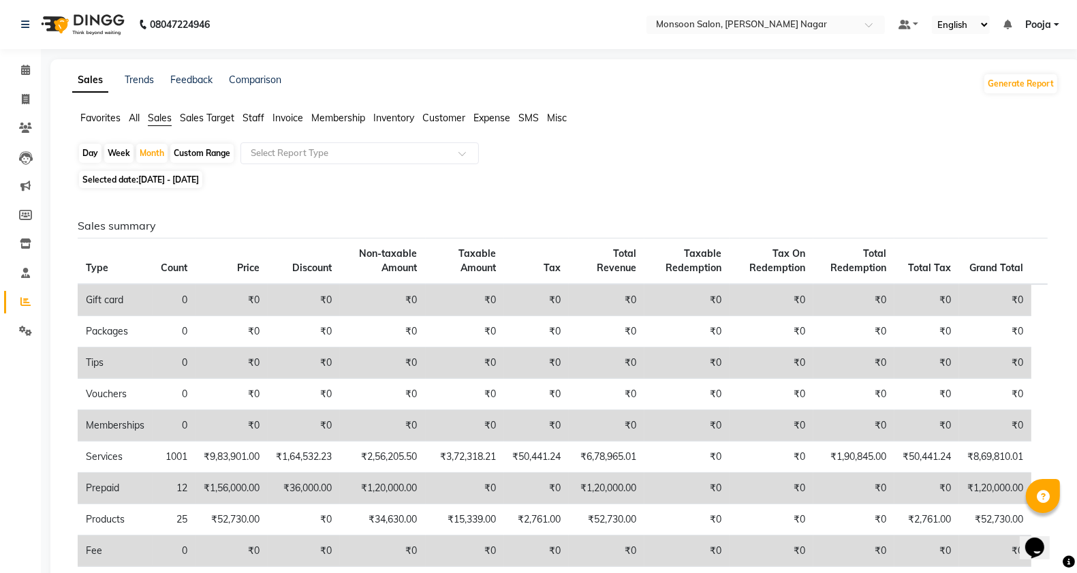
click at [260, 118] on span "Staff" at bounding box center [253, 118] width 22 height 12
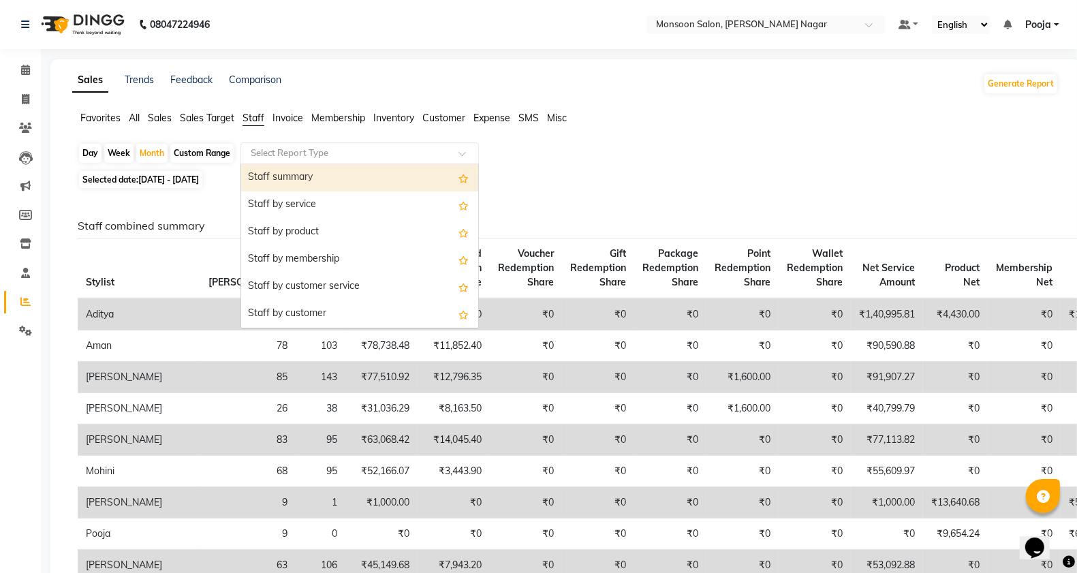
click at [281, 157] on input "text" at bounding box center [346, 153] width 196 height 14
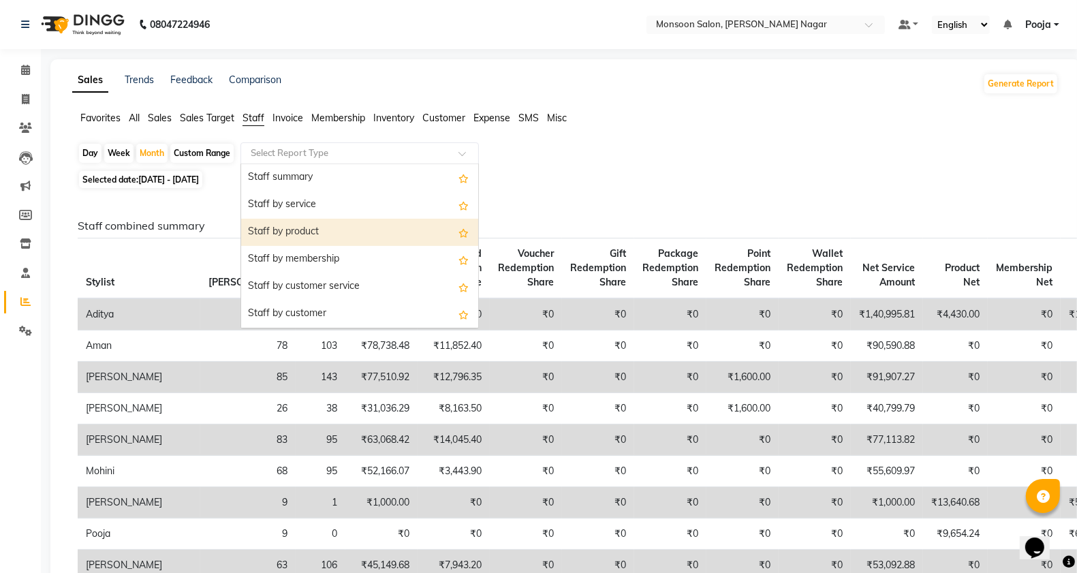
click at [317, 233] on div "Staff by product" at bounding box center [359, 232] width 237 height 27
select select "full_report"
select select "csv"
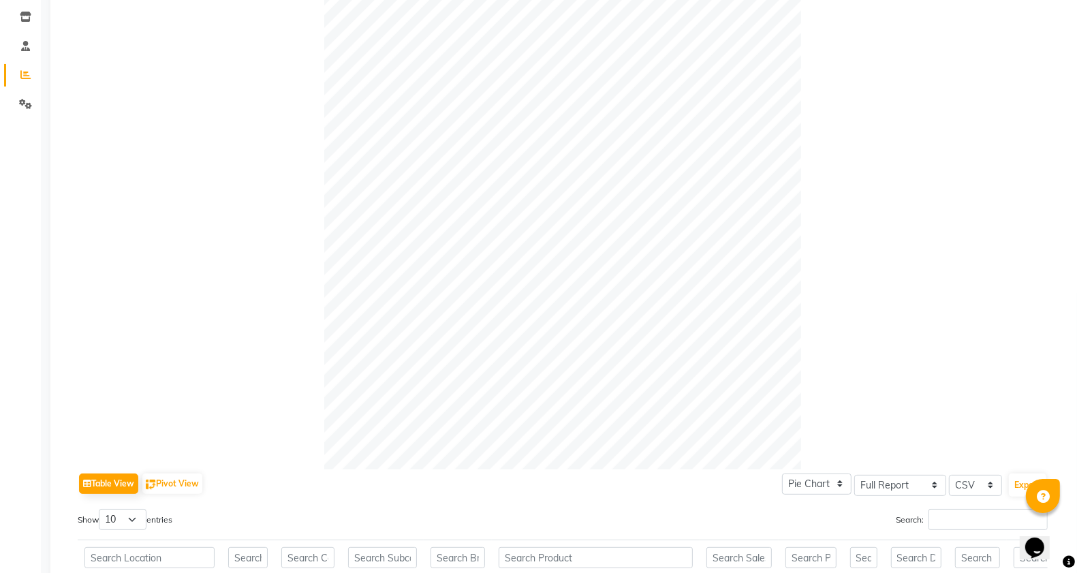
scroll to position [641, 0]
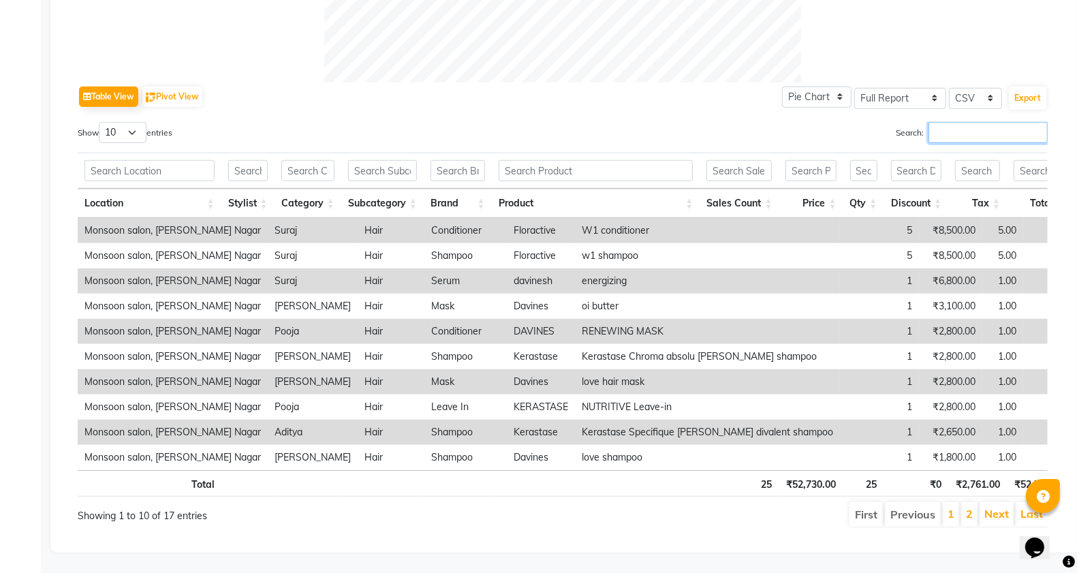
click at [1006, 122] on input "Search:" at bounding box center [987, 132] width 119 height 21
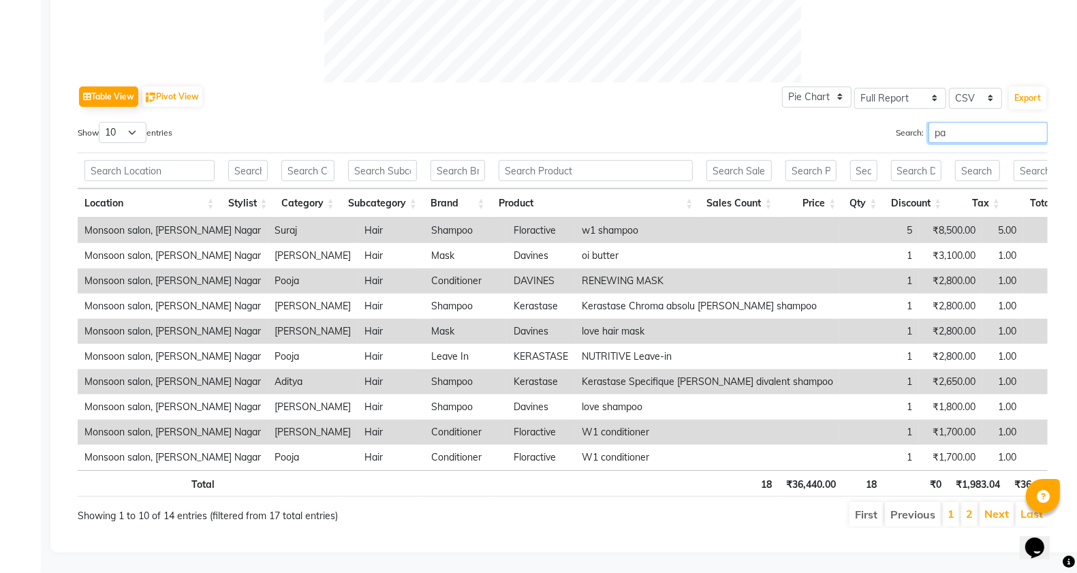
scroll to position [528, 0]
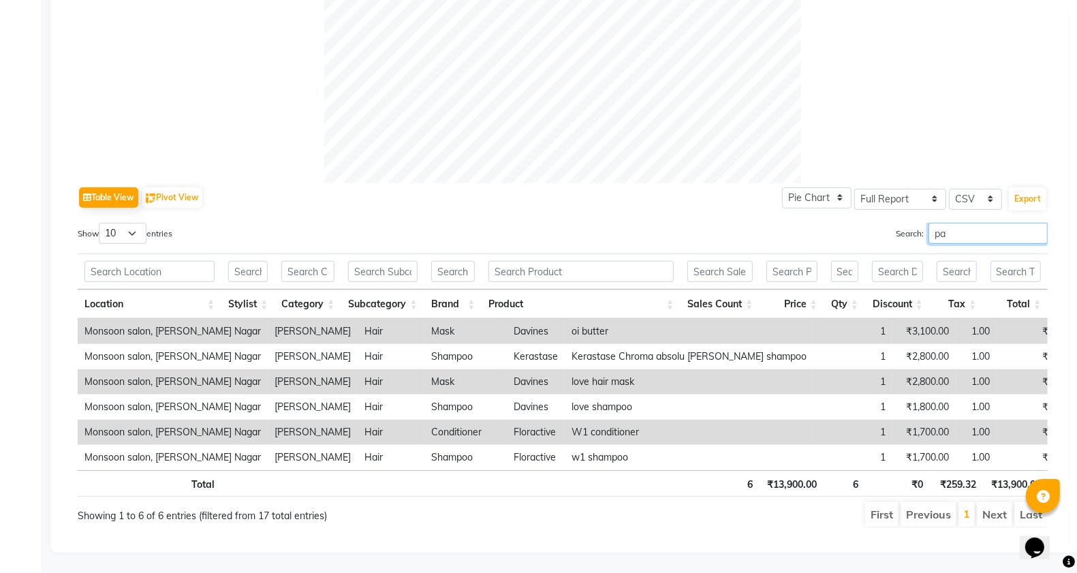
type input "p"
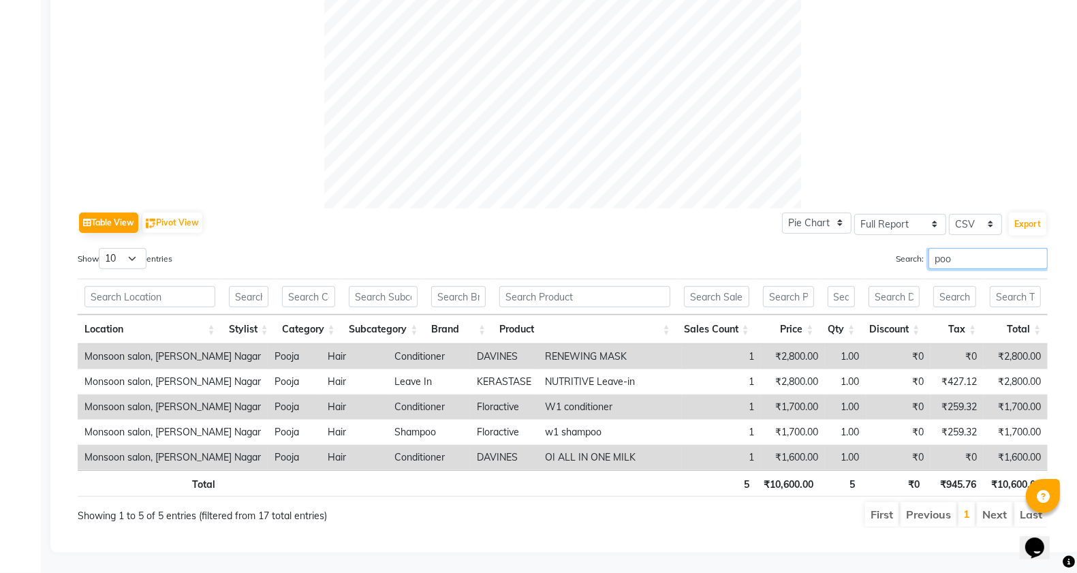
scroll to position [641, 0]
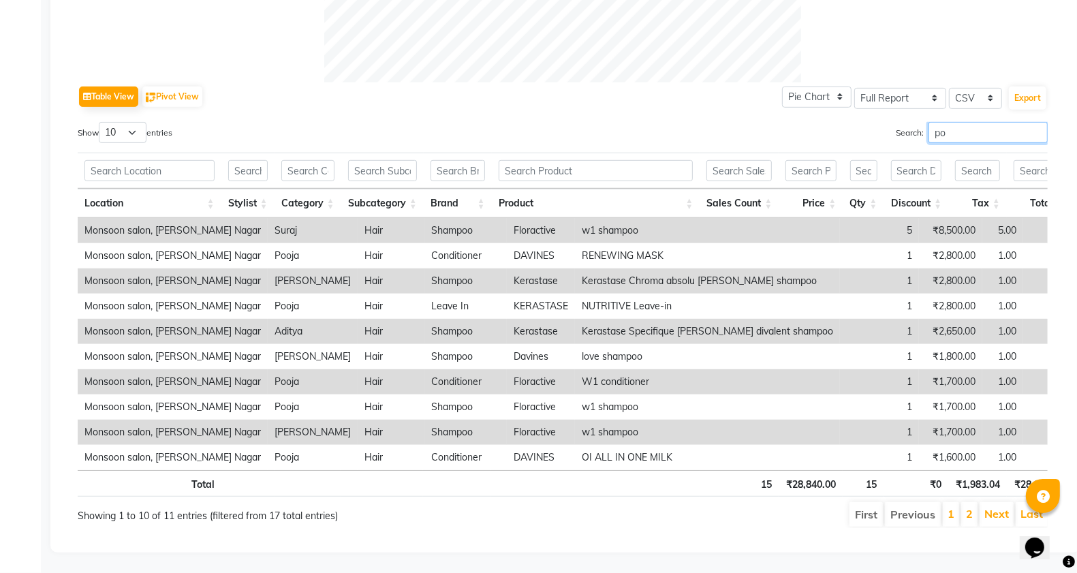
type input "p"
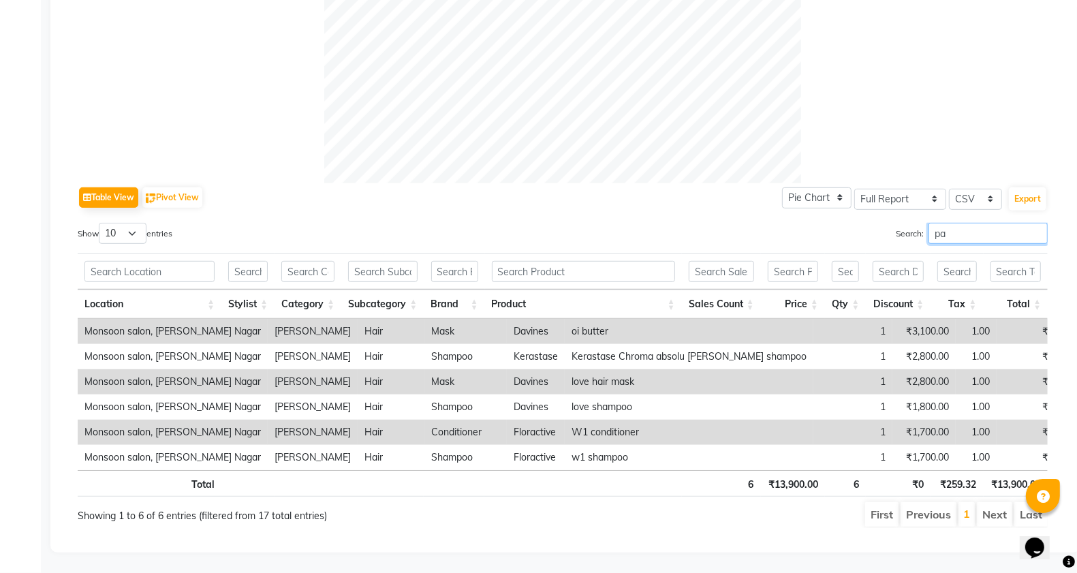
scroll to position [528, 0]
type input "paya"
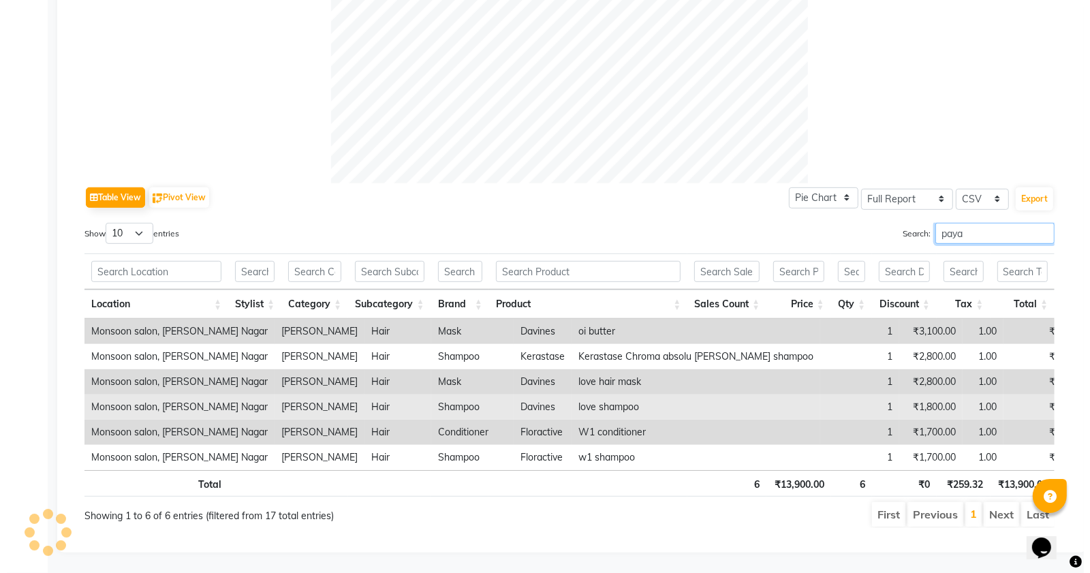
scroll to position [0, 0]
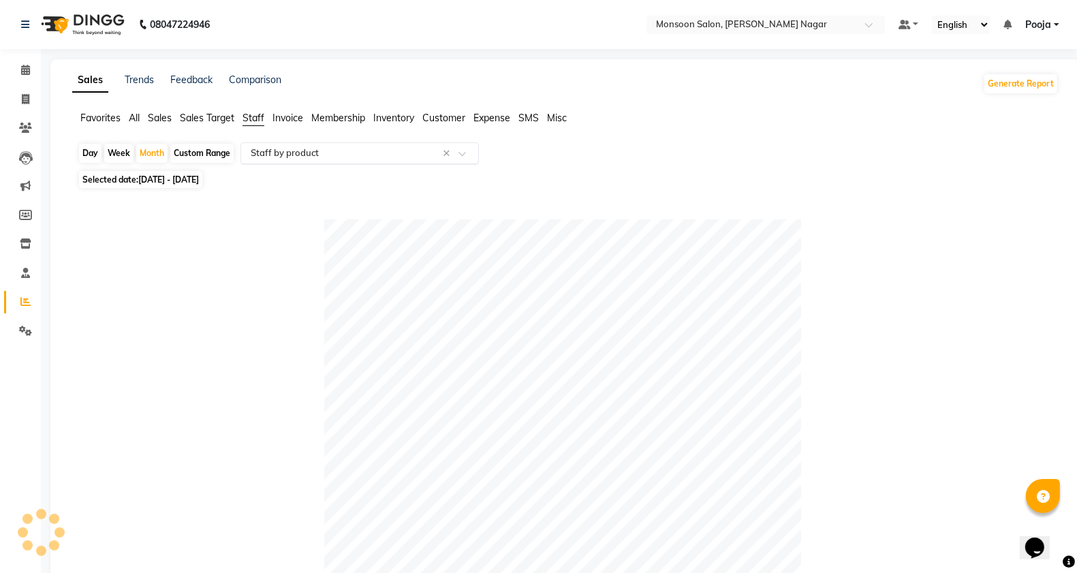
click at [317, 154] on input "text" at bounding box center [346, 153] width 196 height 14
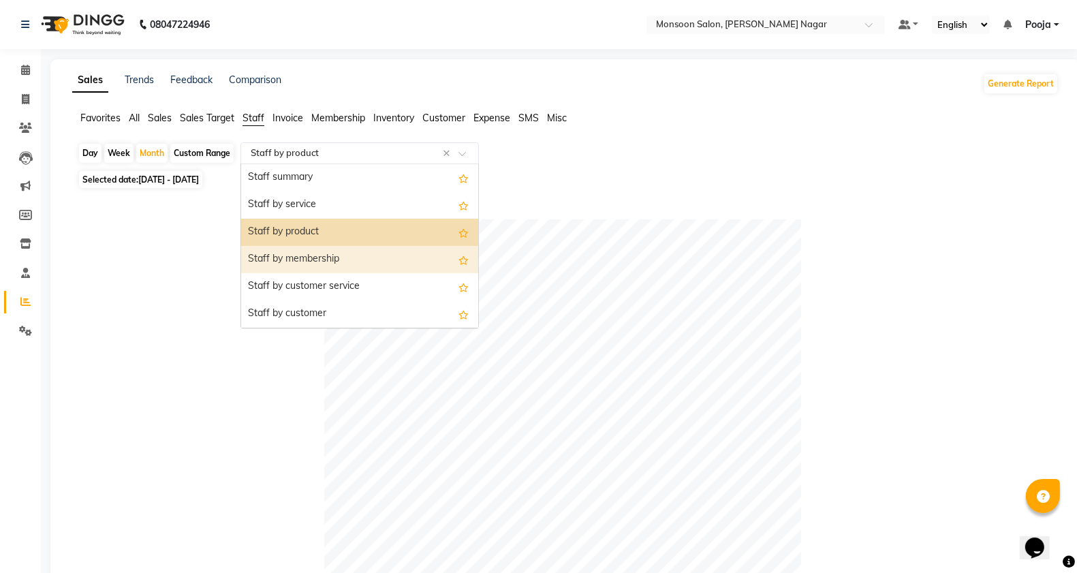
click at [324, 253] on div "Staff by membership" at bounding box center [359, 259] width 237 height 27
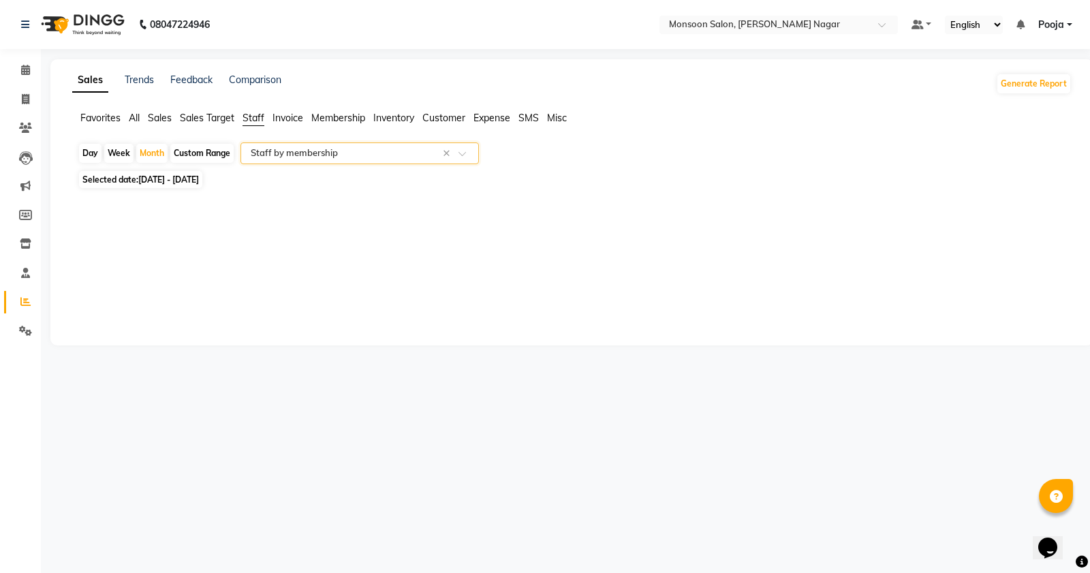
click at [287, 147] on input "text" at bounding box center [346, 153] width 196 height 14
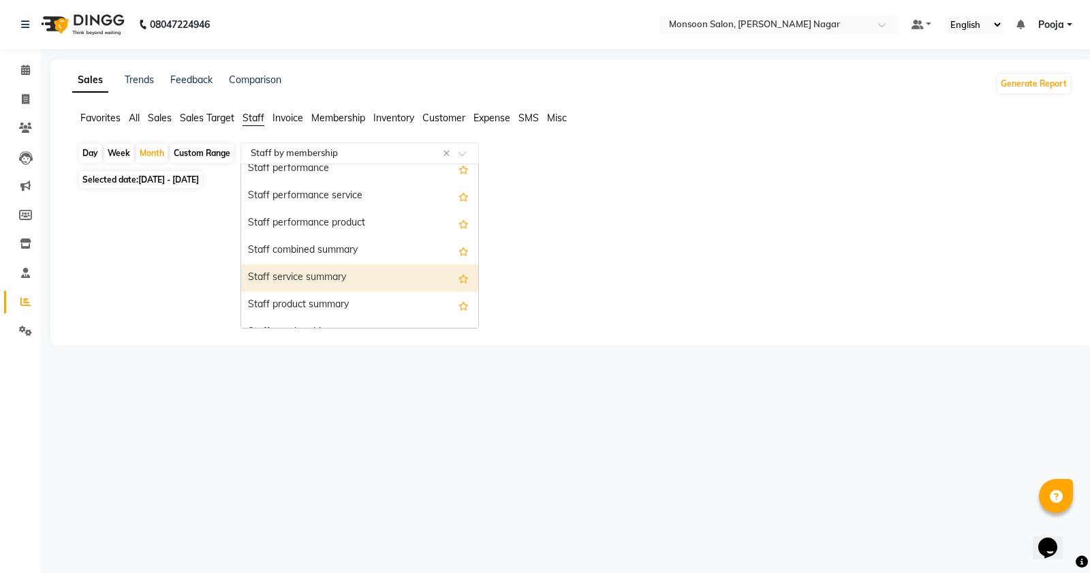
scroll to position [435, 0]
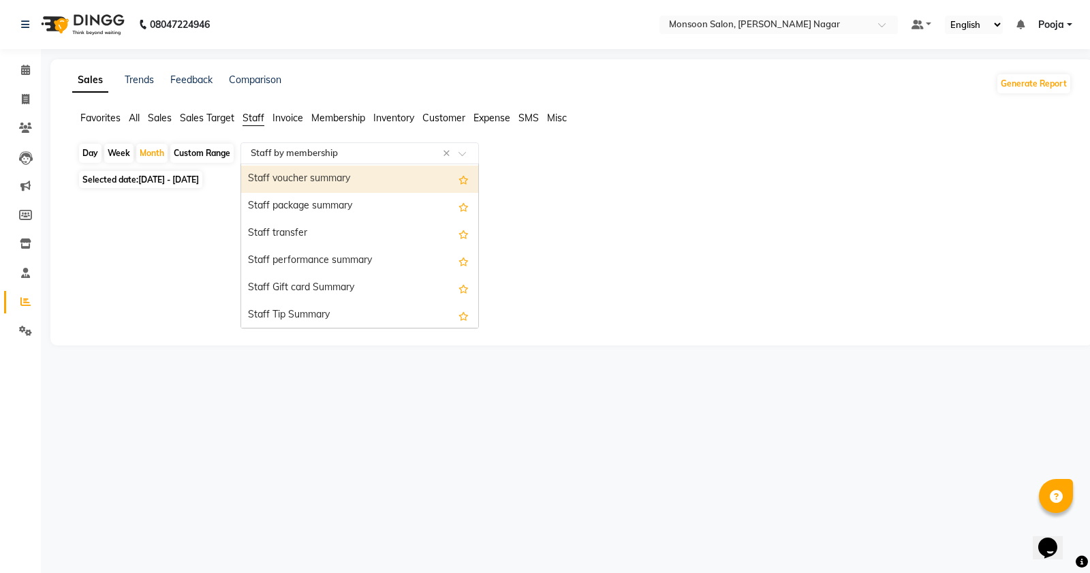
click at [324, 168] on div "Staff voucher summary" at bounding box center [359, 179] width 237 height 27
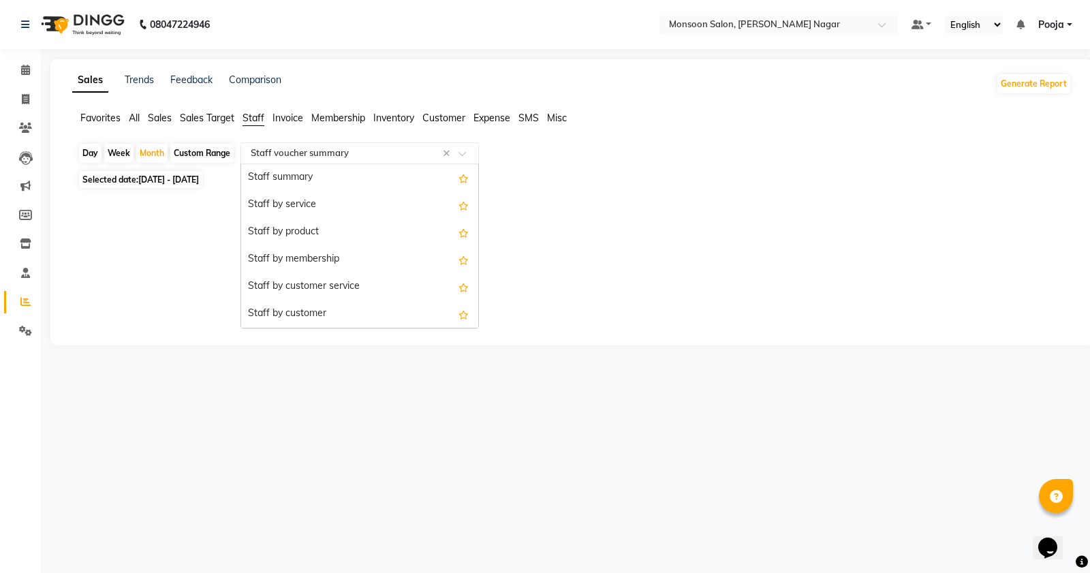
click at [321, 152] on input "text" at bounding box center [346, 153] width 196 height 14
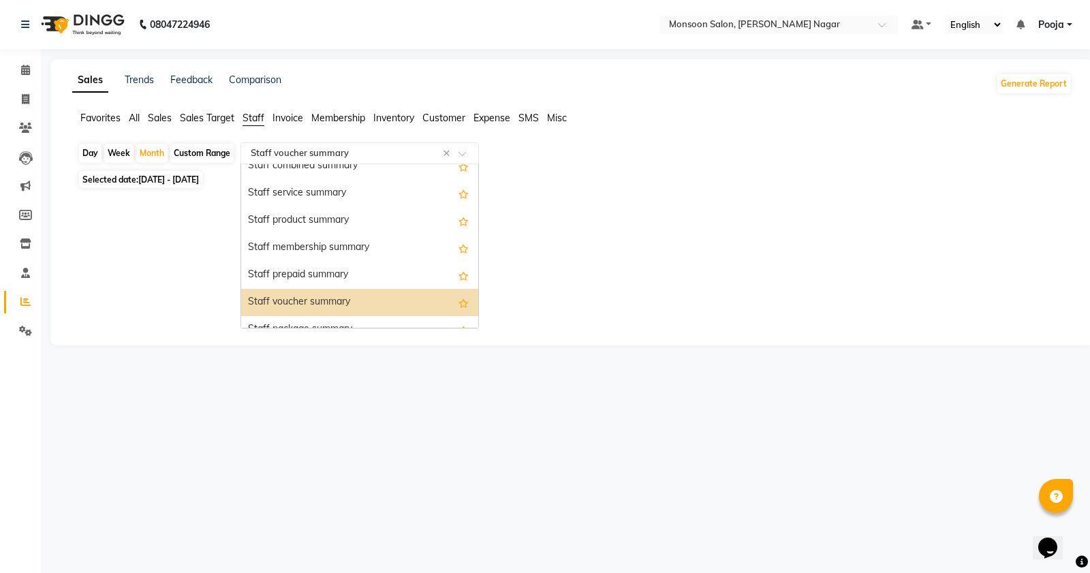
scroll to position [308, 0]
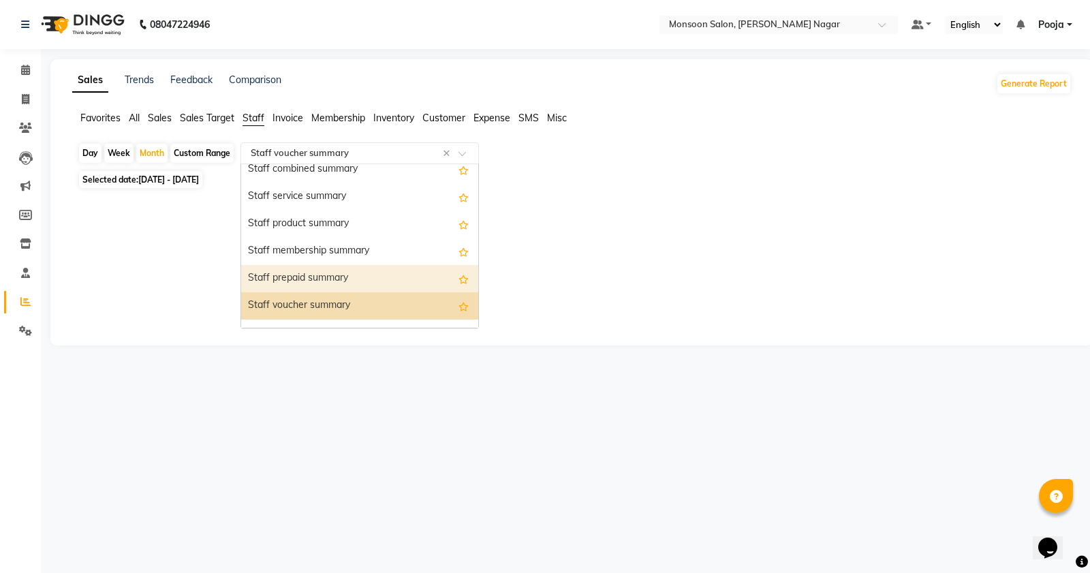
click at [354, 276] on div "Staff prepaid summary" at bounding box center [359, 278] width 237 height 27
select select "full_report"
select select "csv"
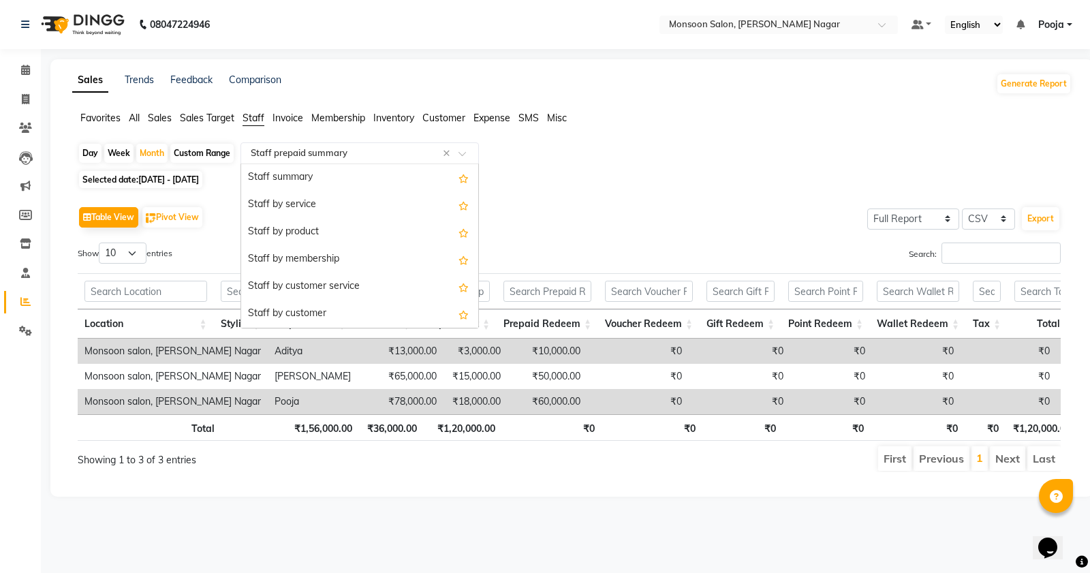
click at [337, 147] on input "text" at bounding box center [346, 153] width 196 height 14
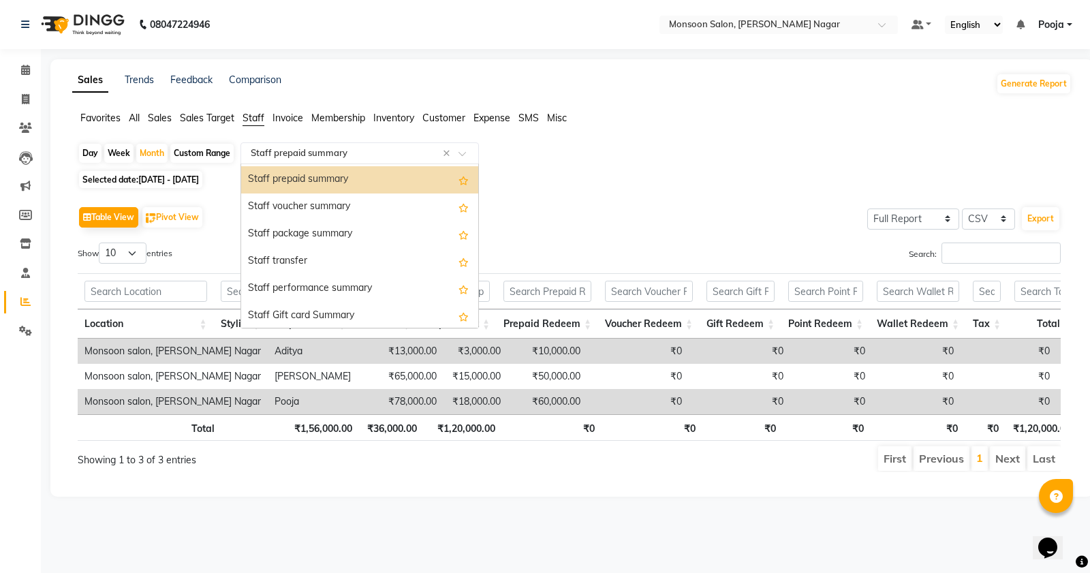
scroll to position [407, 0]
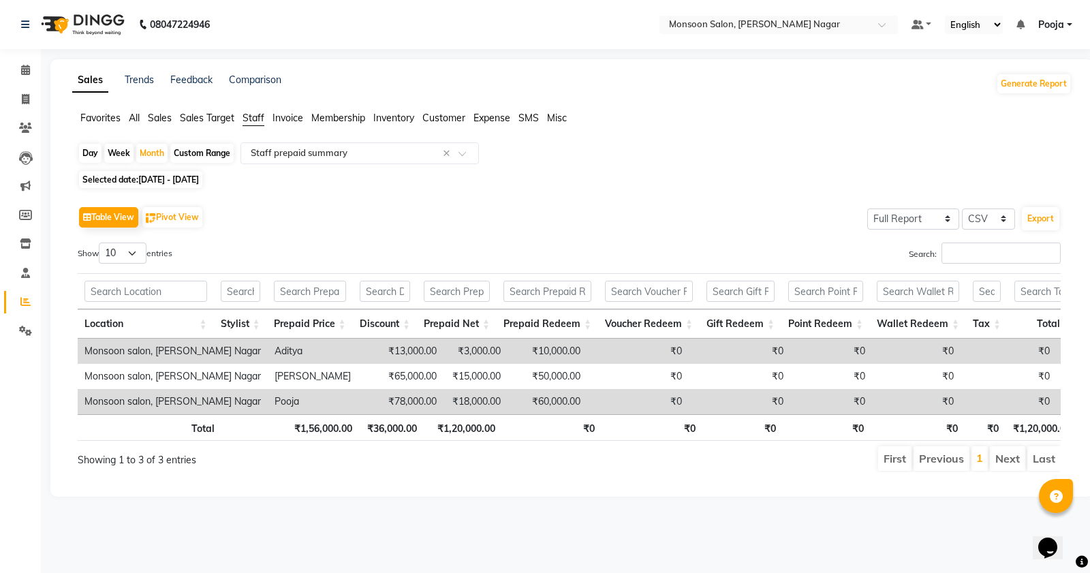
click at [512, 204] on div "Table View Pivot View Select Full Report Filtered Report Select CSV PDF Export" at bounding box center [569, 217] width 983 height 29
click at [271, 152] on input "text" at bounding box center [346, 153] width 196 height 14
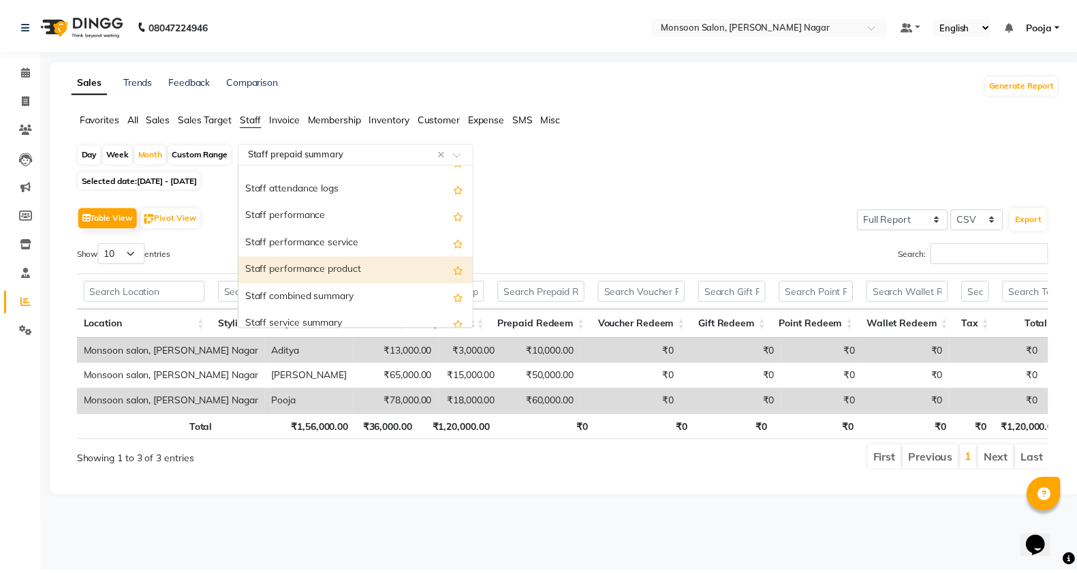
scroll to position [0, 0]
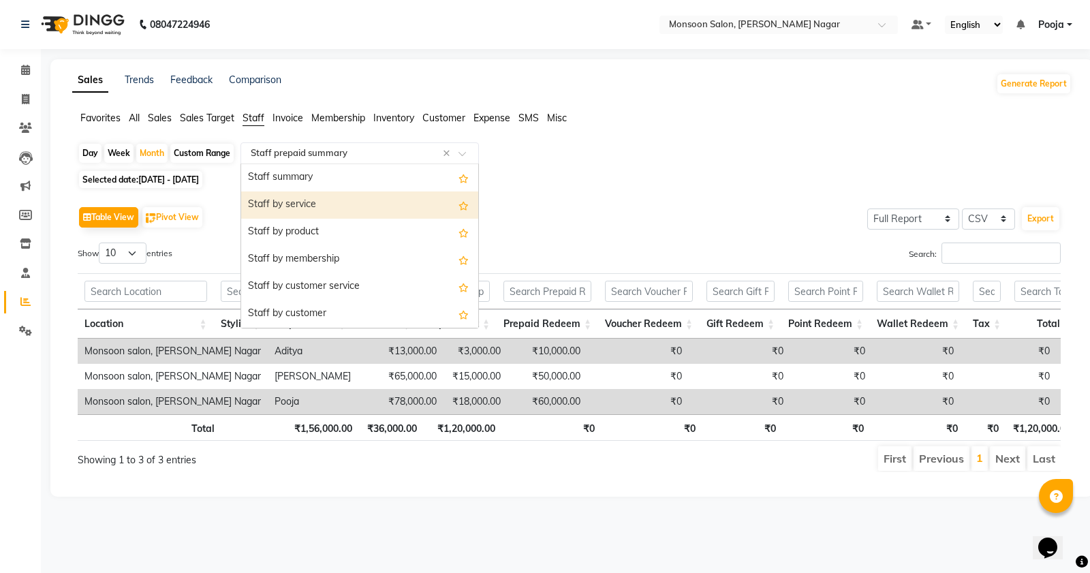
click at [352, 211] on div "Staff by service" at bounding box center [359, 204] width 237 height 27
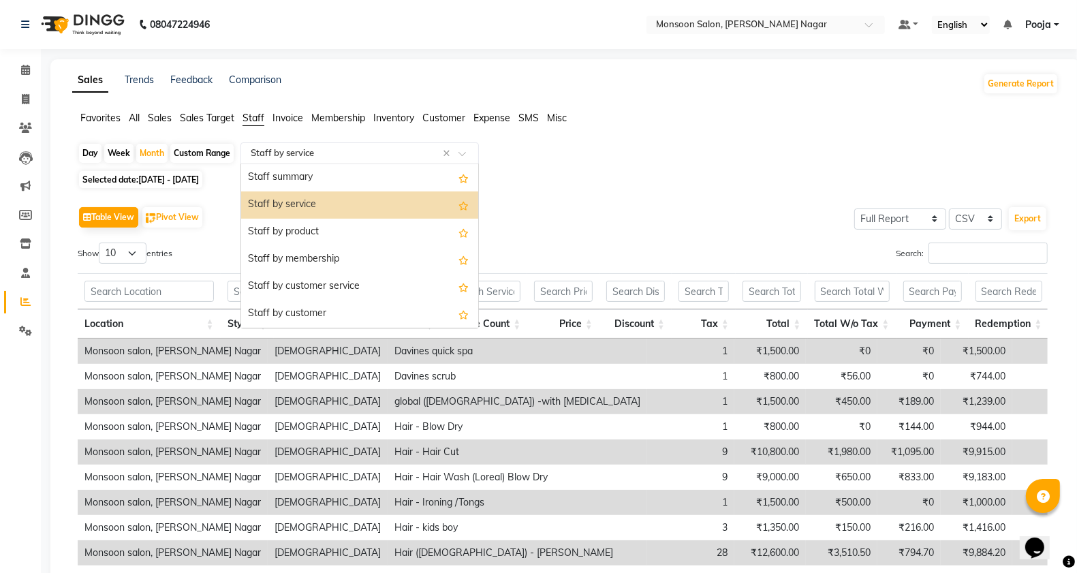
click at [334, 153] on input "text" at bounding box center [346, 153] width 196 height 14
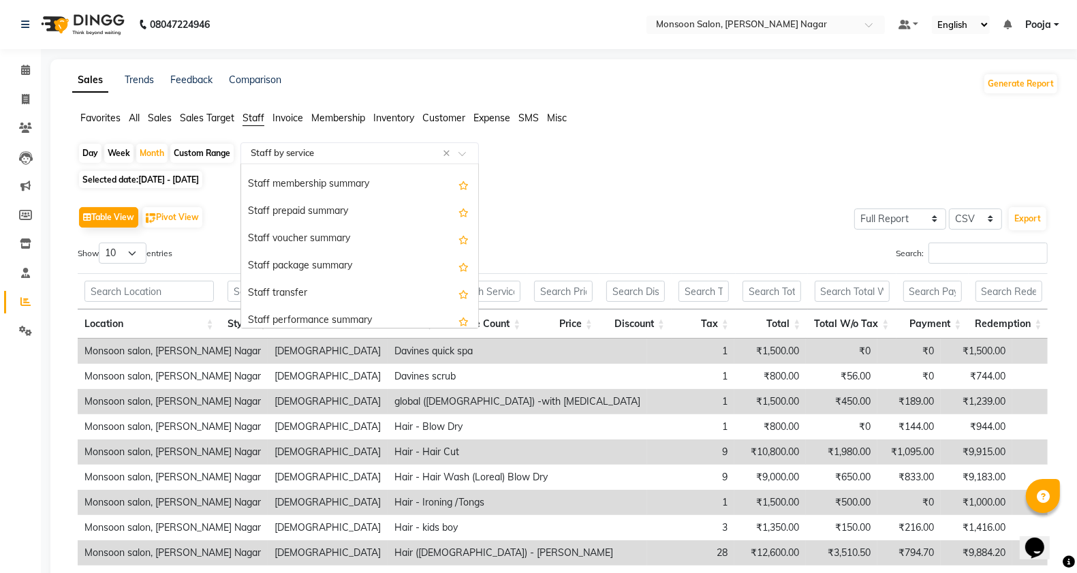
scroll to position [435, 0]
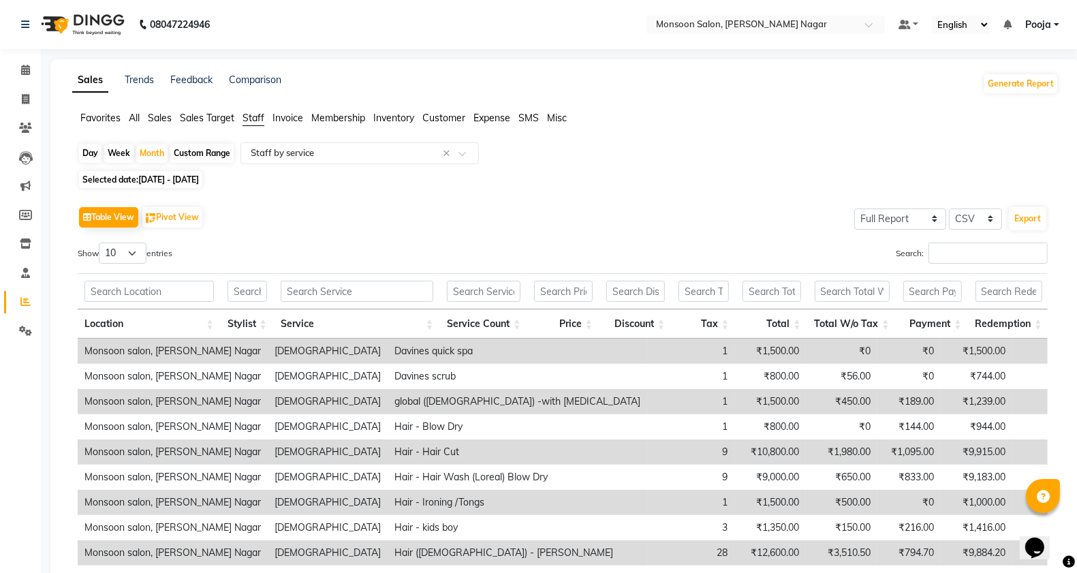
click at [548, 162] on div "Day Week Month Custom Range Select Report Type × Staff by service ×" at bounding box center [565, 154] width 975 height 25
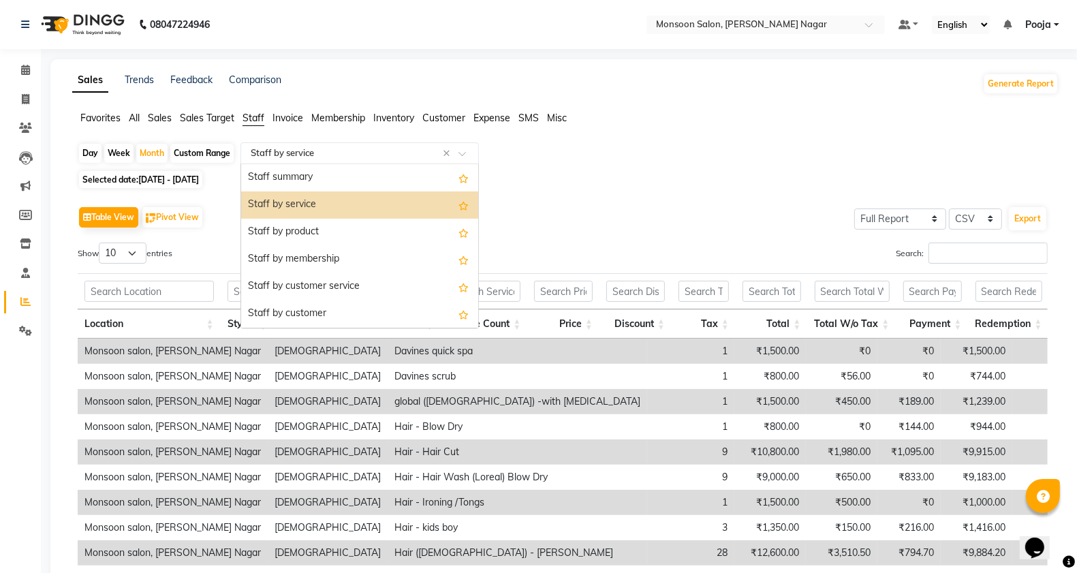
click at [266, 153] on input "text" at bounding box center [346, 153] width 196 height 14
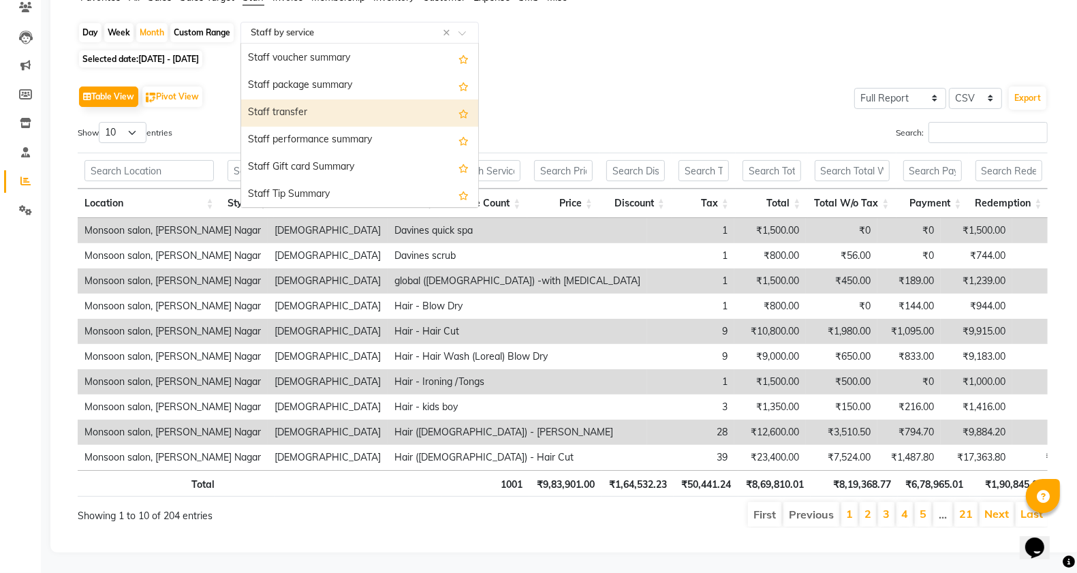
scroll to position [0, 0]
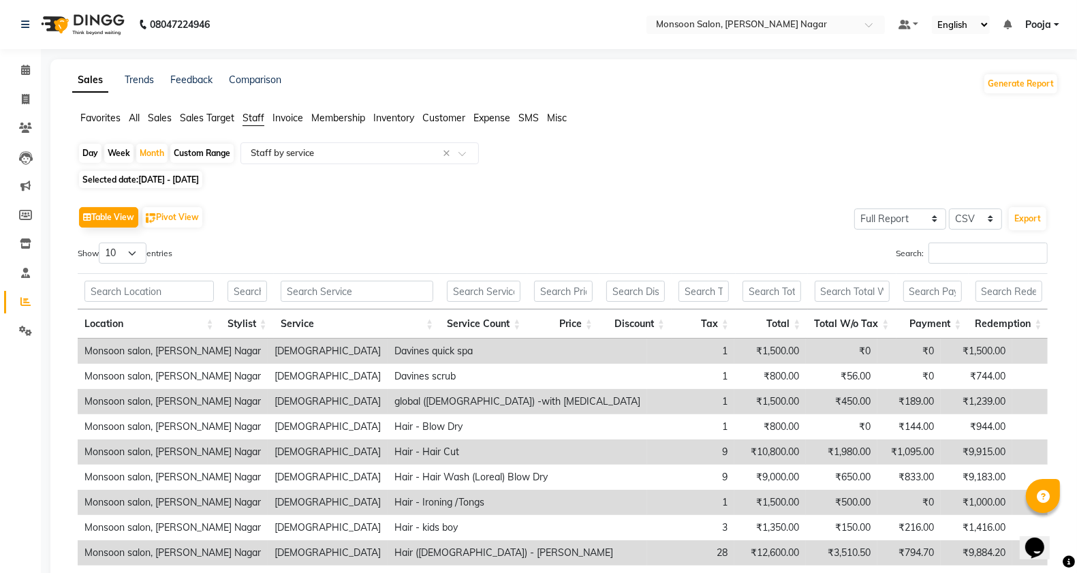
click at [166, 117] on span "Sales" at bounding box center [160, 118] width 24 height 12
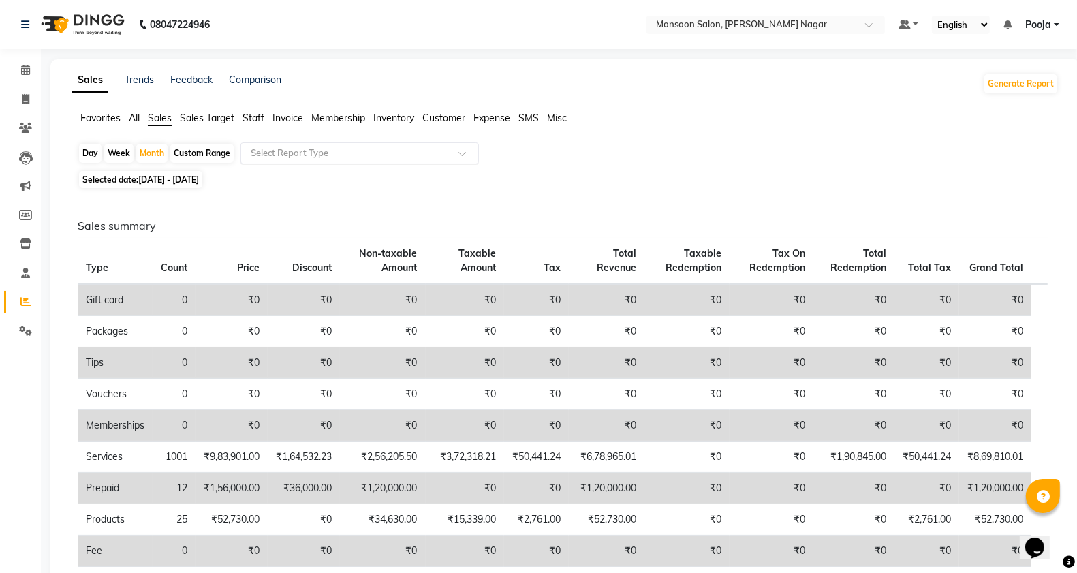
click at [271, 151] on input "text" at bounding box center [346, 153] width 196 height 14
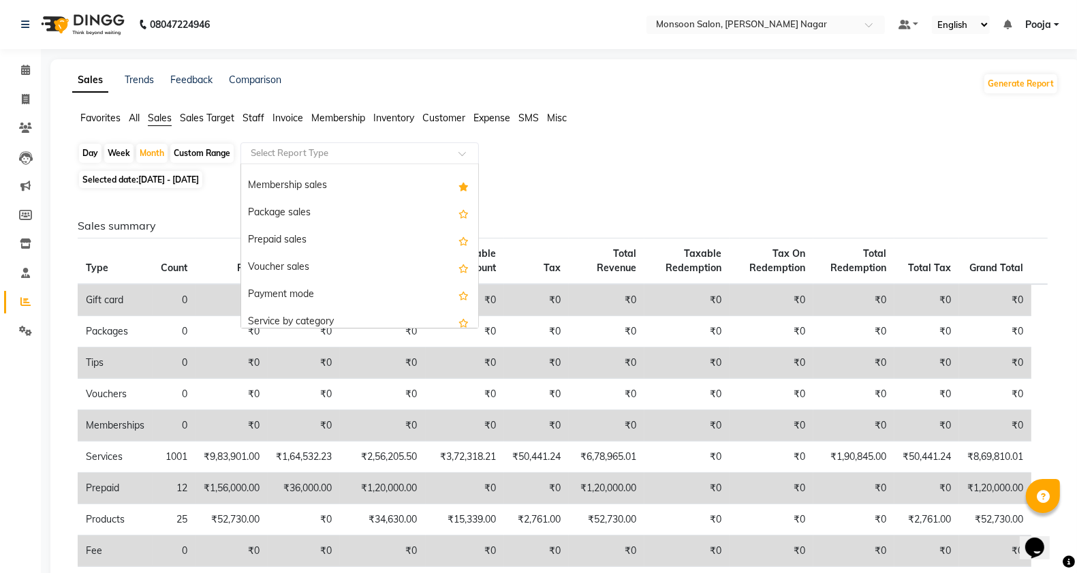
scroll to position [104, 0]
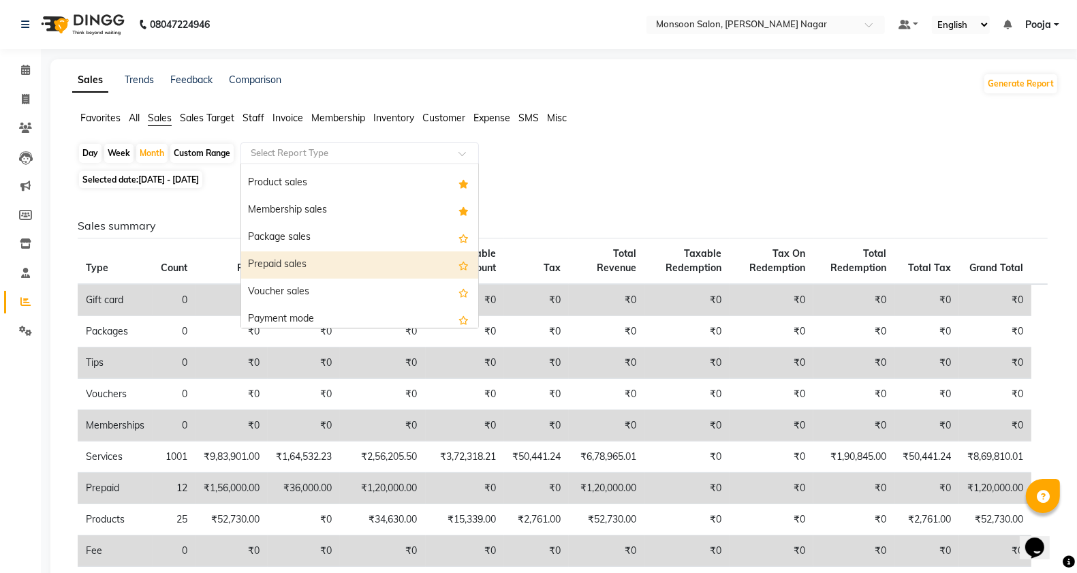
click at [379, 264] on div "Prepaid sales" at bounding box center [359, 264] width 237 height 27
select select "full_report"
select select "csv"
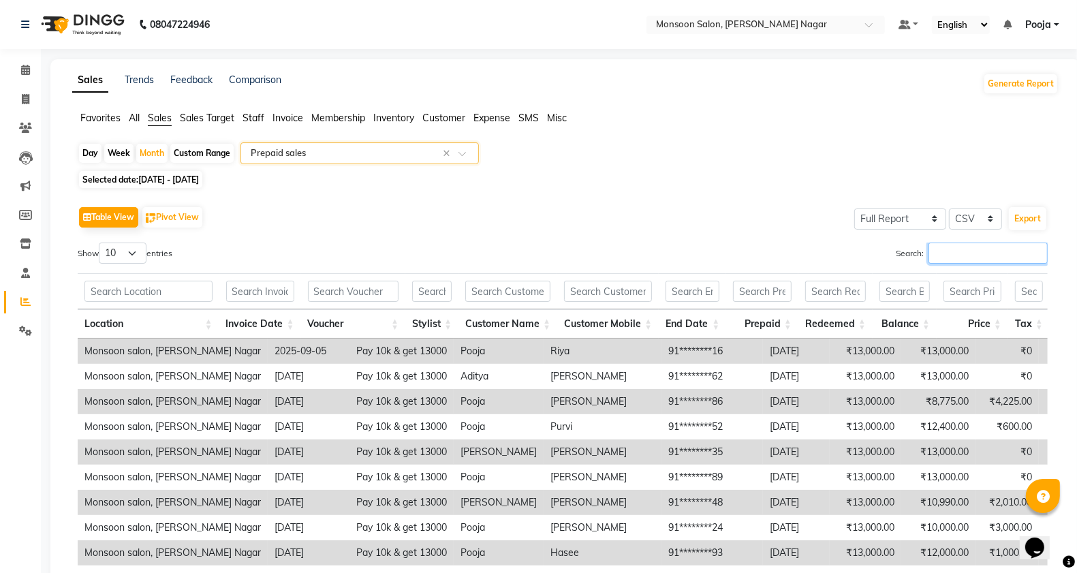
click at [948, 249] on input "Search:" at bounding box center [987, 252] width 119 height 21
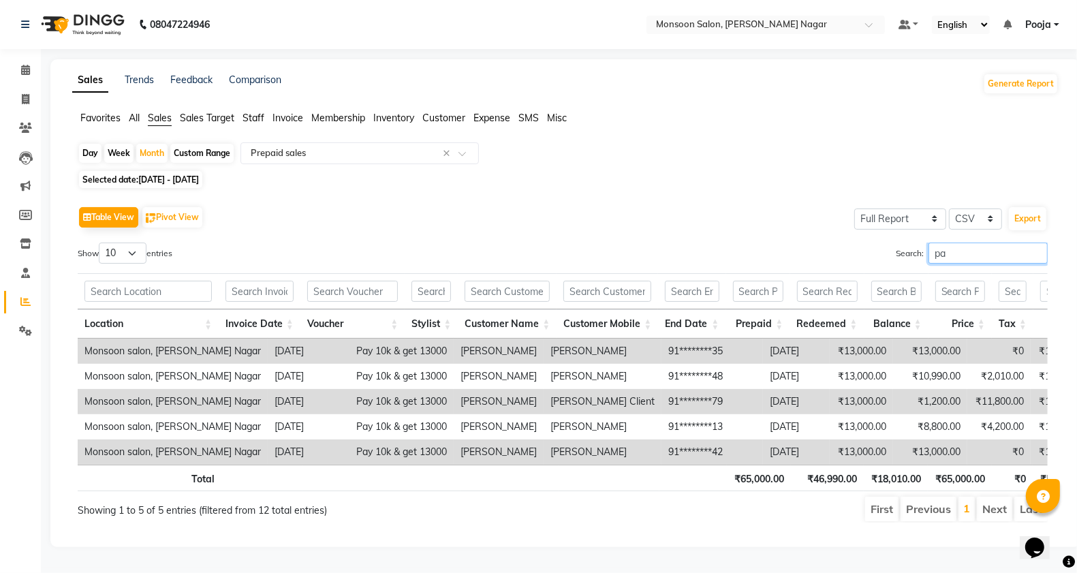
type input "p"
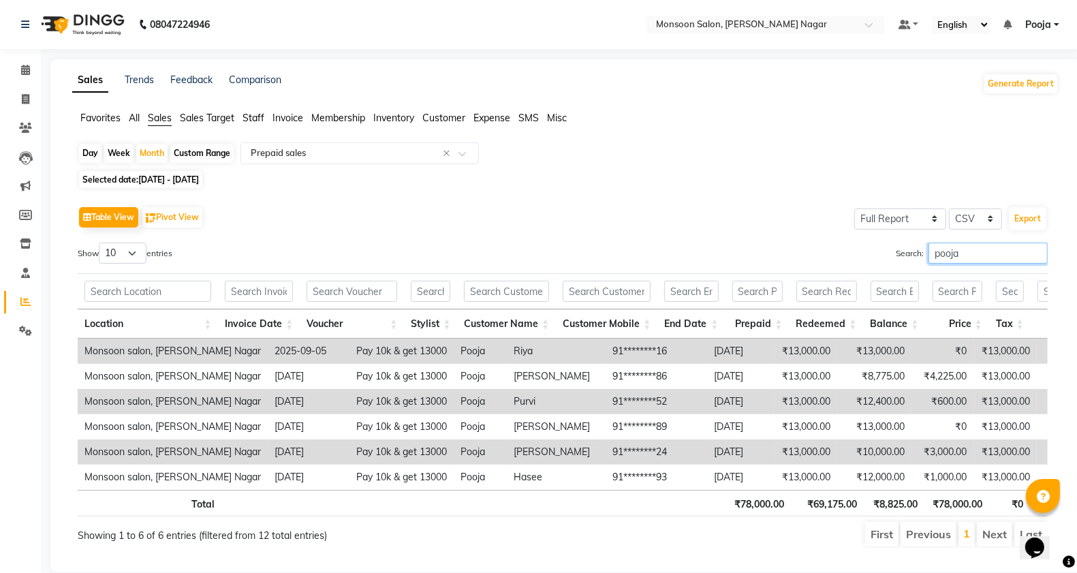
type input "pooja"
click at [11, 73] on link "Calendar" at bounding box center [20, 70] width 33 height 22
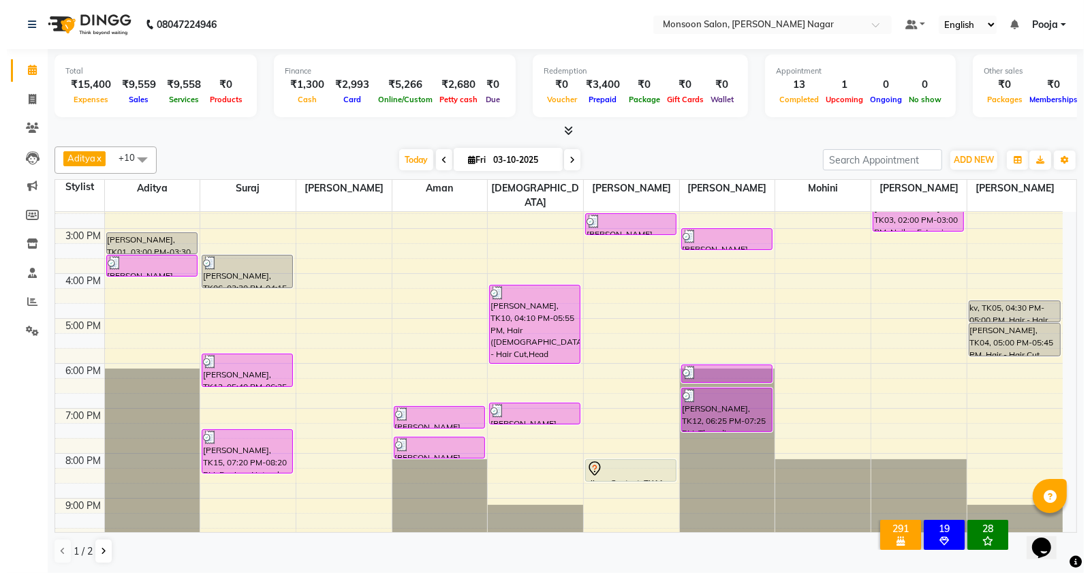
scroll to position [347, 0]
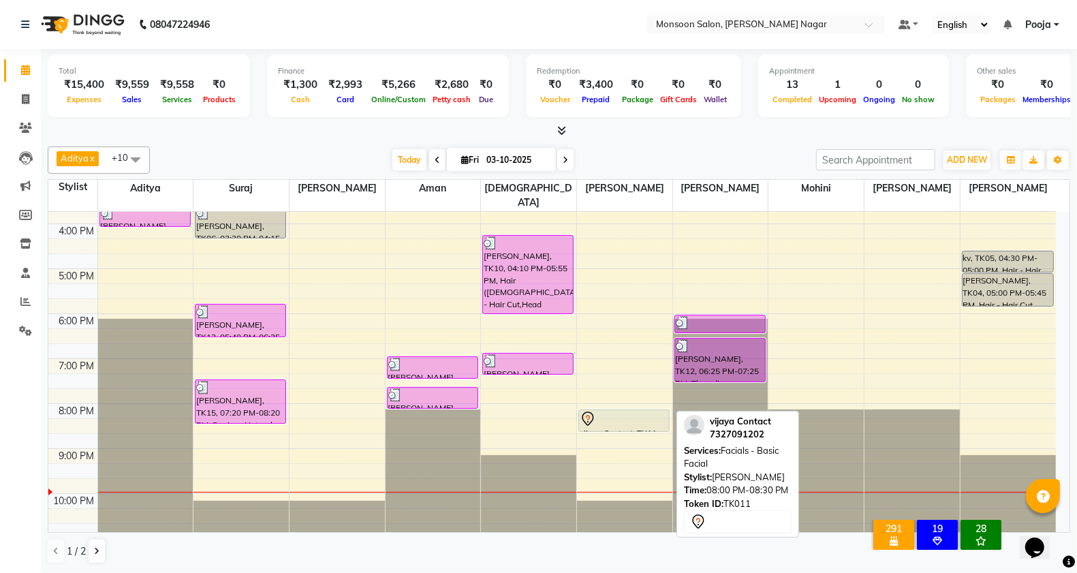
click at [613, 411] on div at bounding box center [624, 419] width 89 height 16
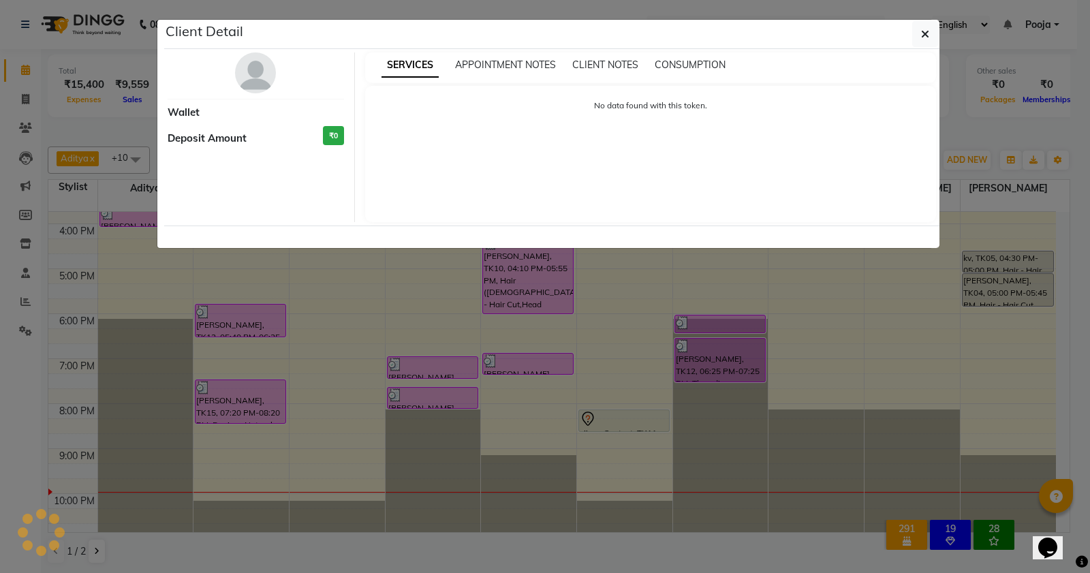
select select "7"
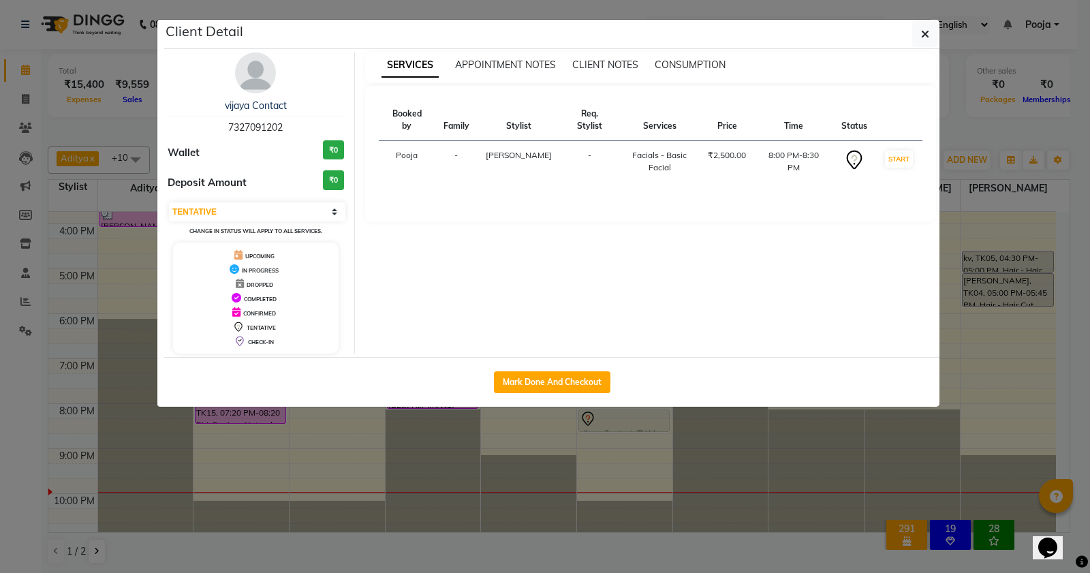
click at [581, 395] on div "Mark Done And Checkout" at bounding box center [551, 382] width 775 height 50
click at [581, 375] on button "Mark Done And Checkout" at bounding box center [552, 382] width 116 height 22
select select "4905"
select select "service"
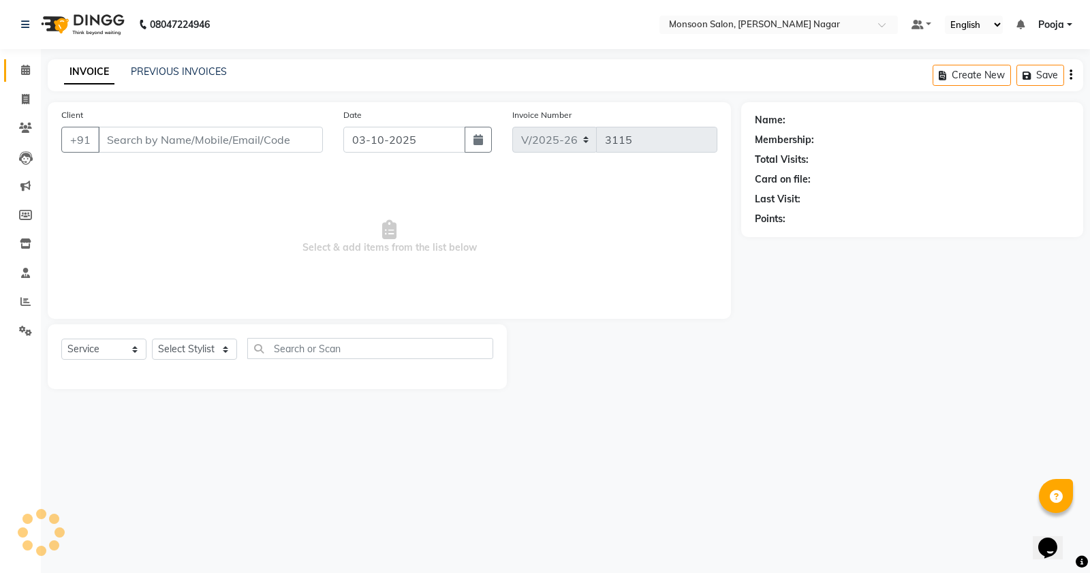
type input "73******02"
select select "41156"
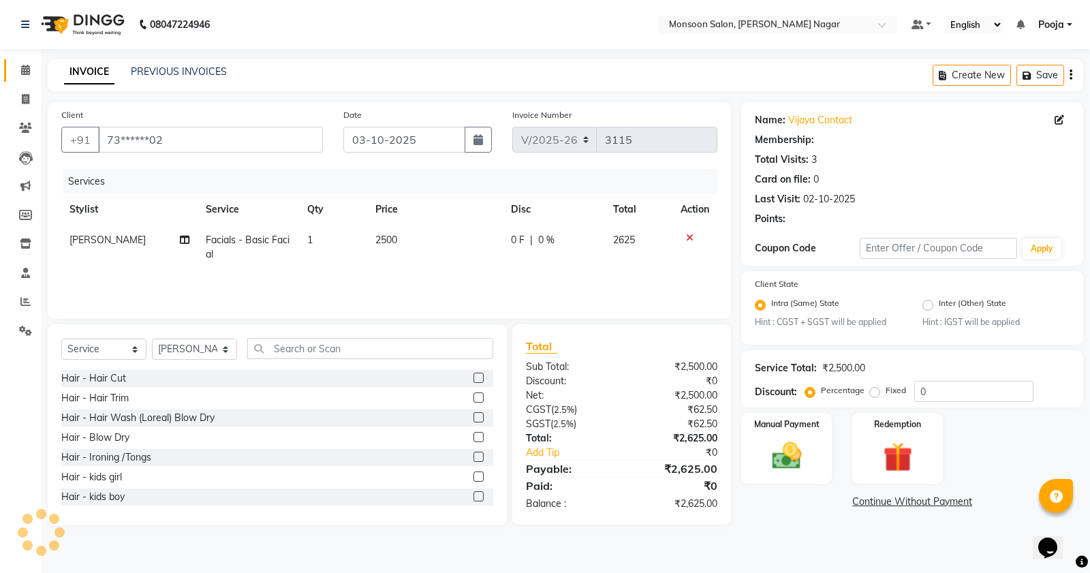
radio input "false"
radio input "true"
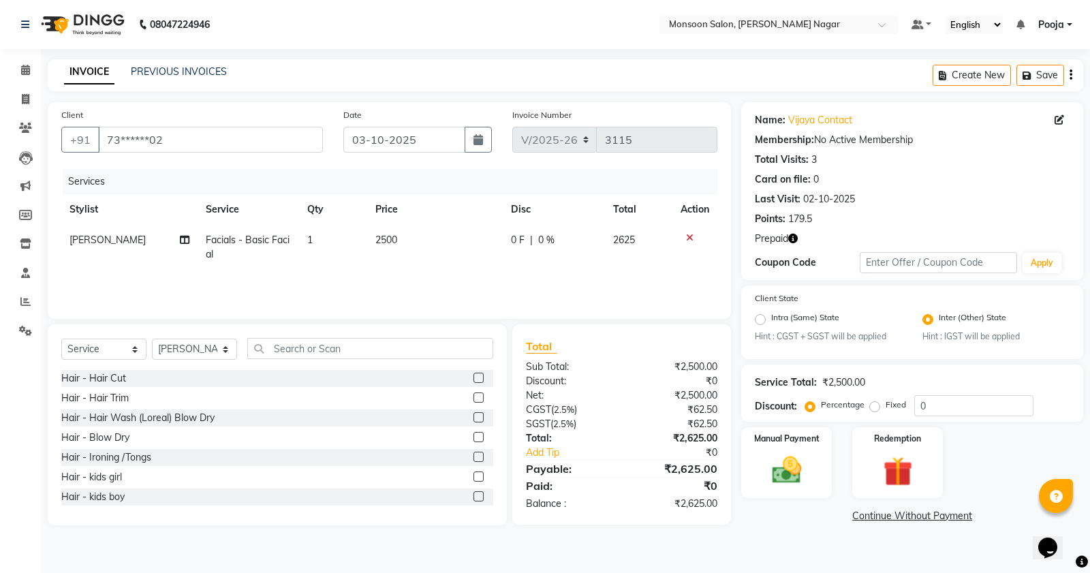
click at [688, 238] on icon at bounding box center [689, 238] width 7 height 10
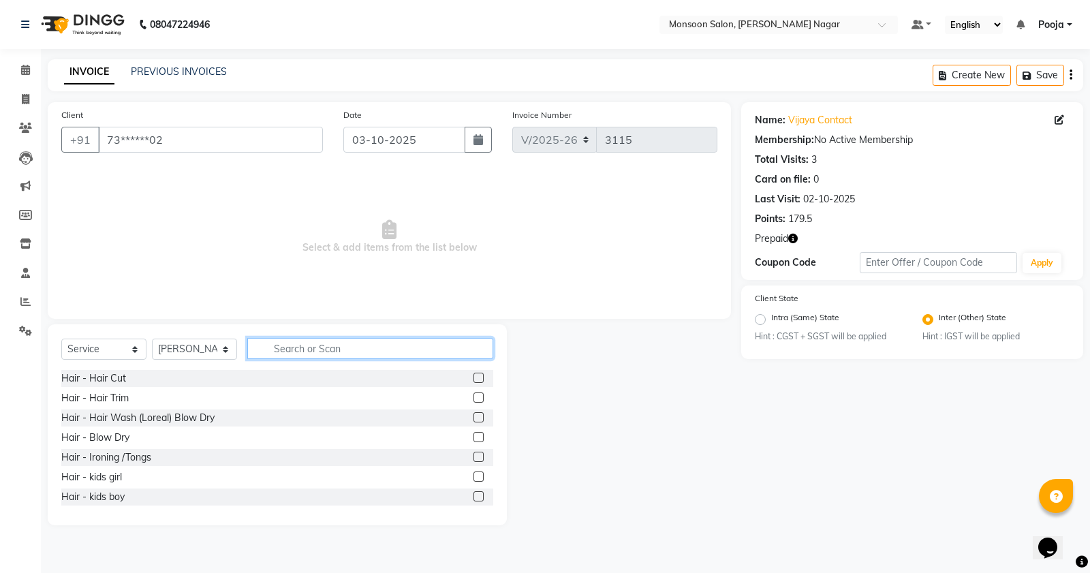
click at [330, 349] on input "text" at bounding box center [370, 348] width 246 height 21
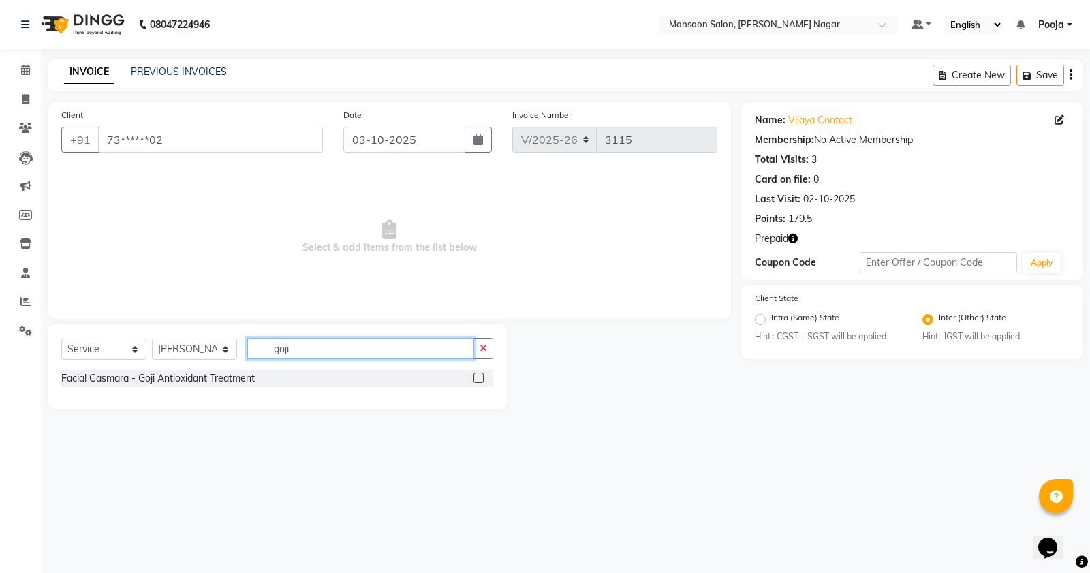
type input "goji"
click at [477, 375] on label at bounding box center [478, 378] width 10 height 10
click at [477, 375] on input "checkbox" at bounding box center [477, 378] width 9 height 9
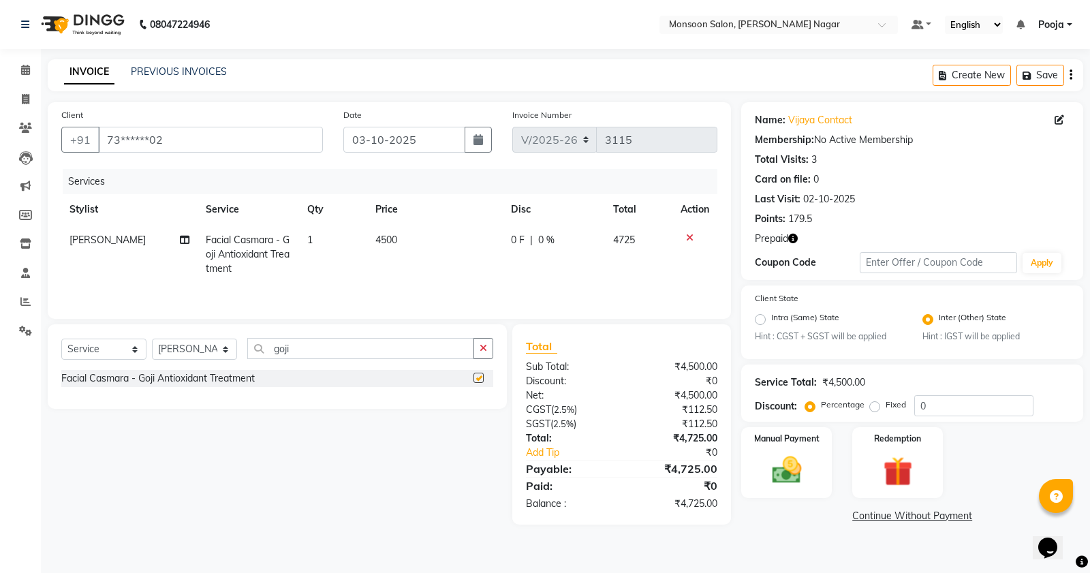
checkbox input "false"
click at [390, 247] on td "4500" at bounding box center [435, 254] width 136 height 59
select select "41156"
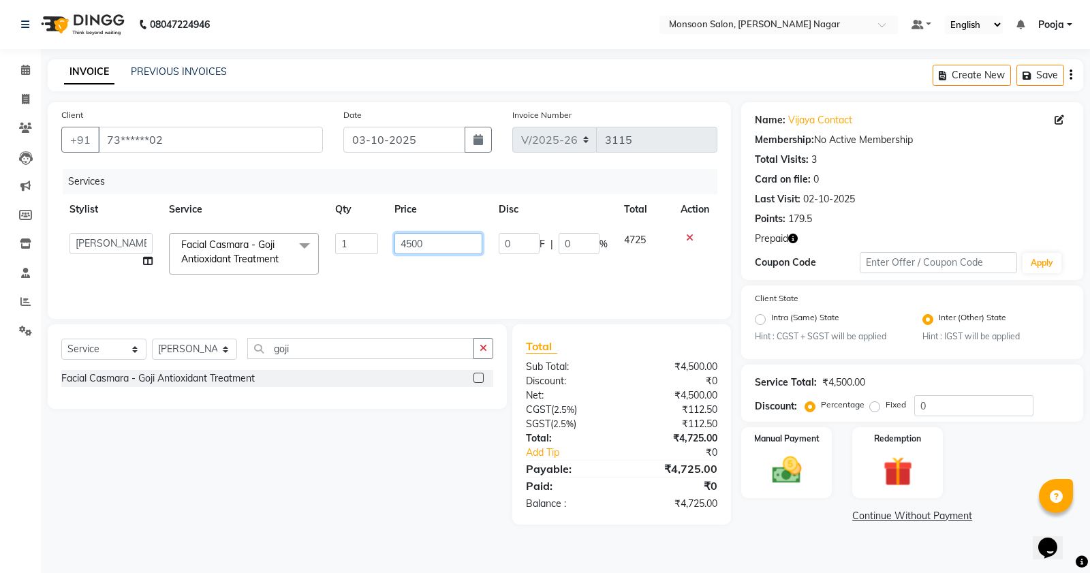
click at [409, 242] on input "4500" at bounding box center [438, 243] width 88 height 21
type input "5500"
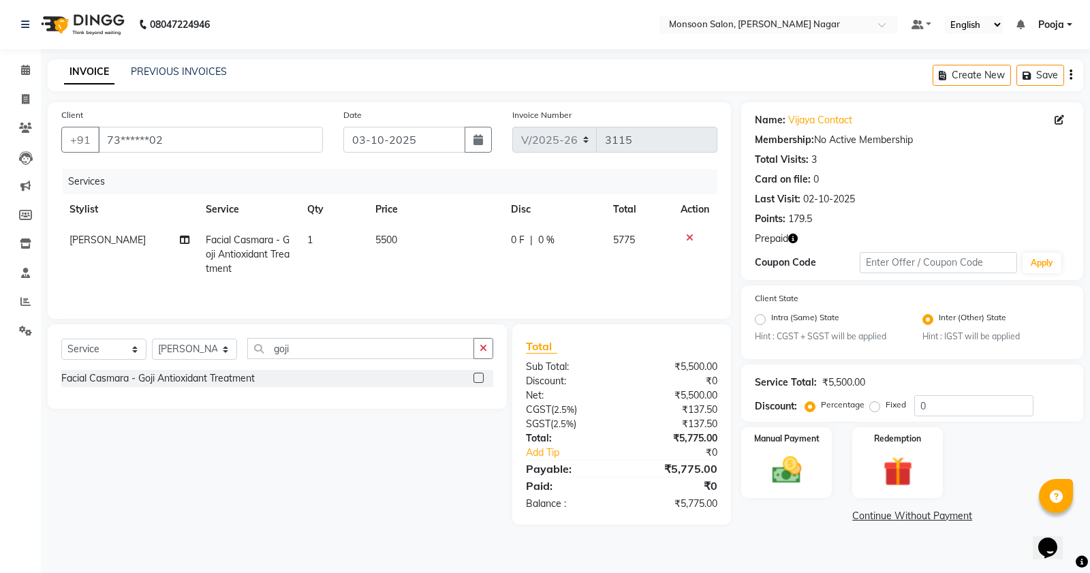
click at [447, 211] on th "Price" at bounding box center [435, 209] width 136 height 31
click at [699, 112] on div "Invoice Number V/2025 V/[PHONE_NUMBER]" at bounding box center [614, 136] width 225 height 56
click at [1071, 76] on icon "button" at bounding box center [1070, 75] width 3 height 1
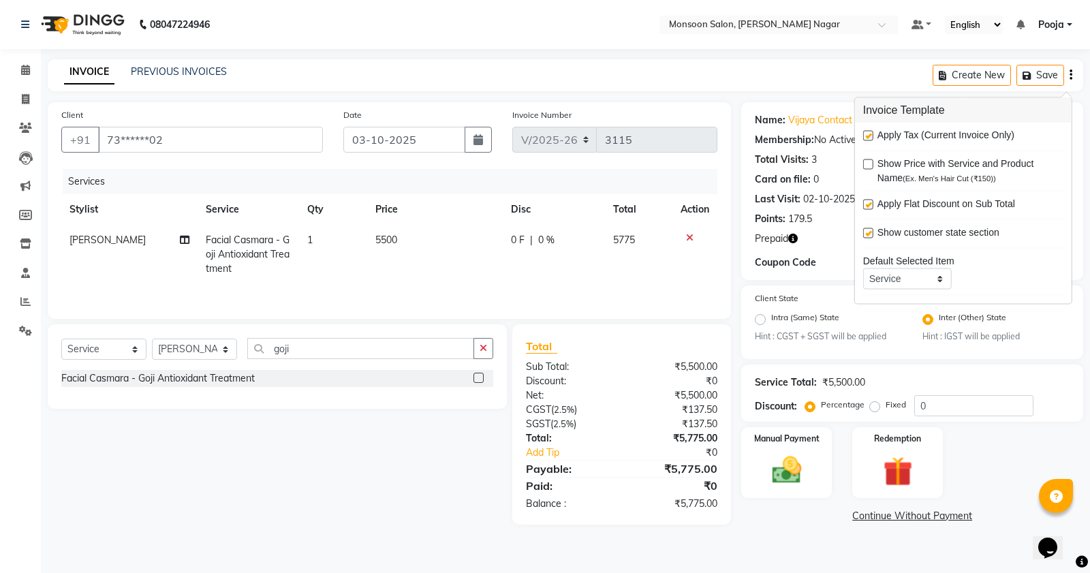
click at [866, 135] on label at bounding box center [868, 136] width 10 height 10
click at [866, 135] on input "checkbox" at bounding box center [867, 136] width 9 height 9
checkbox input "false"
click at [792, 165] on div "Total Visits:" at bounding box center [782, 160] width 54 height 14
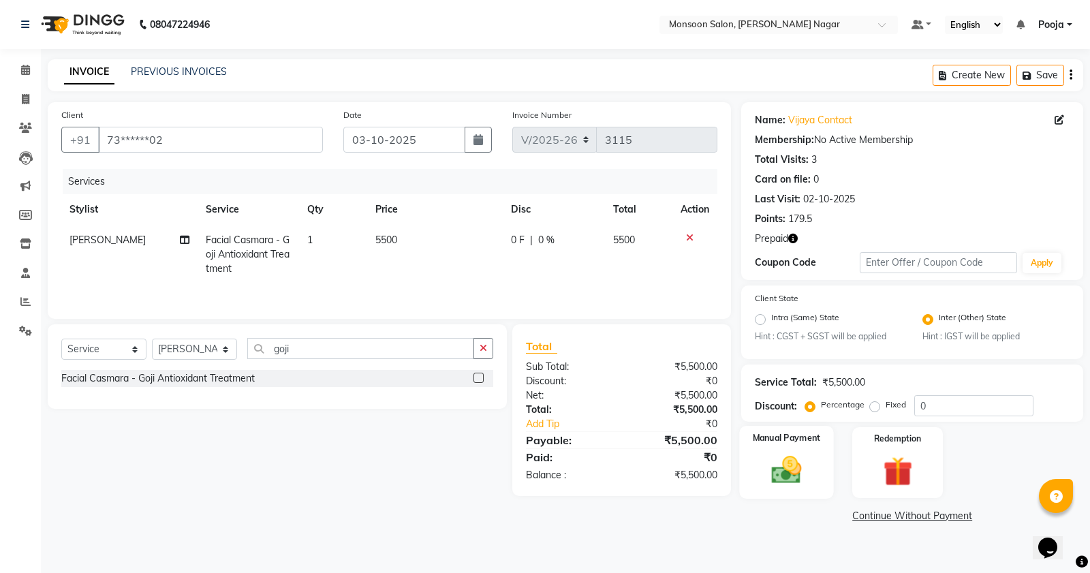
click at [777, 473] on img at bounding box center [786, 470] width 49 height 35
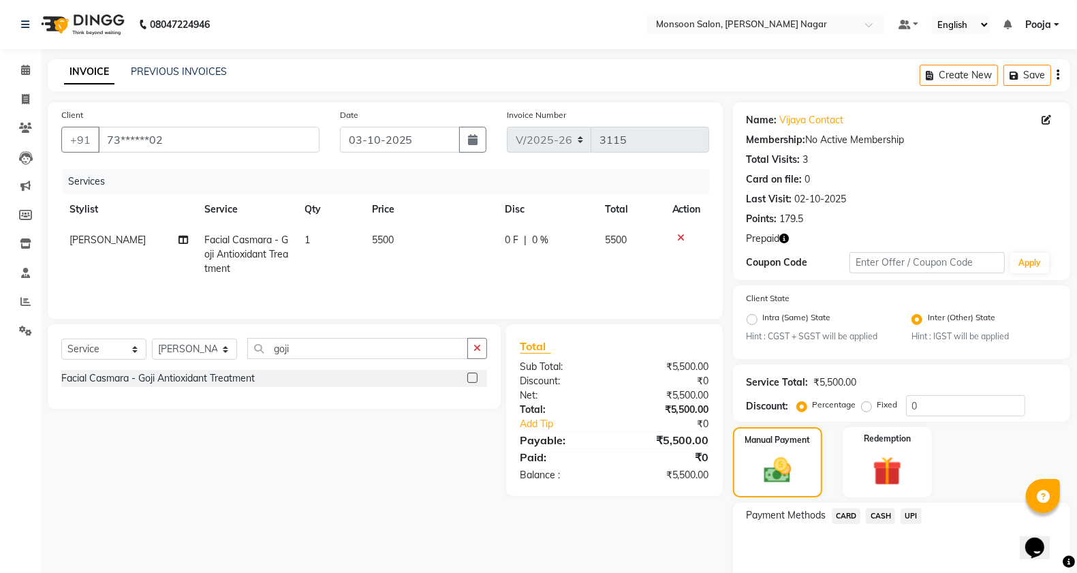
click at [908, 508] on span "UPI" at bounding box center [910, 516] width 21 height 16
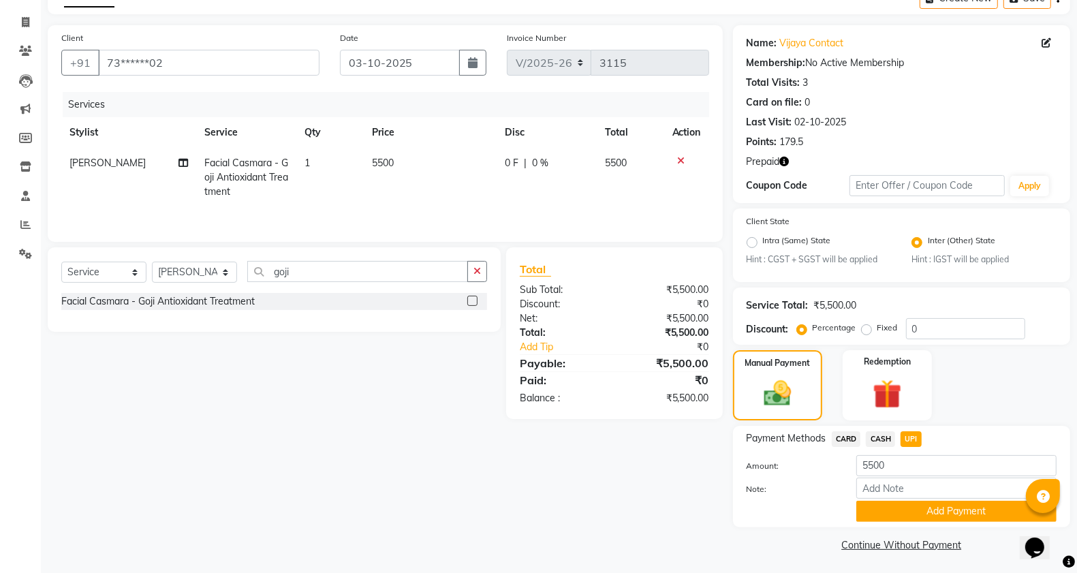
click at [911, 508] on button "Add Payment" at bounding box center [956, 511] width 200 height 21
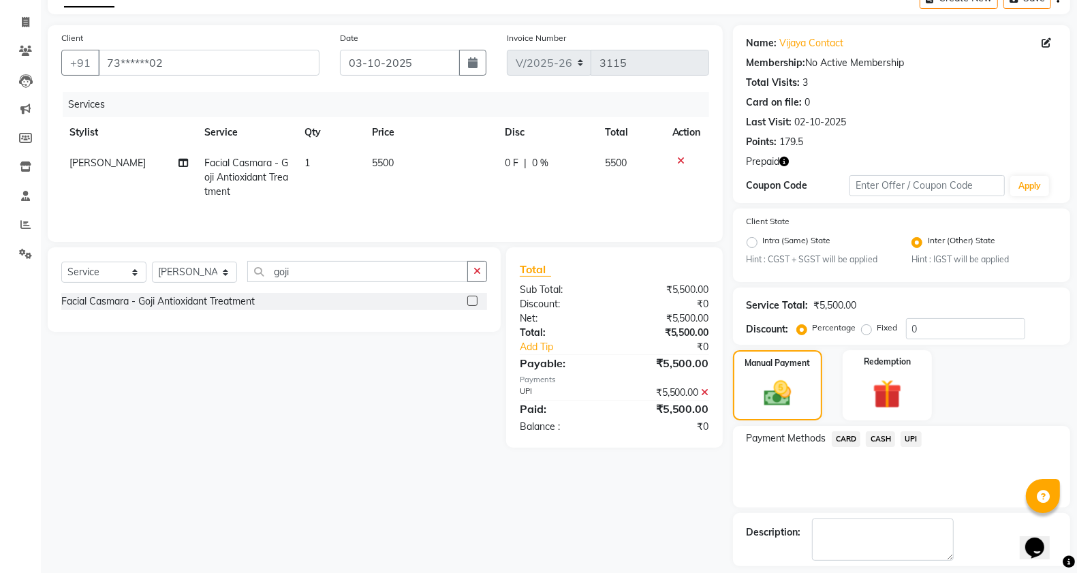
scroll to position [136, 0]
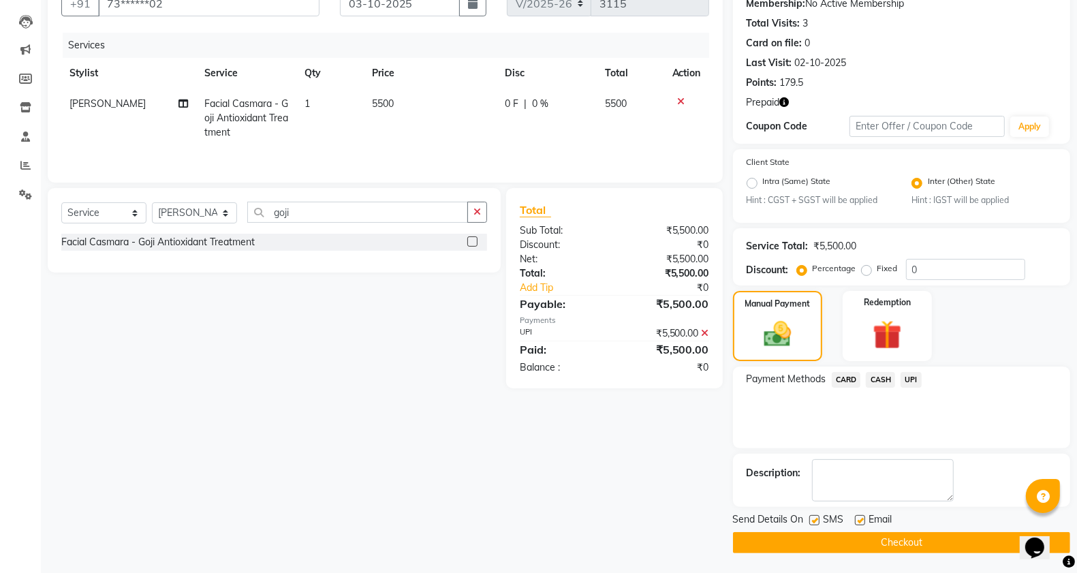
click at [901, 542] on button "Checkout" at bounding box center [901, 542] width 337 height 21
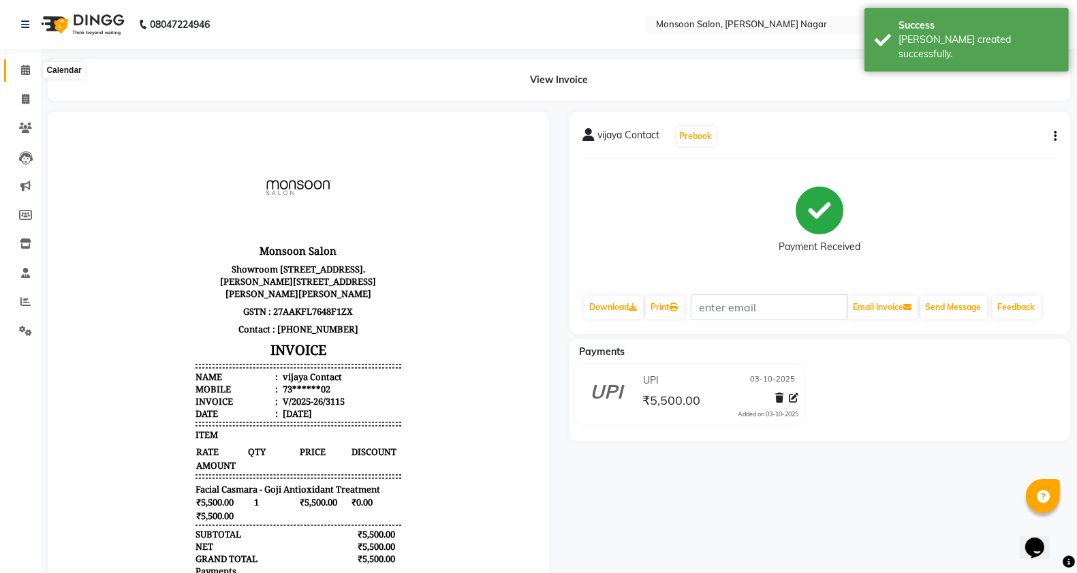
click at [18, 63] on span at bounding box center [26, 71] width 24 height 16
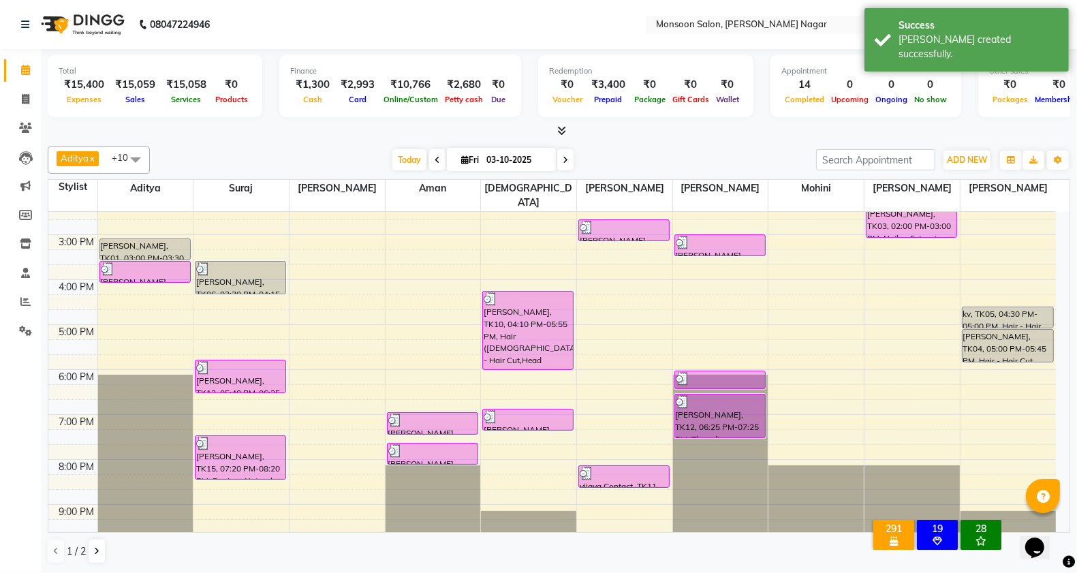
scroll to position [347, 0]
